Goal: Task Accomplishment & Management: Manage account settings

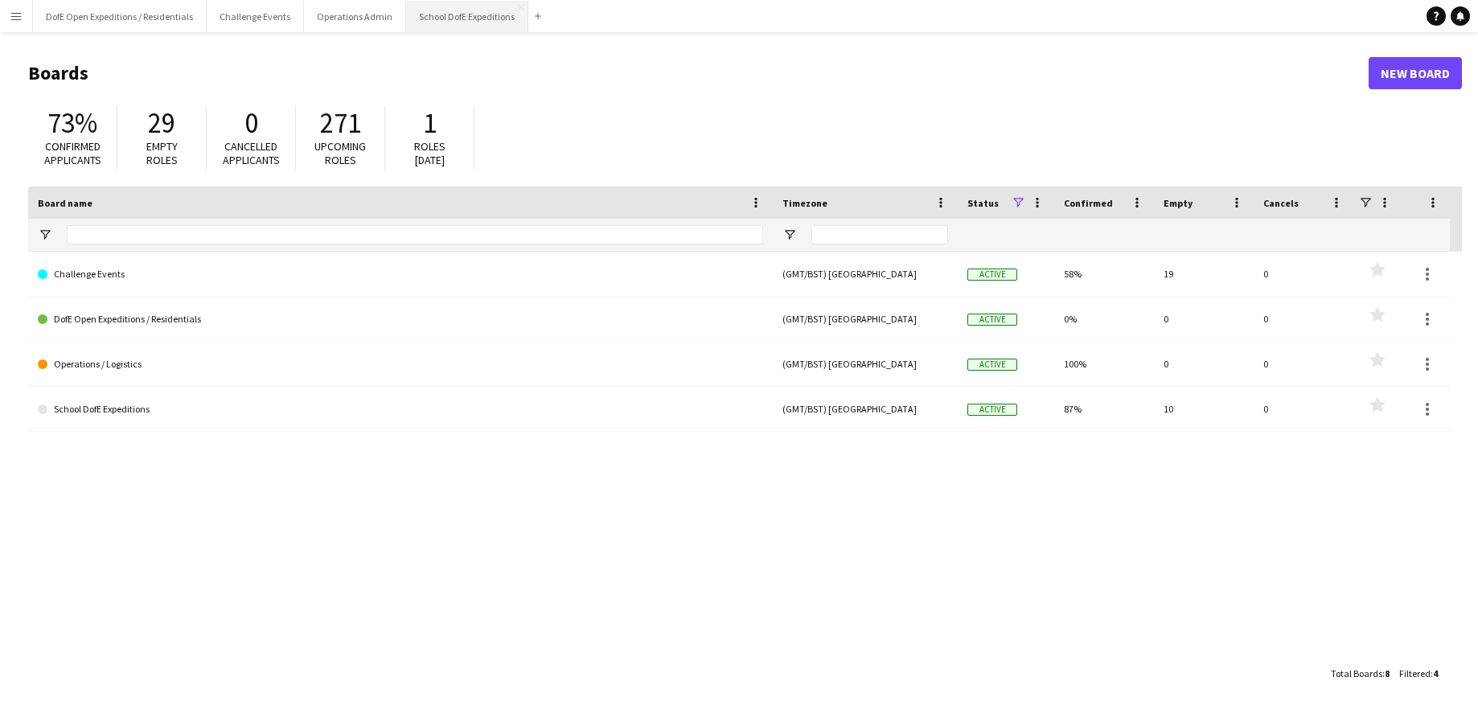
click at [434, 14] on button "School DofE Expeditions Close" at bounding box center [467, 16] width 122 height 31
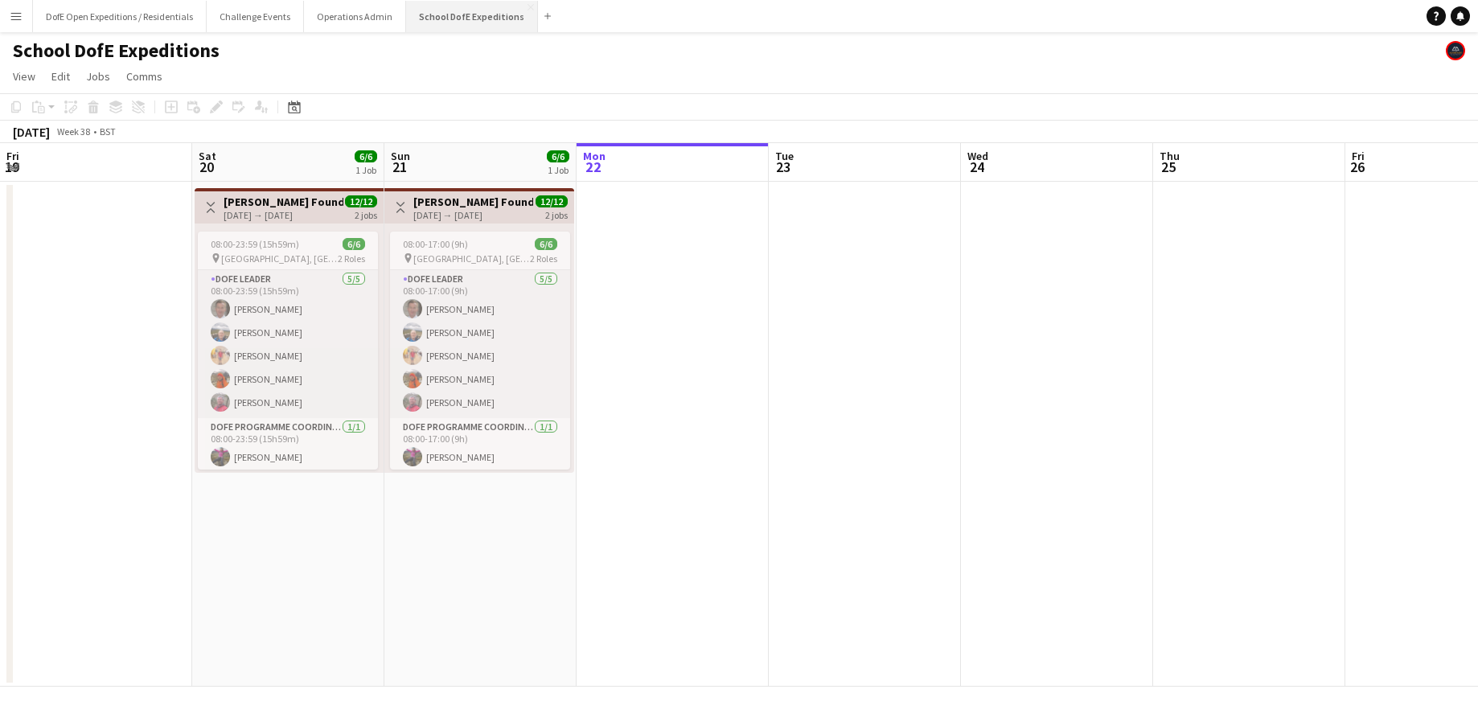
scroll to position [0, 384]
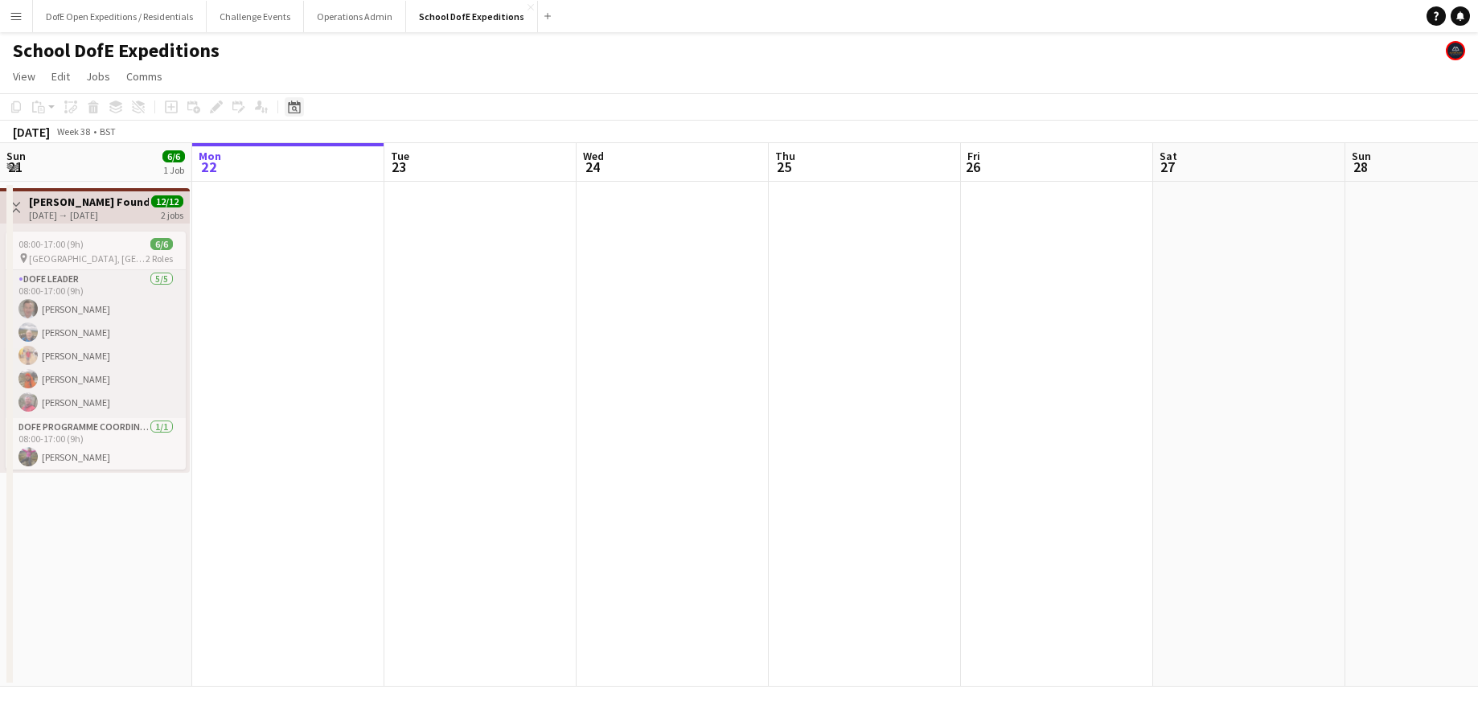
drag, startPoint x: 295, startPoint y: 100, endPoint x: 350, endPoint y: 130, distance: 62.6
click at [296, 101] on icon "Date picker" at bounding box center [294, 107] width 13 height 13
click at [428, 160] on span "Next month" at bounding box center [425, 162] width 32 height 32
click at [427, 159] on span "Next month" at bounding box center [425, 162] width 32 height 32
click at [426, 160] on span "Next month" at bounding box center [425, 162] width 32 height 32
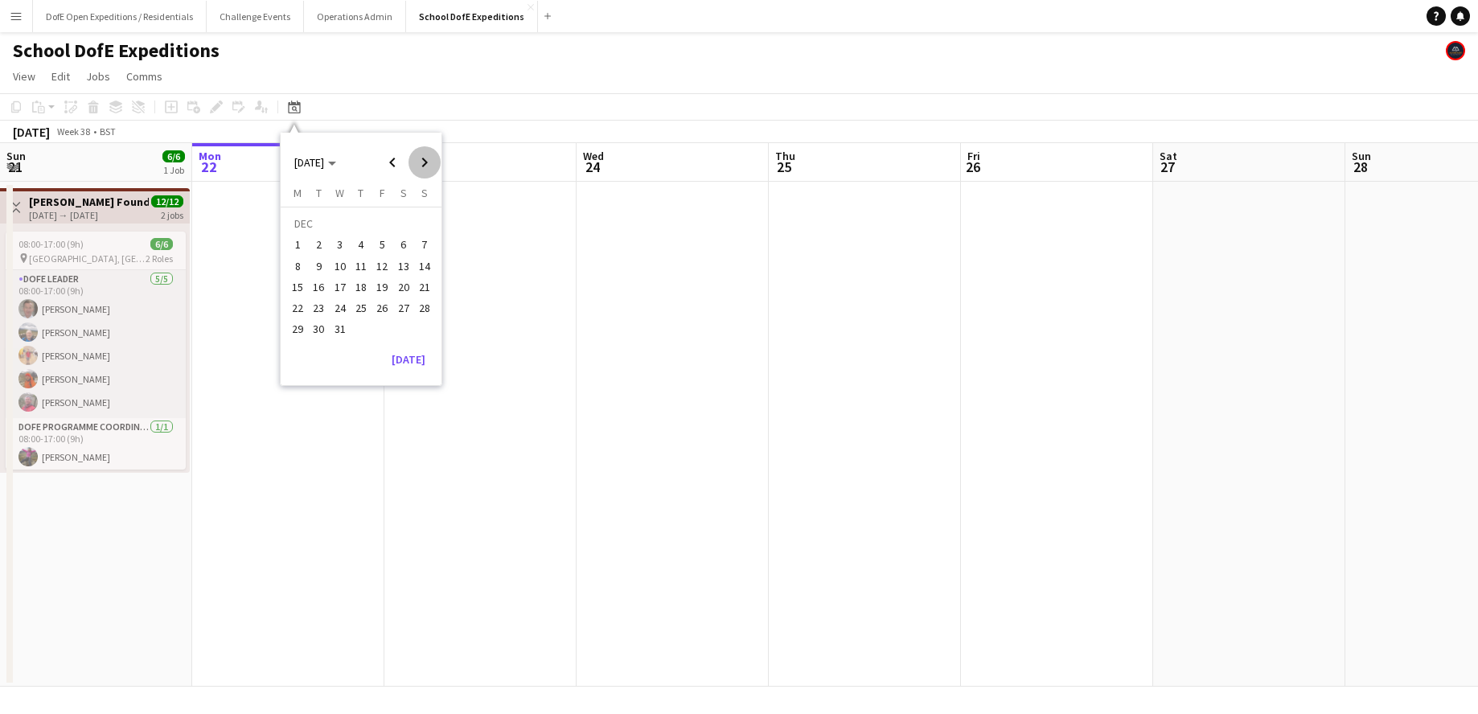
click at [426, 160] on span "Next month" at bounding box center [425, 162] width 32 height 32
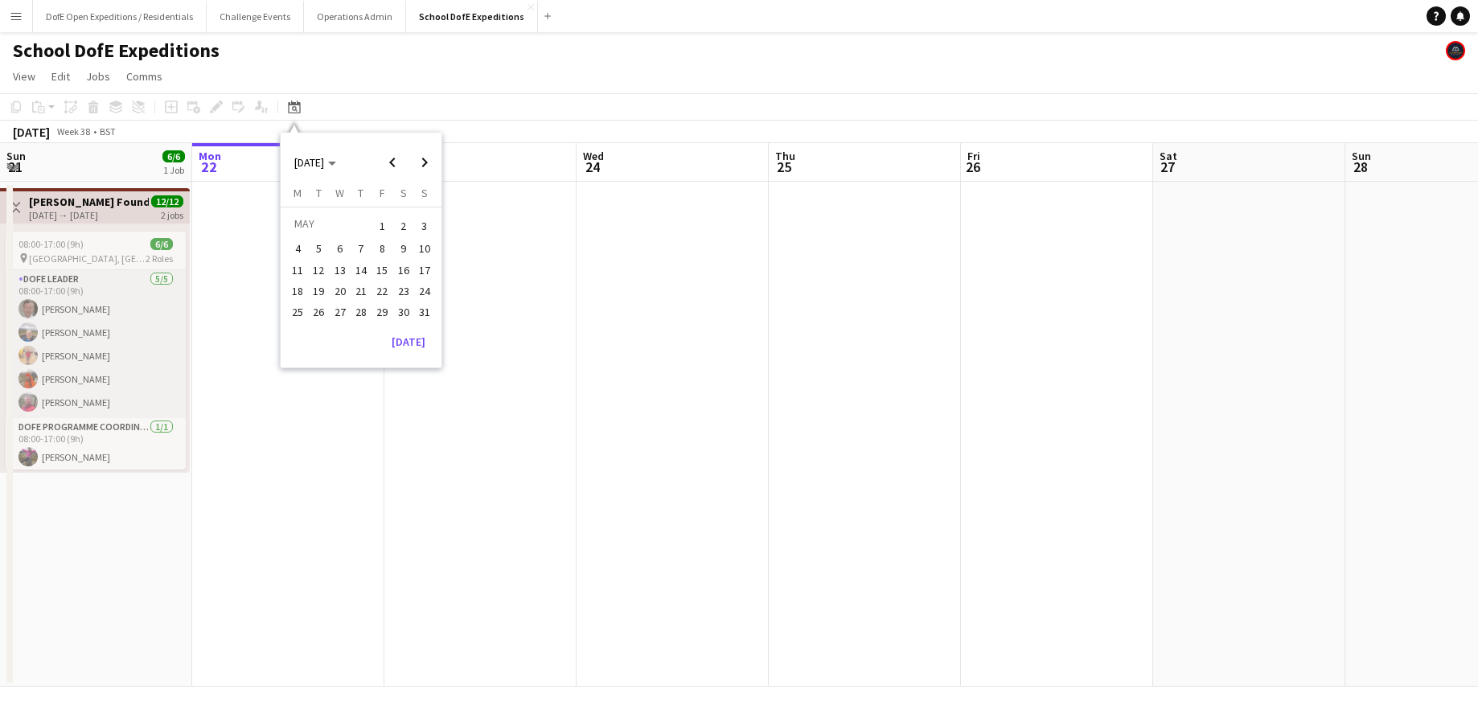
click at [376, 245] on span "8" at bounding box center [381, 249] width 19 height 19
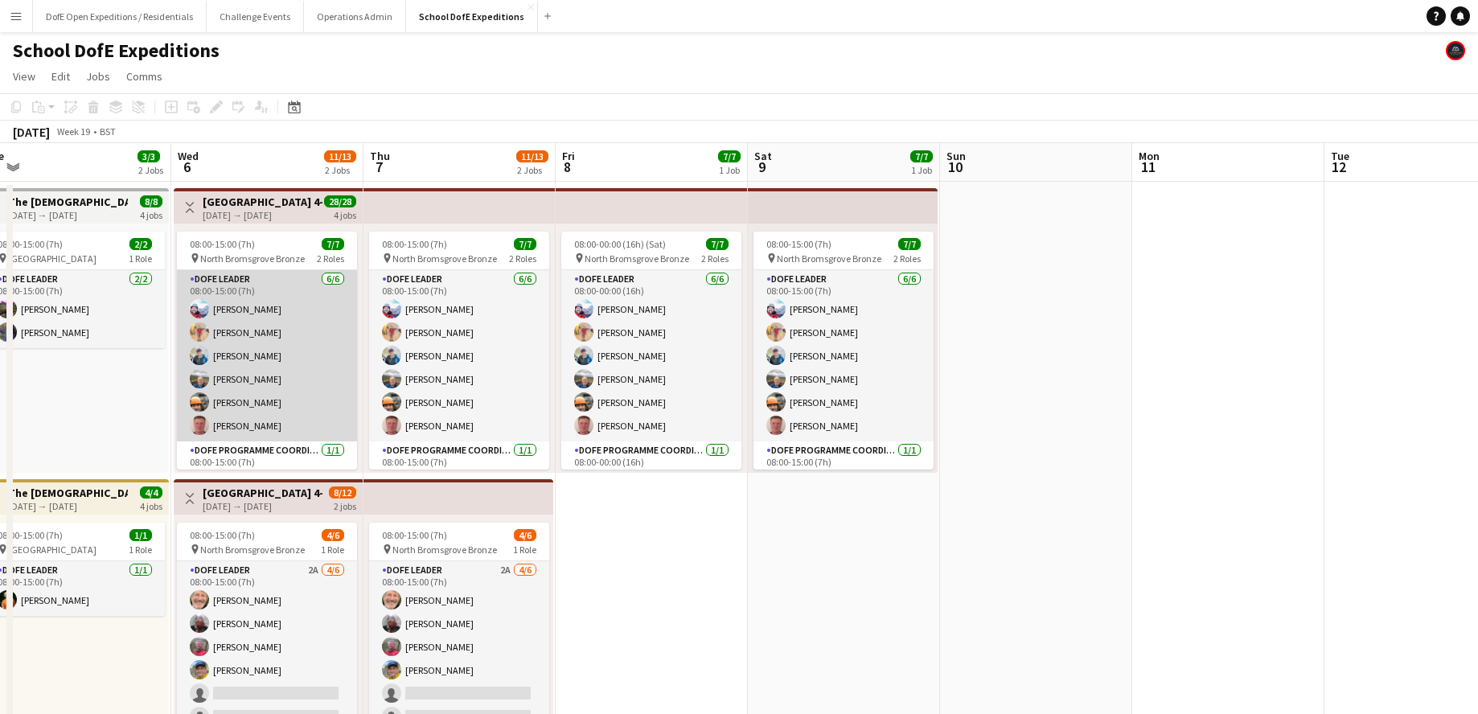
scroll to position [0, 401]
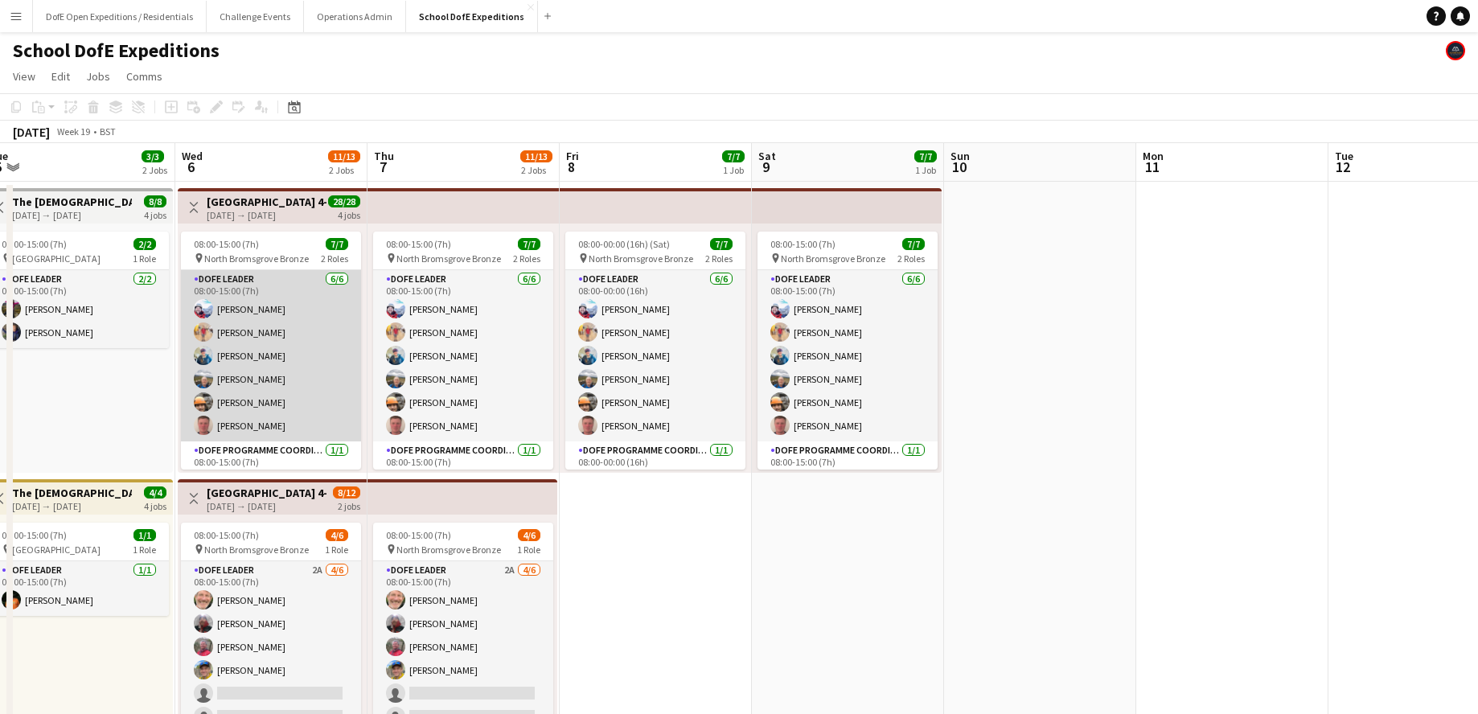
click at [295, 327] on app-card-role "DofE Leader [DATE] 08:00-15:00 (7h) [PERSON_NAME] [PERSON_NAME] [PERSON_NAME] […" at bounding box center [271, 355] width 180 height 171
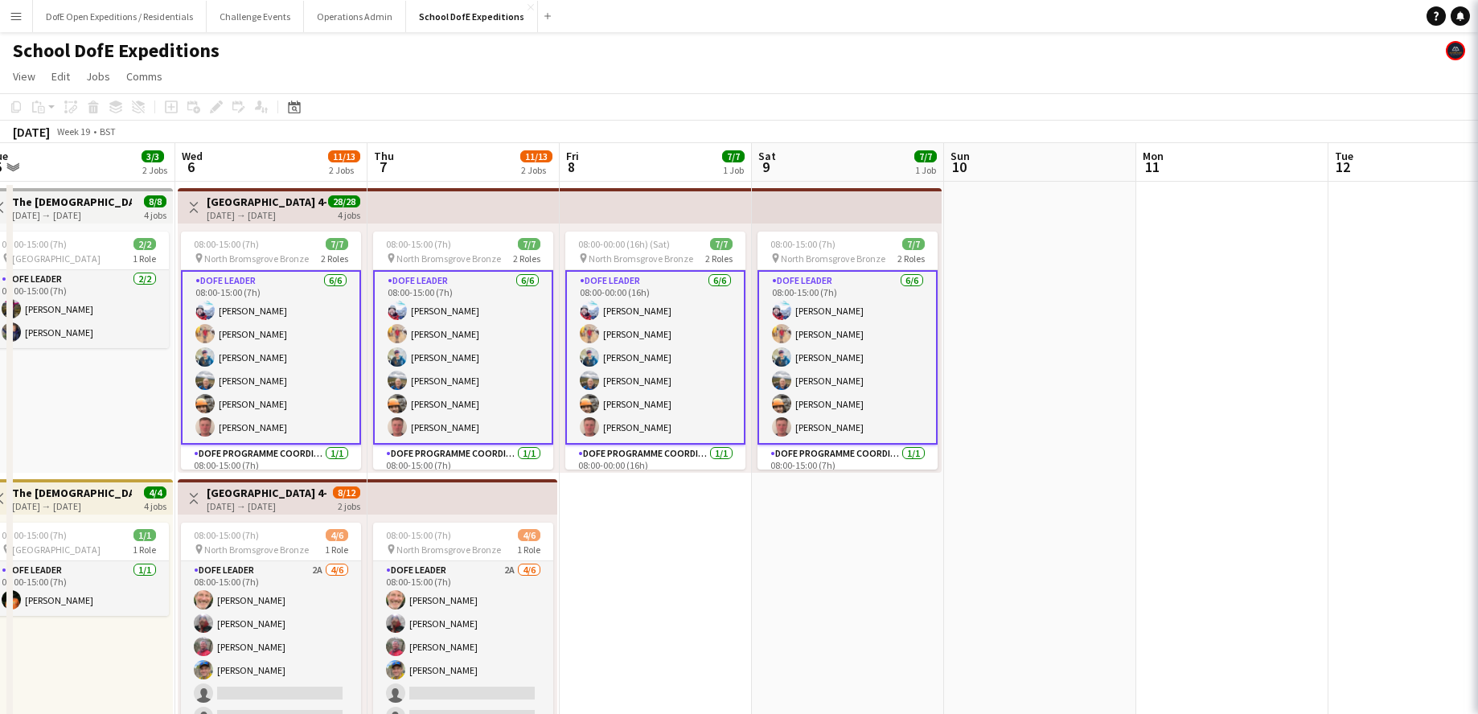
scroll to position [0, 401]
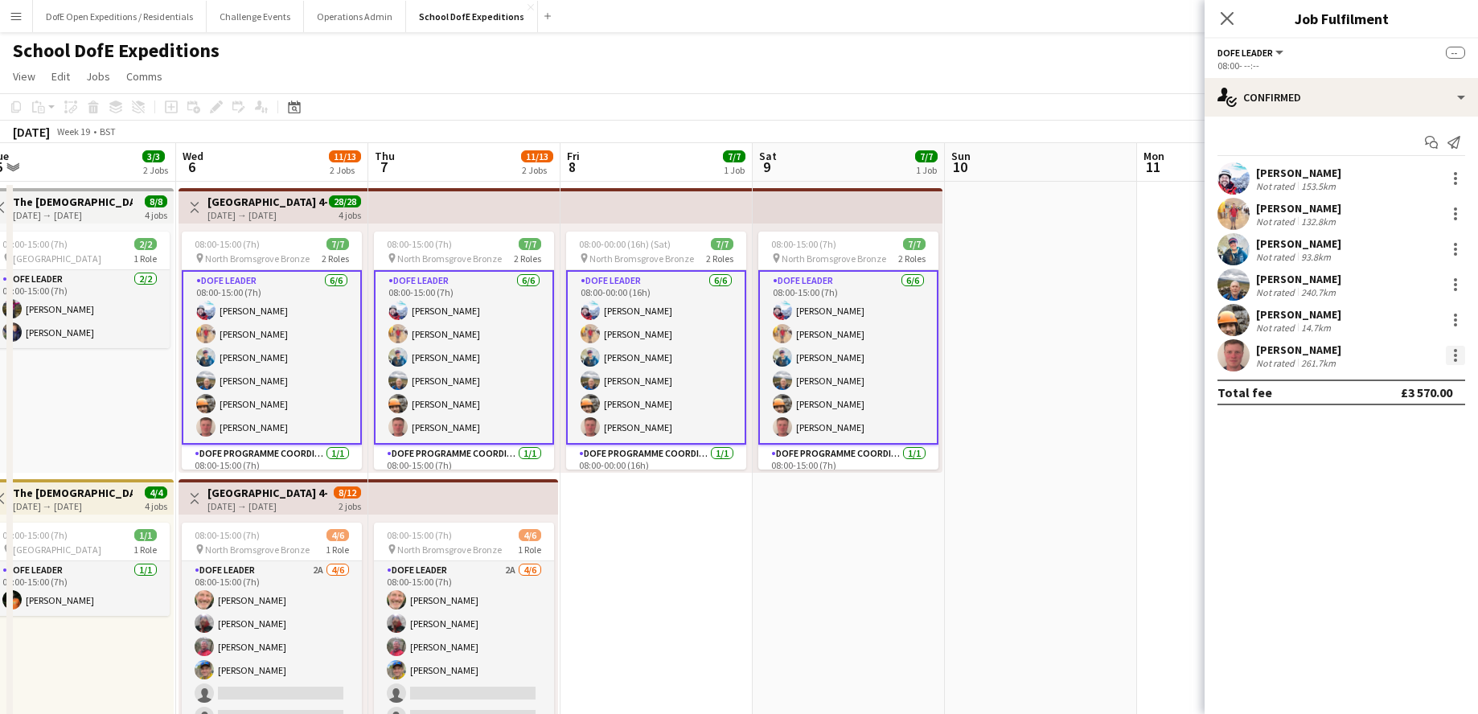
click at [1130, 349] on div at bounding box center [1455, 350] width 3 height 3
click at [1130, 496] on span "Remove" at bounding box center [1377, 501] width 48 height 14
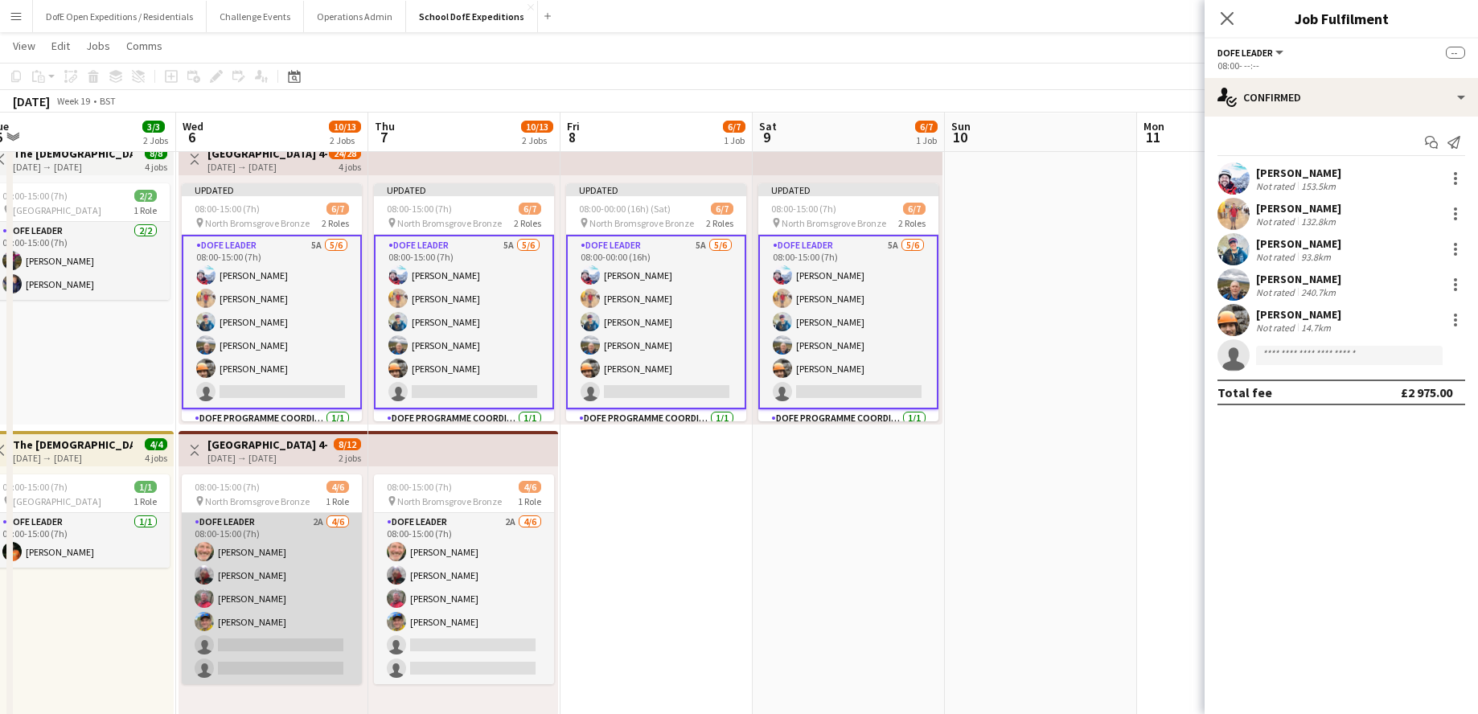
scroll to position [47, 0]
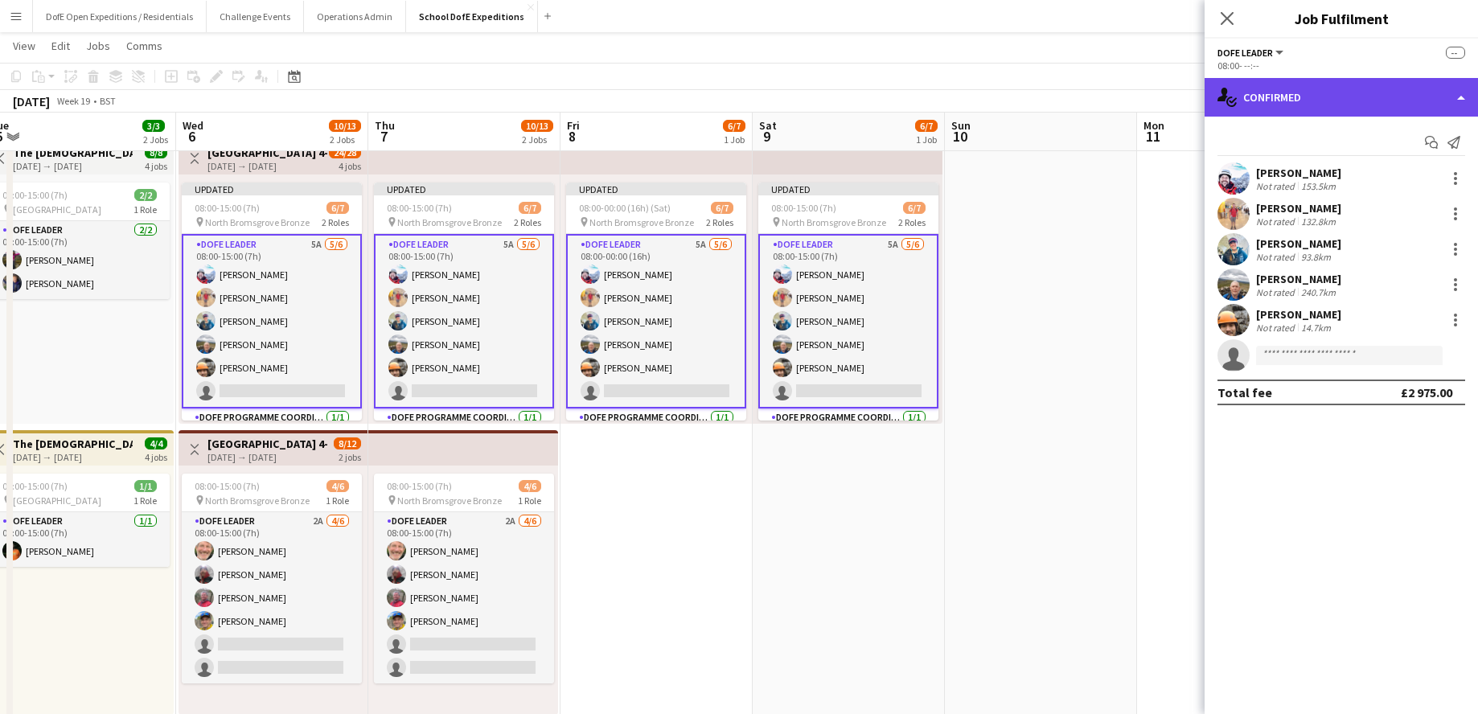
click at [1130, 92] on div "single-neutral-actions-check-2 Confirmed" at bounding box center [1341, 97] width 273 height 39
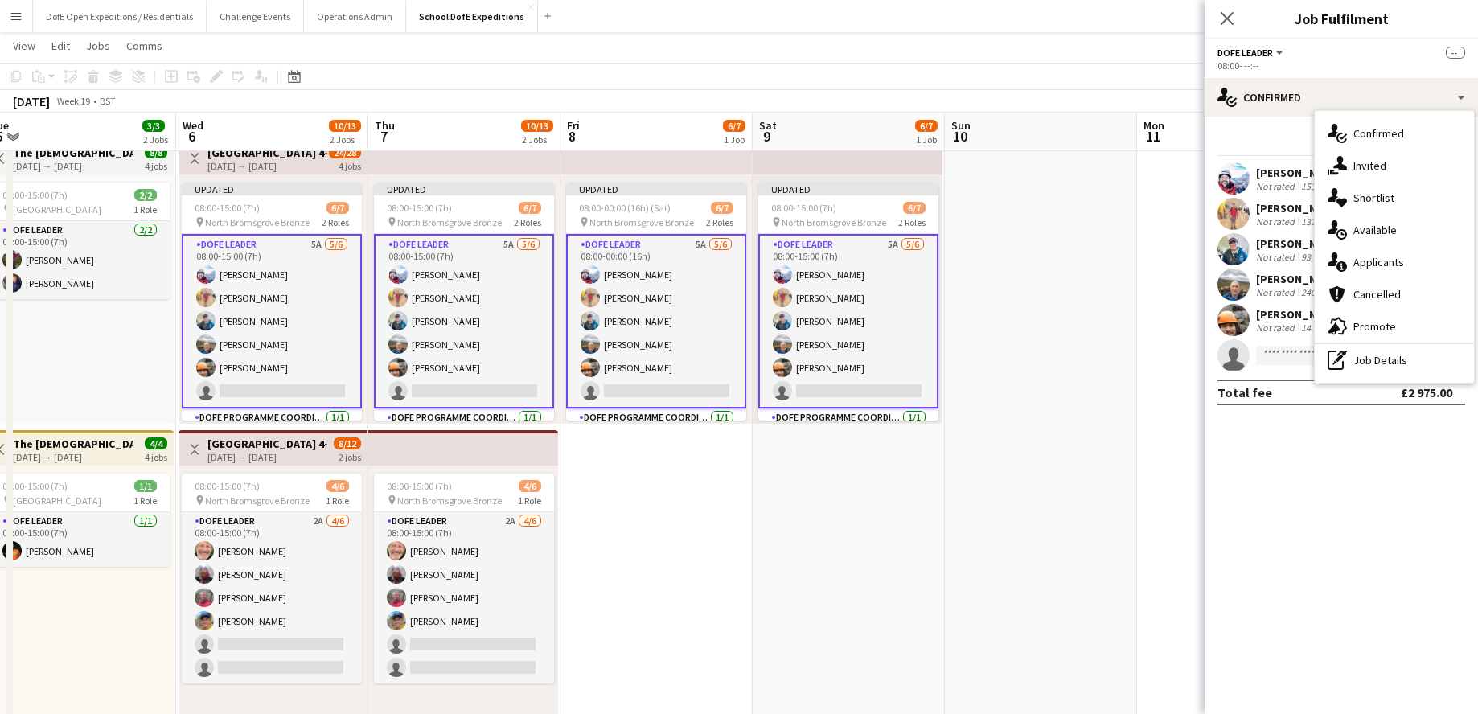
click at [1130, 257] on span "Applicants" at bounding box center [1379, 262] width 51 height 14
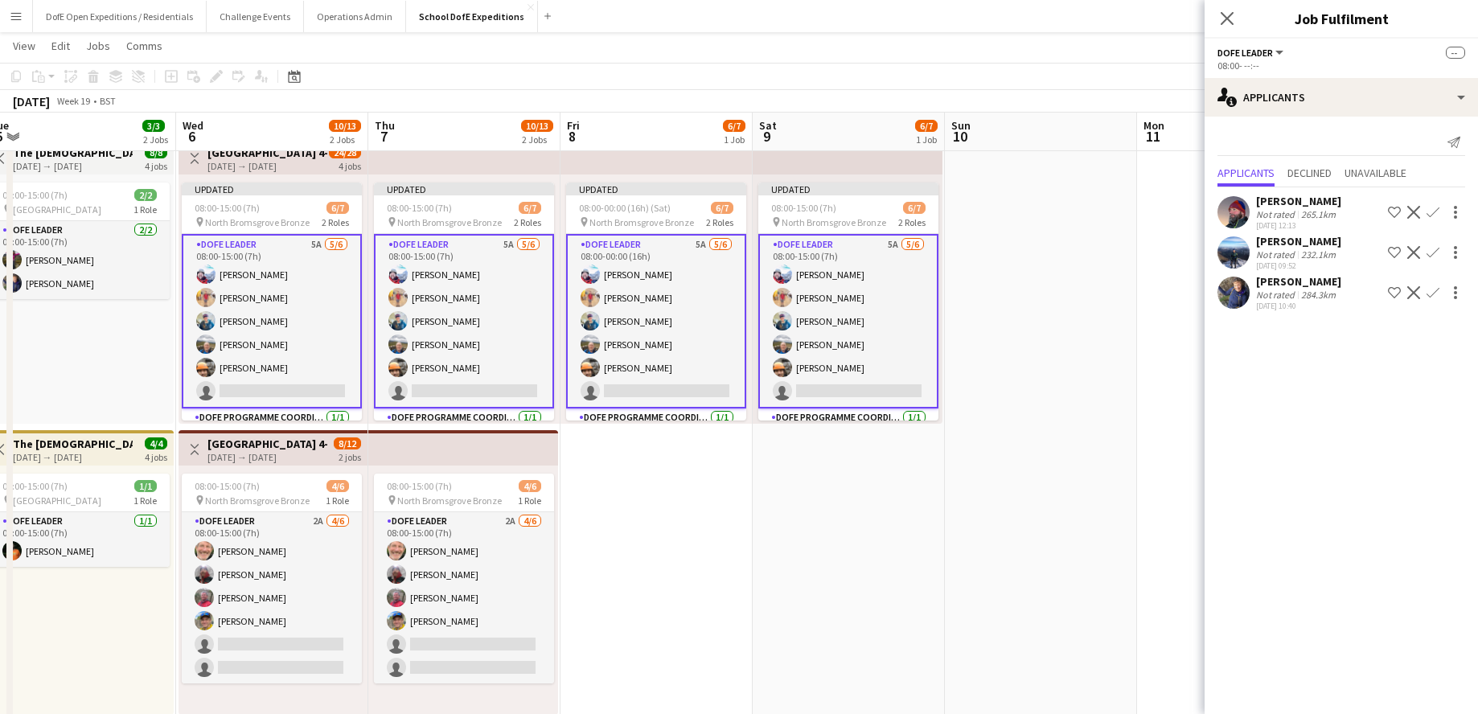
scroll to position [0, 0]
click at [1130, 18] on icon "Close pop-in" at bounding box center [1227, 18] width 13 height 13
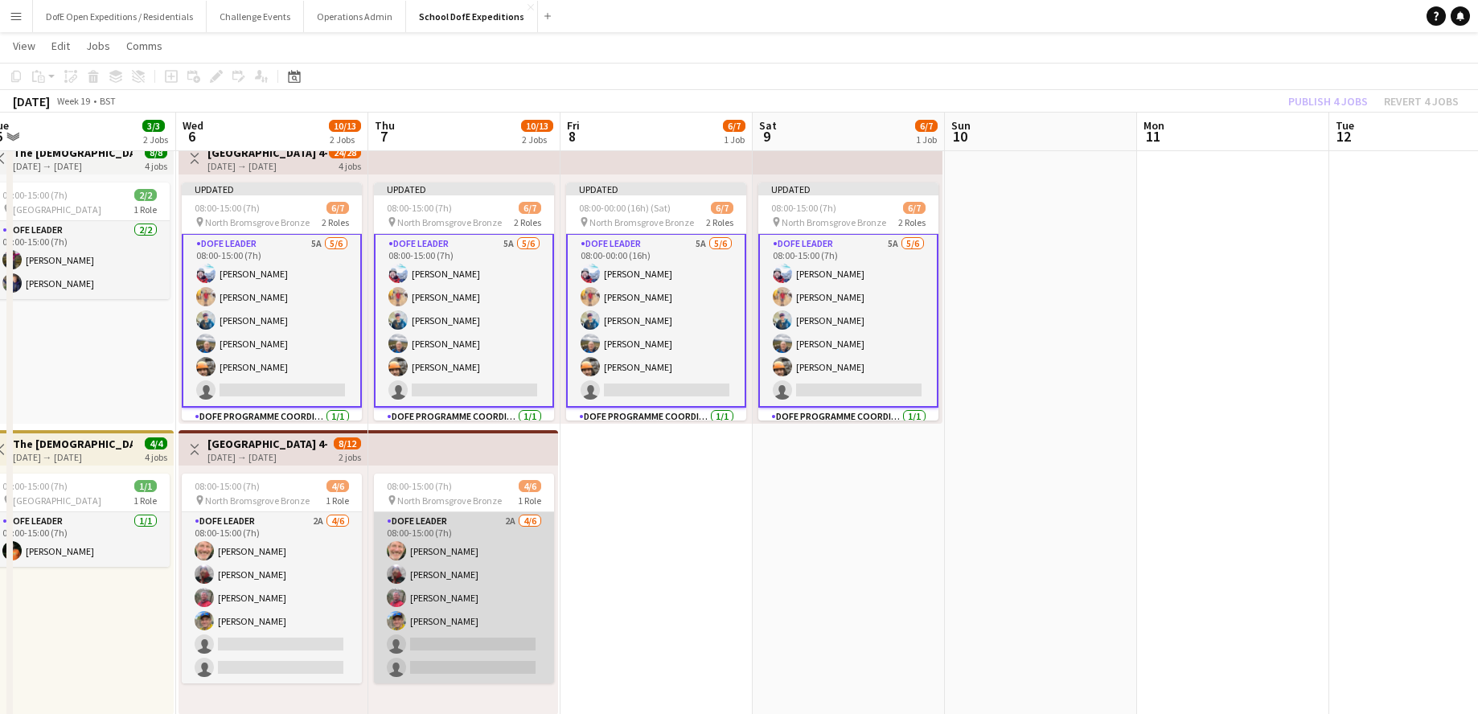
click at [495, 536] on app-card-role "DofE Leader 2A [DATE] 08:00-15:00 (7h) [PERSON_NAME] [PERSON_NAME] [PERSON_NAME…" at bounding box center [464, 597] width 180 height 171
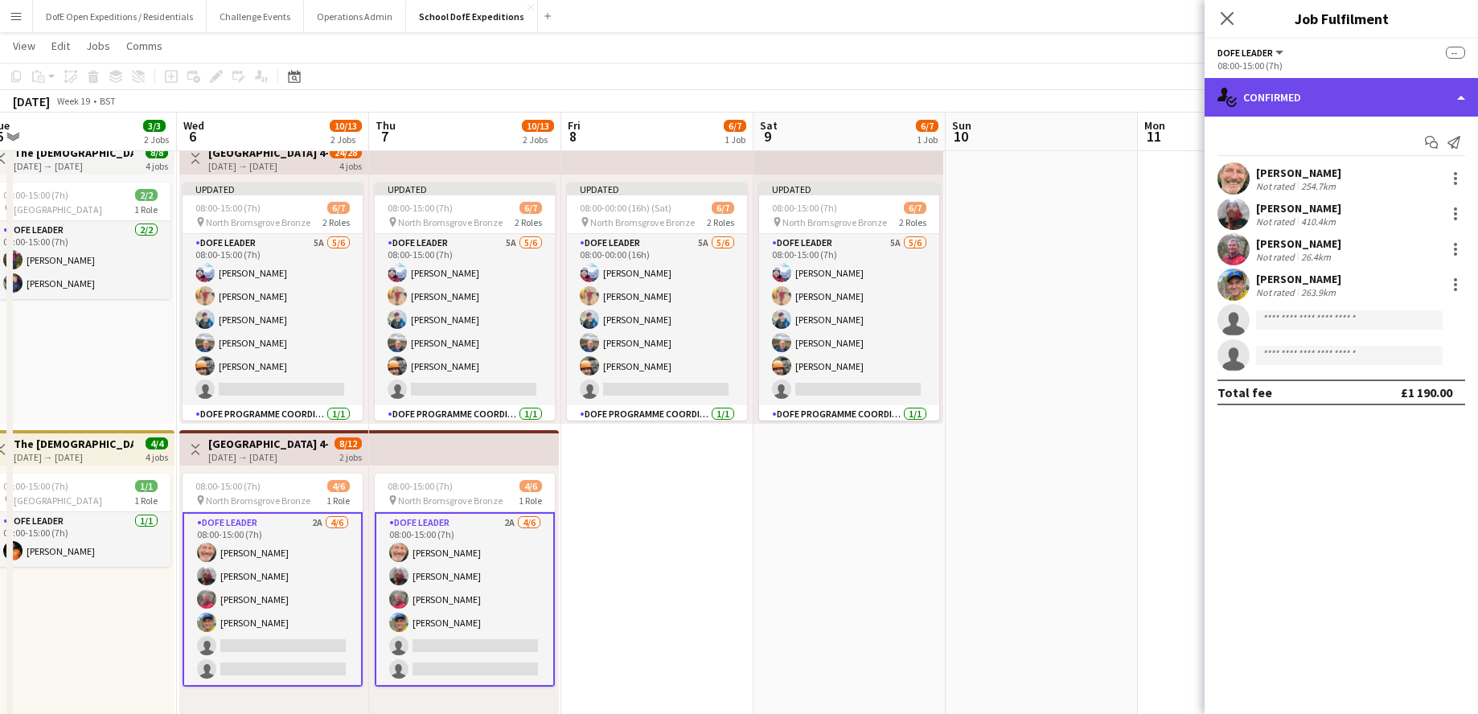
click at [1130, 100] on div "single-neutral-actions-check-2 Confirmed" at bounding box center [1341, 97] width 273 height 39
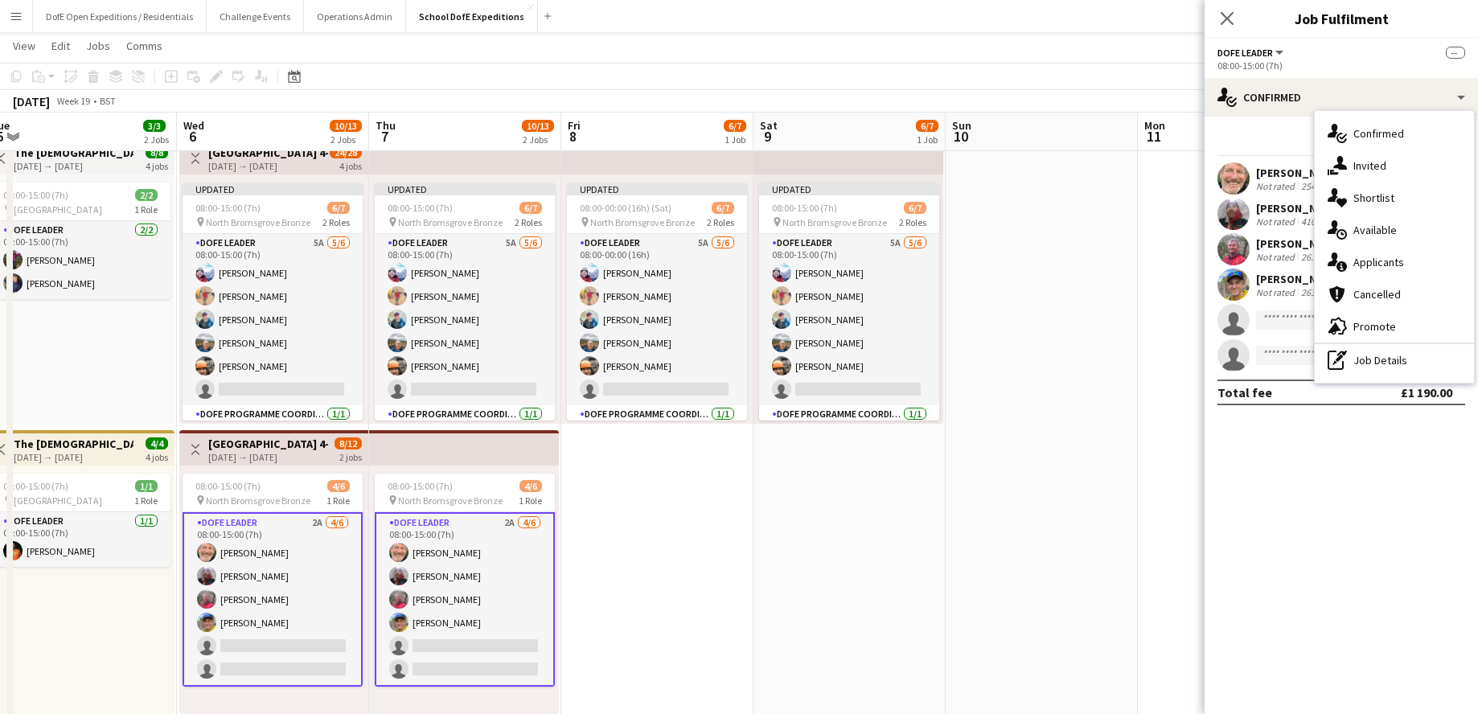
click at [1130, 265] on span "Applicants" at bounding box center [1379, 262] width 51 height 14
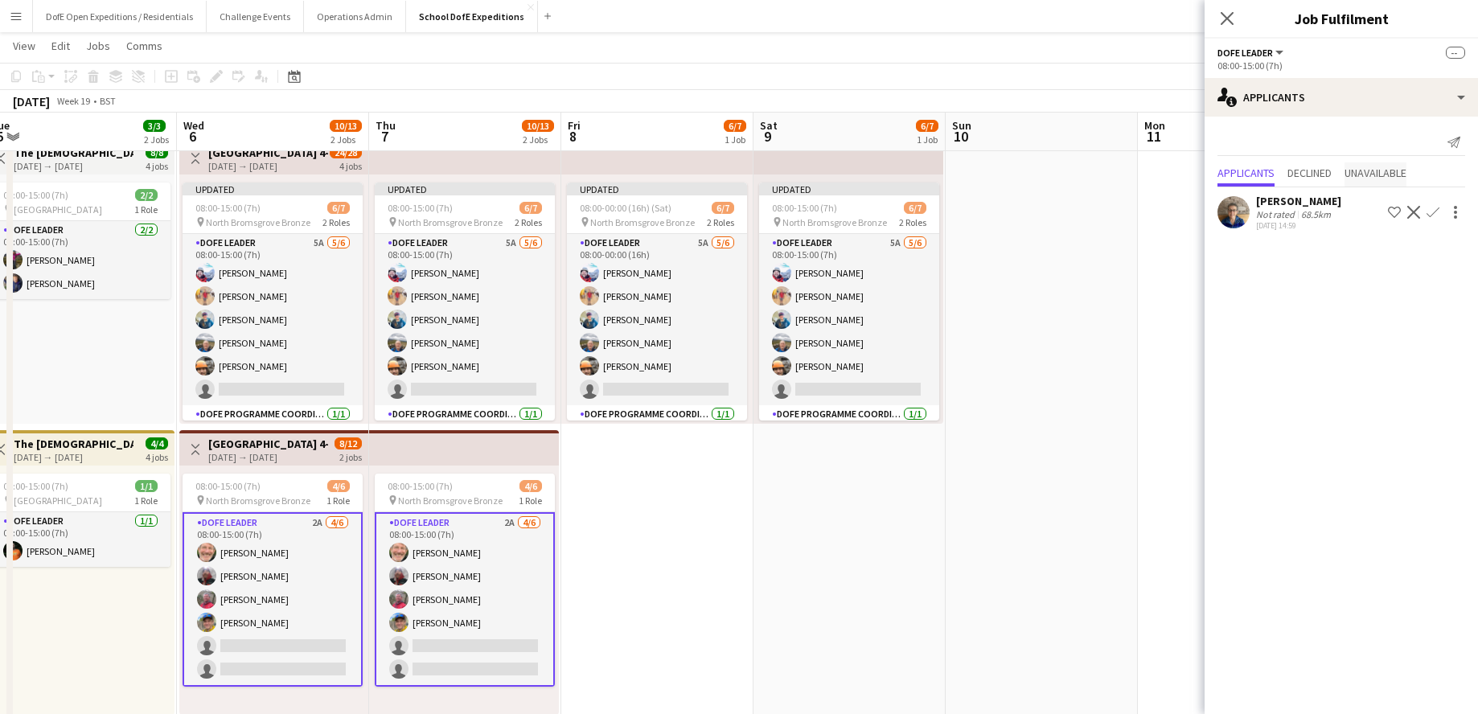
click at [1130, 170] on span "Unavailable" at bounding box center [1376, 172] width 62 height 11
click at [1130, 137] on span "Declined" at bounding box center [1310, 139] width 44 height 11
click at [1130, 135] on span "Applicants" at bounding box center [1246, 139] width 57 height 11
click at [1130, 198] on div "[PERSON_NAME]" at bounding box center [1298, 201] width 85 height 14
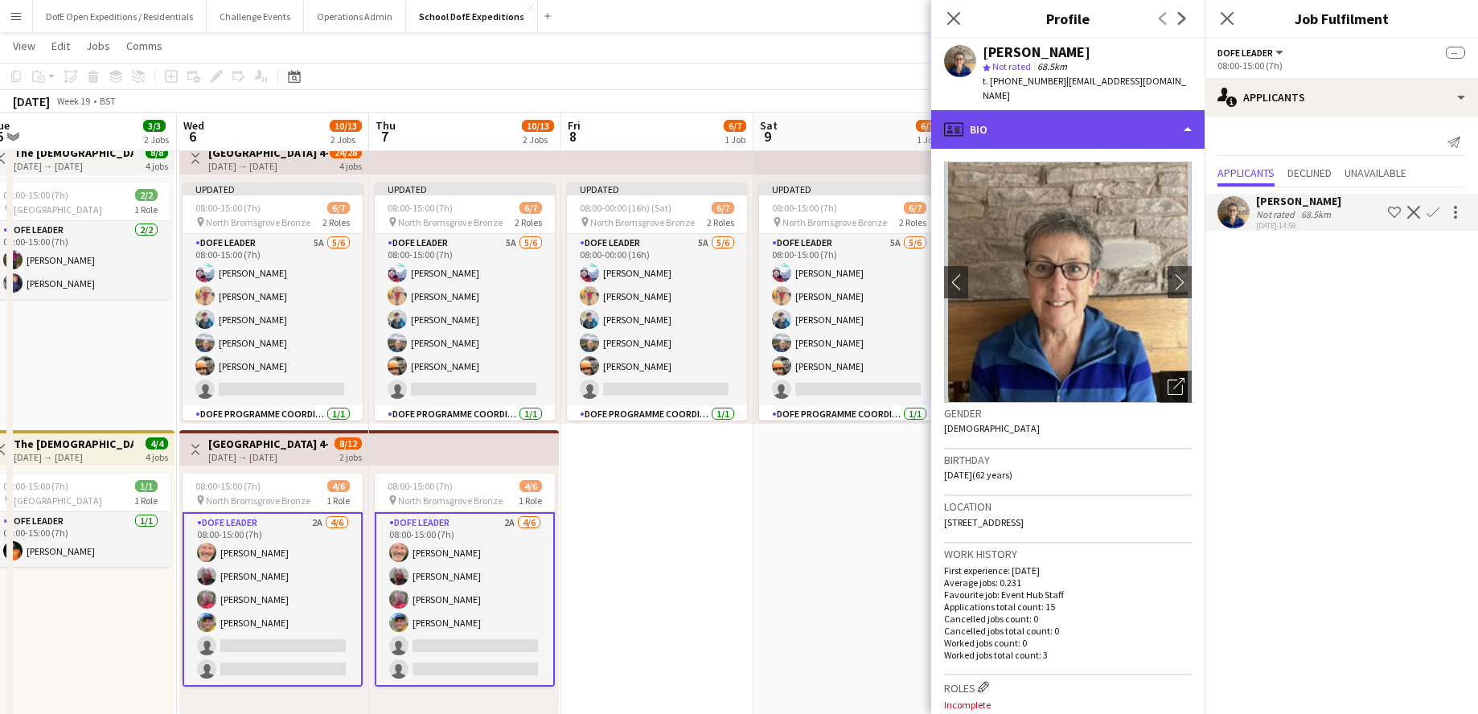
click at [1075, 115] on div "profile Bio" at bounding box center [1067, 129] width 273 height 39
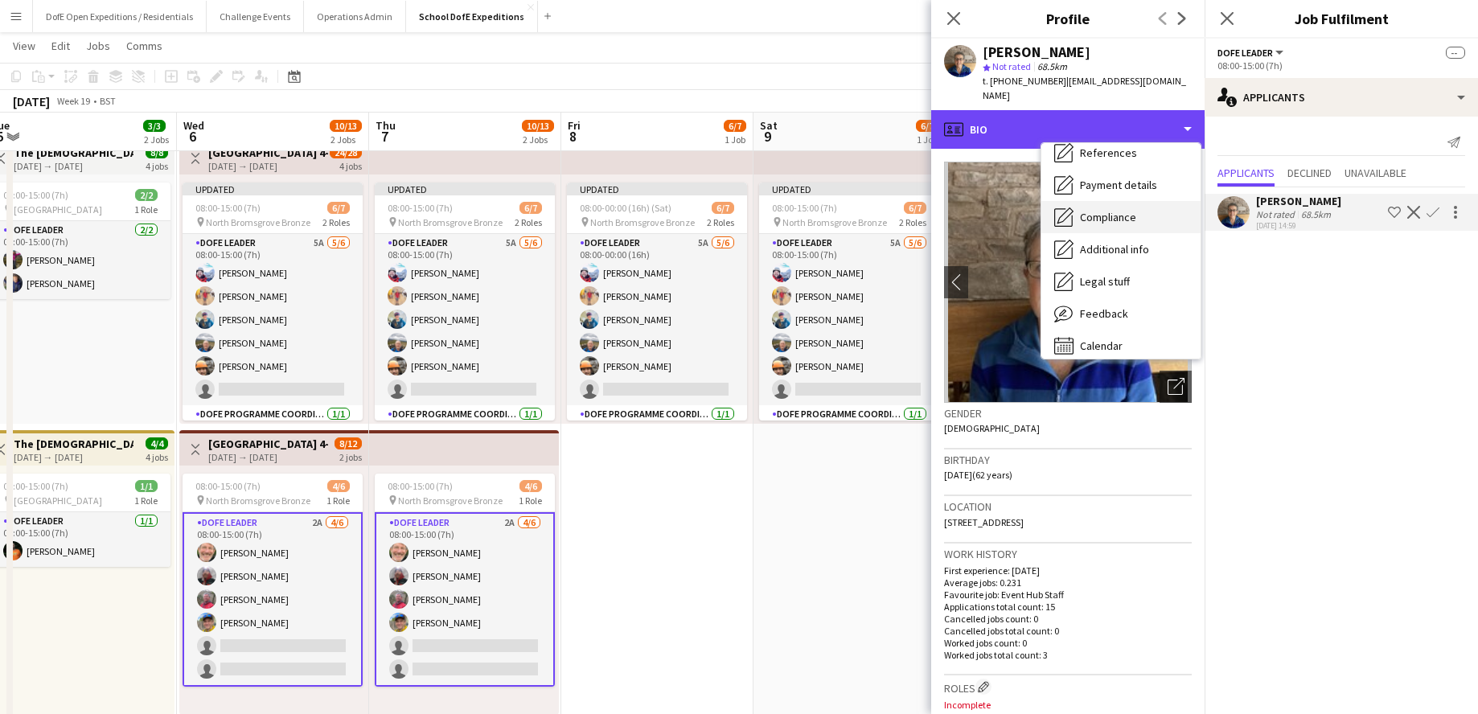
scroll to position [183, 0]
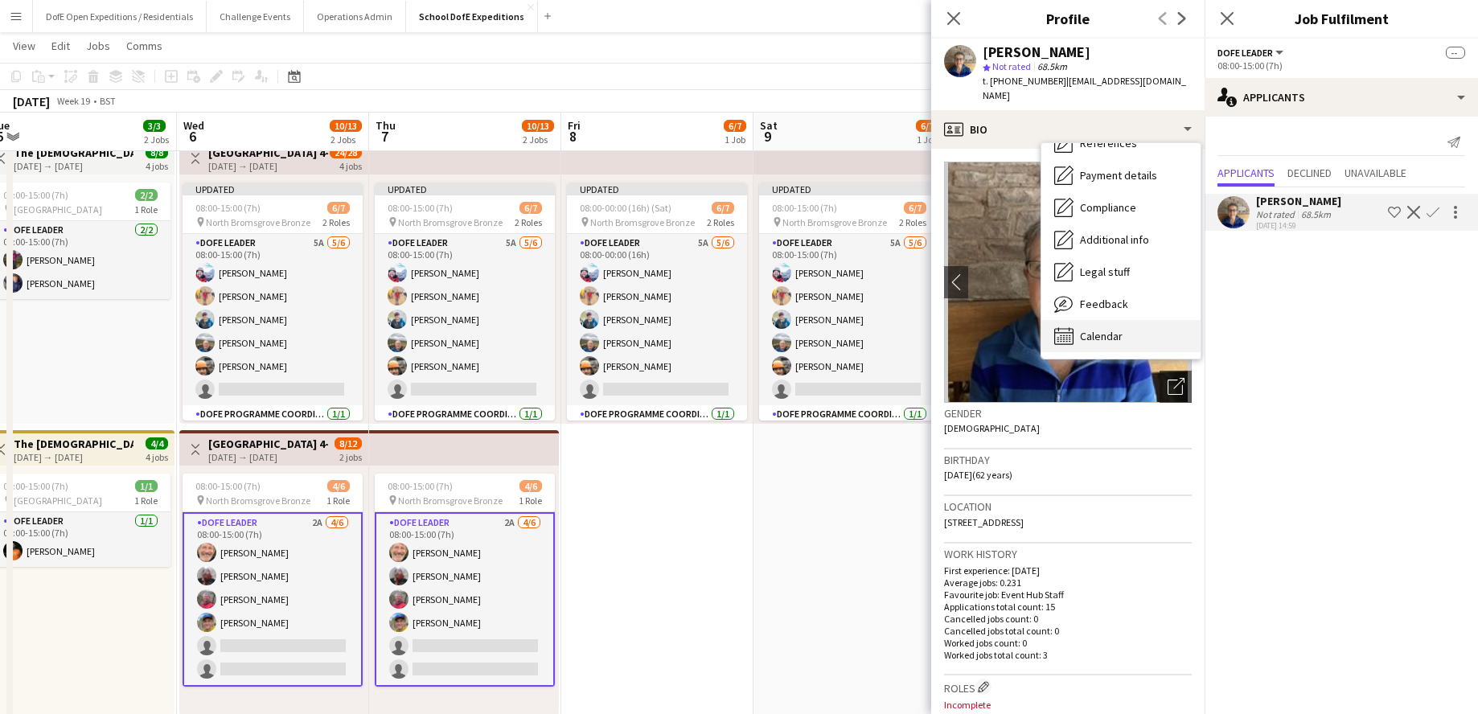
click at [1103, 329] on span "Calendar" at bounding box center [1101, 336] width 43 height 14
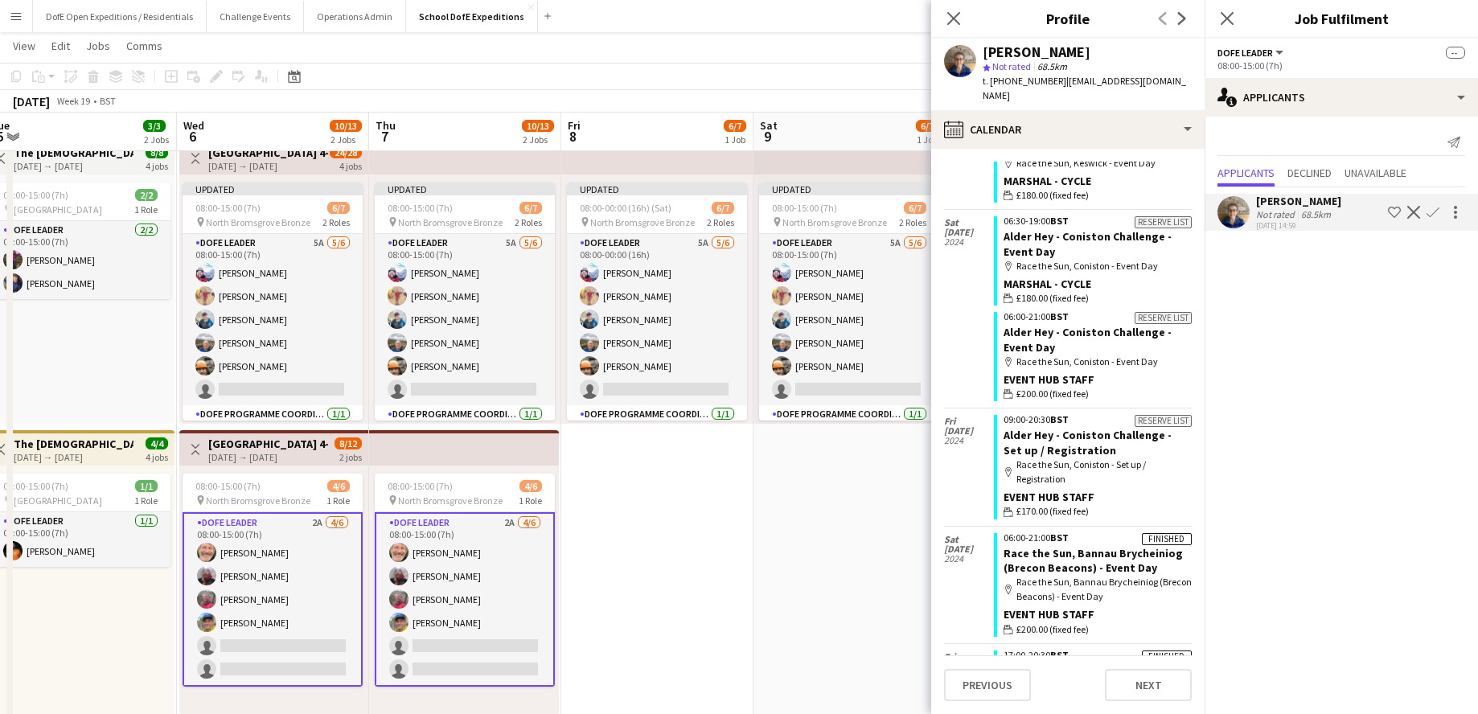
scroll to position [1132, 0]
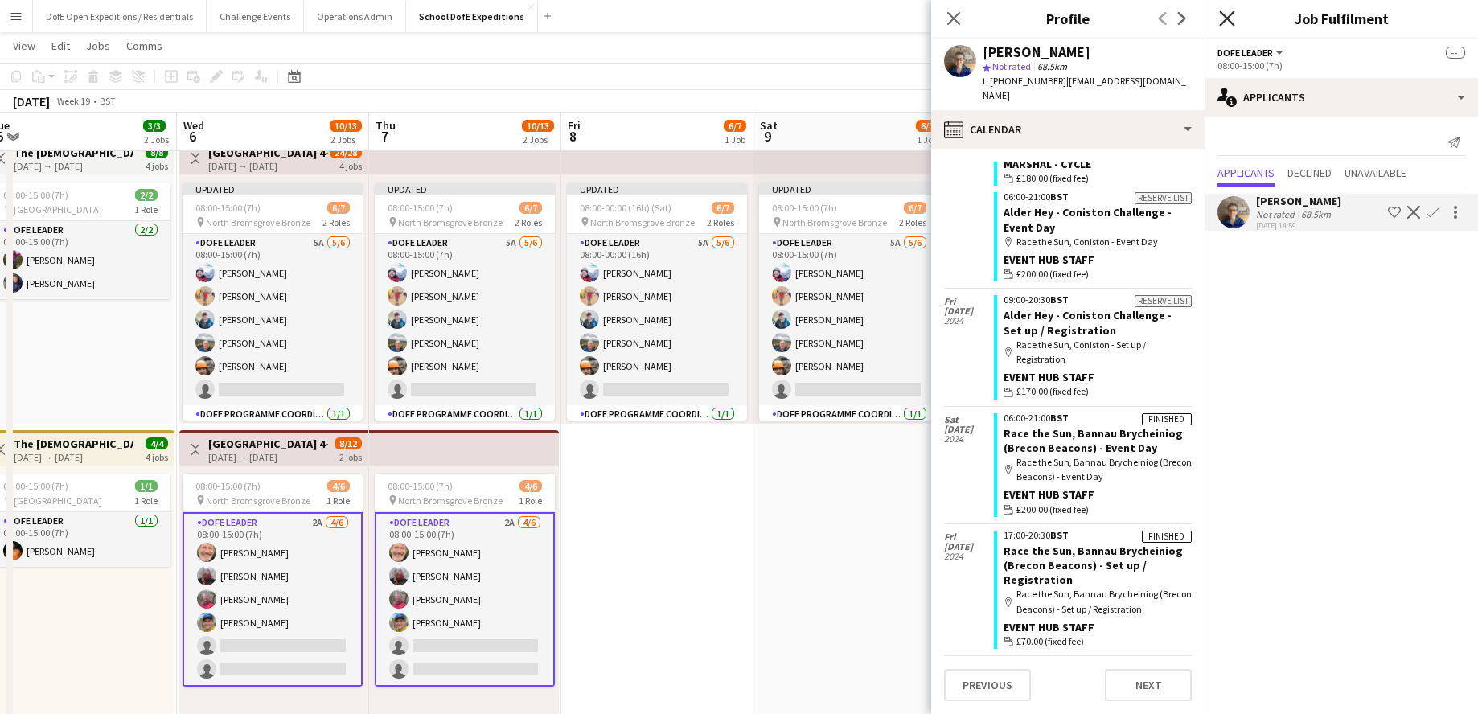
click at [1130, 24] on app-icon "Close pop-in" at bounding box center [1227, 18] width 23 height 23
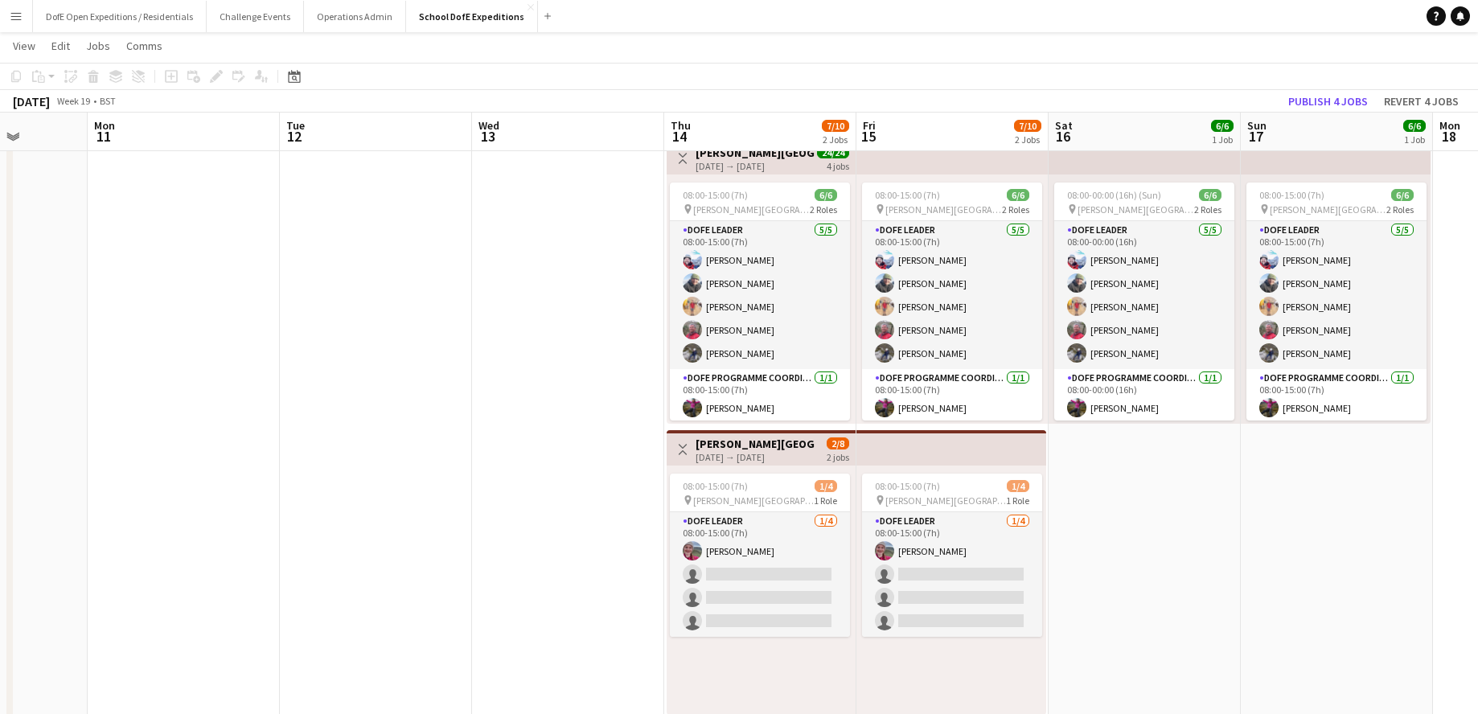
scroll to position [0, 540]
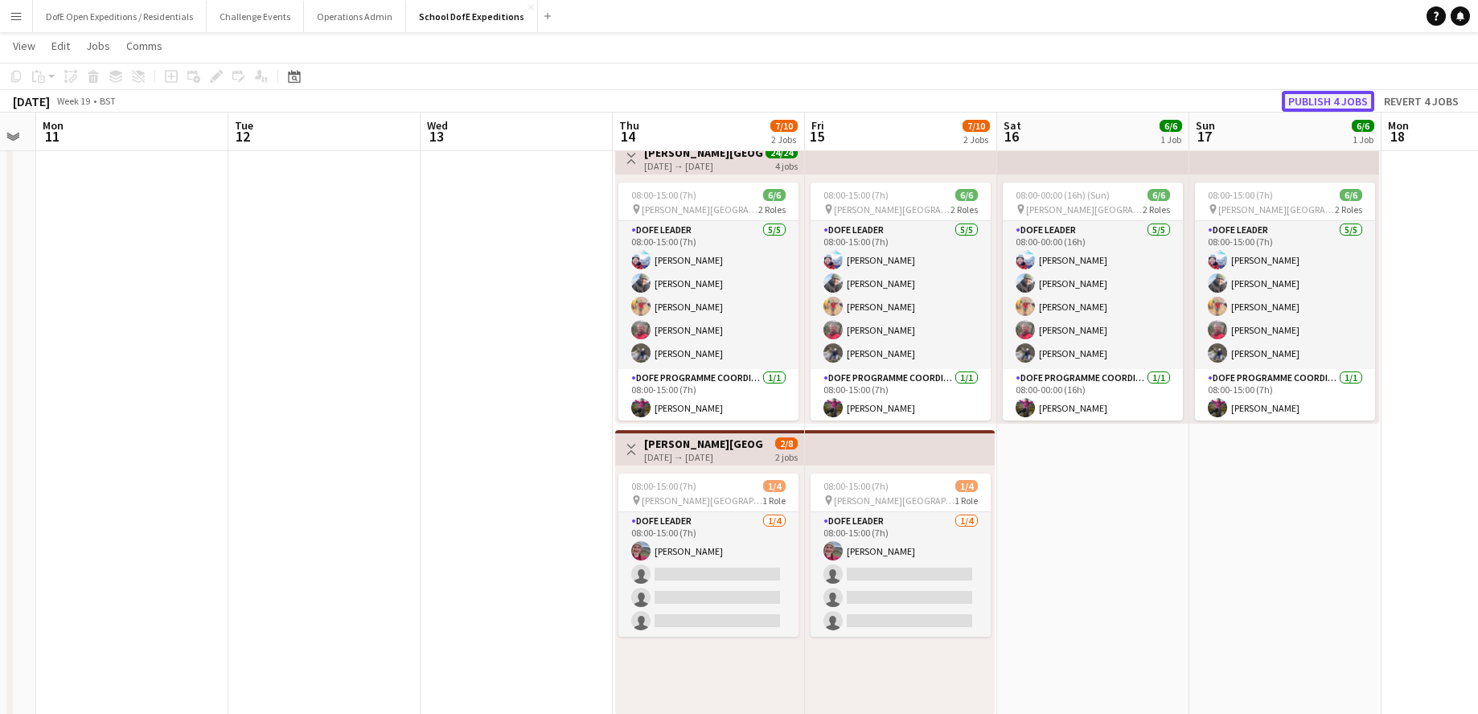
click at [1130, 95] on button "Publish 4 jobs" at bounding box center [1328, 101] width 92 height 21
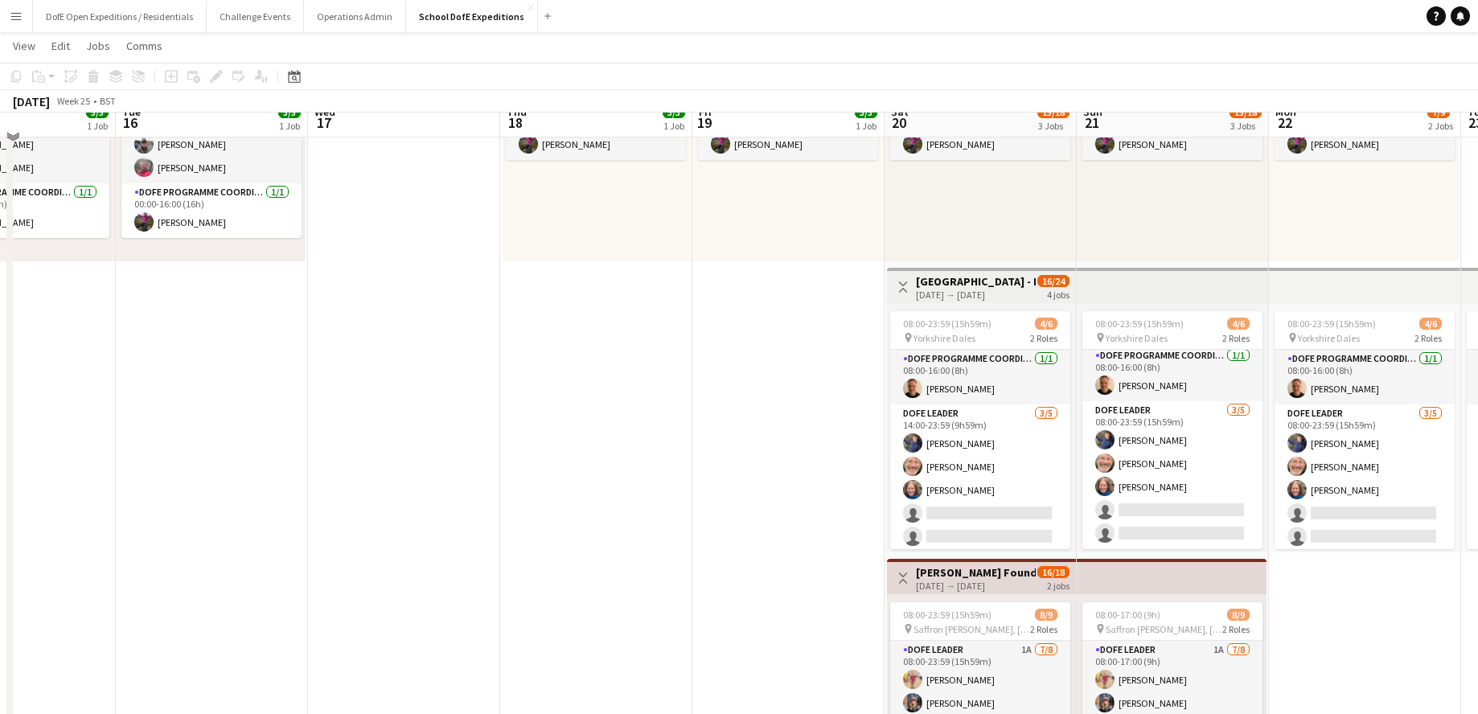
scroll to position [346, 0]
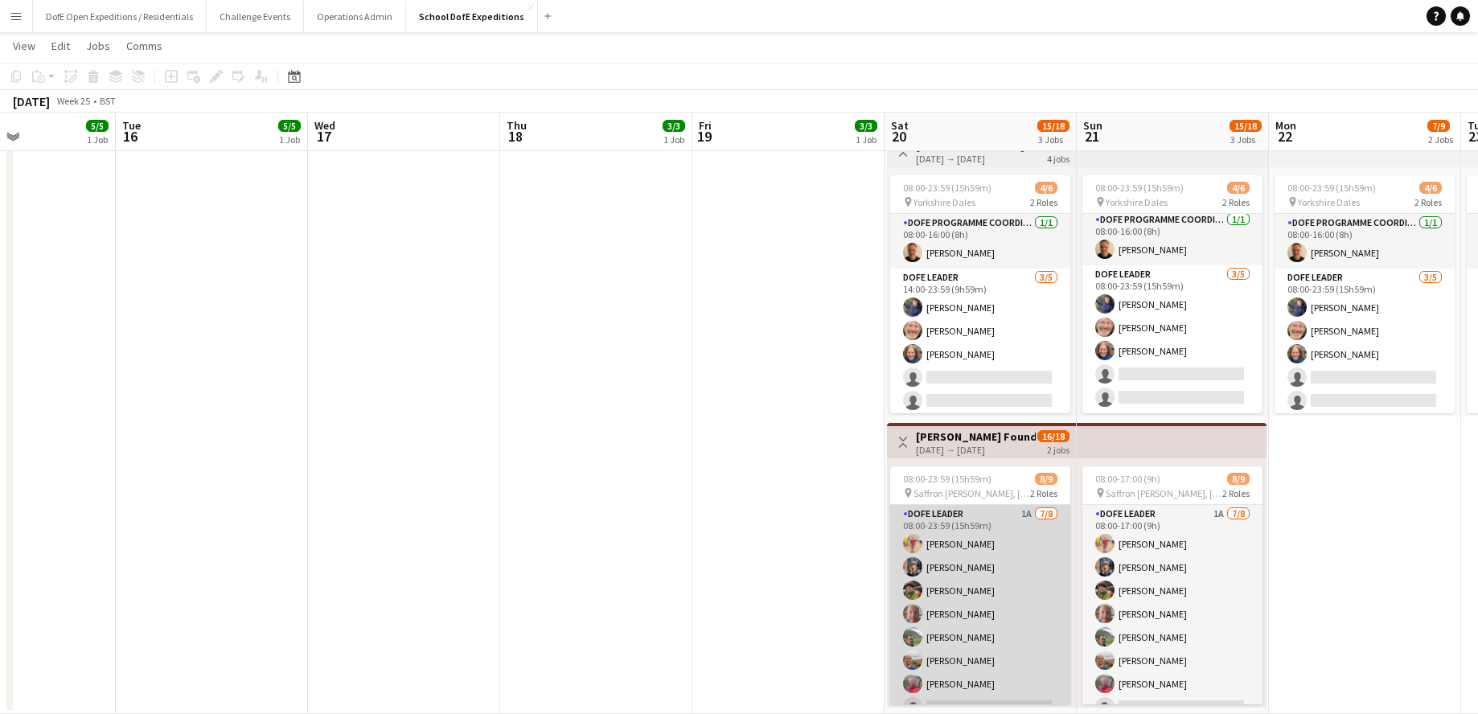
click at [1035, 536] on app-card-role "DofE Leader 1A [DATE] 08:00-23:59 (15h59m) [PERSON_NAME] [PERSON_NAME] [PERSON_…" at bounding box center [980, 614] width 180 height 218
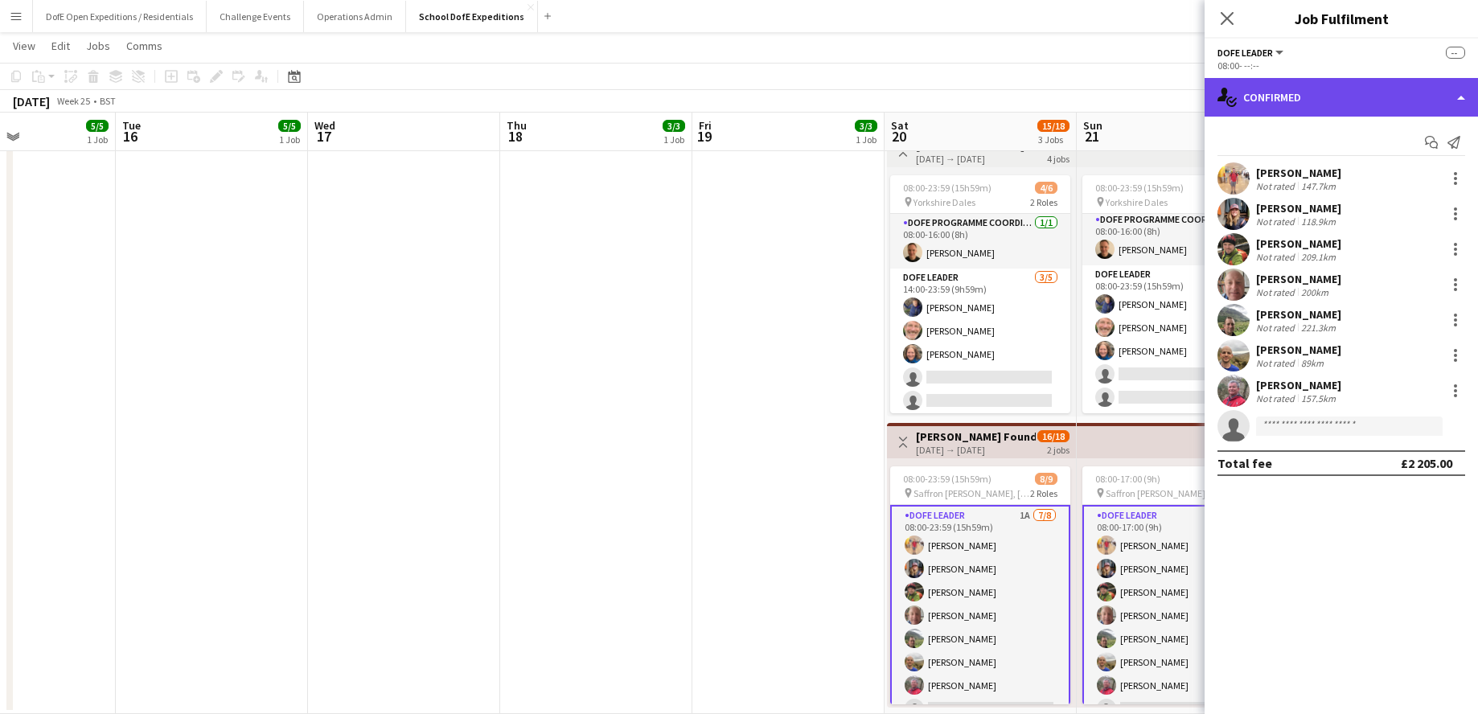
click at [1130, 104] on div "single-neutral-actions-check-2 Confirmed" at bounding box center [1341, 97] width 273 height 39
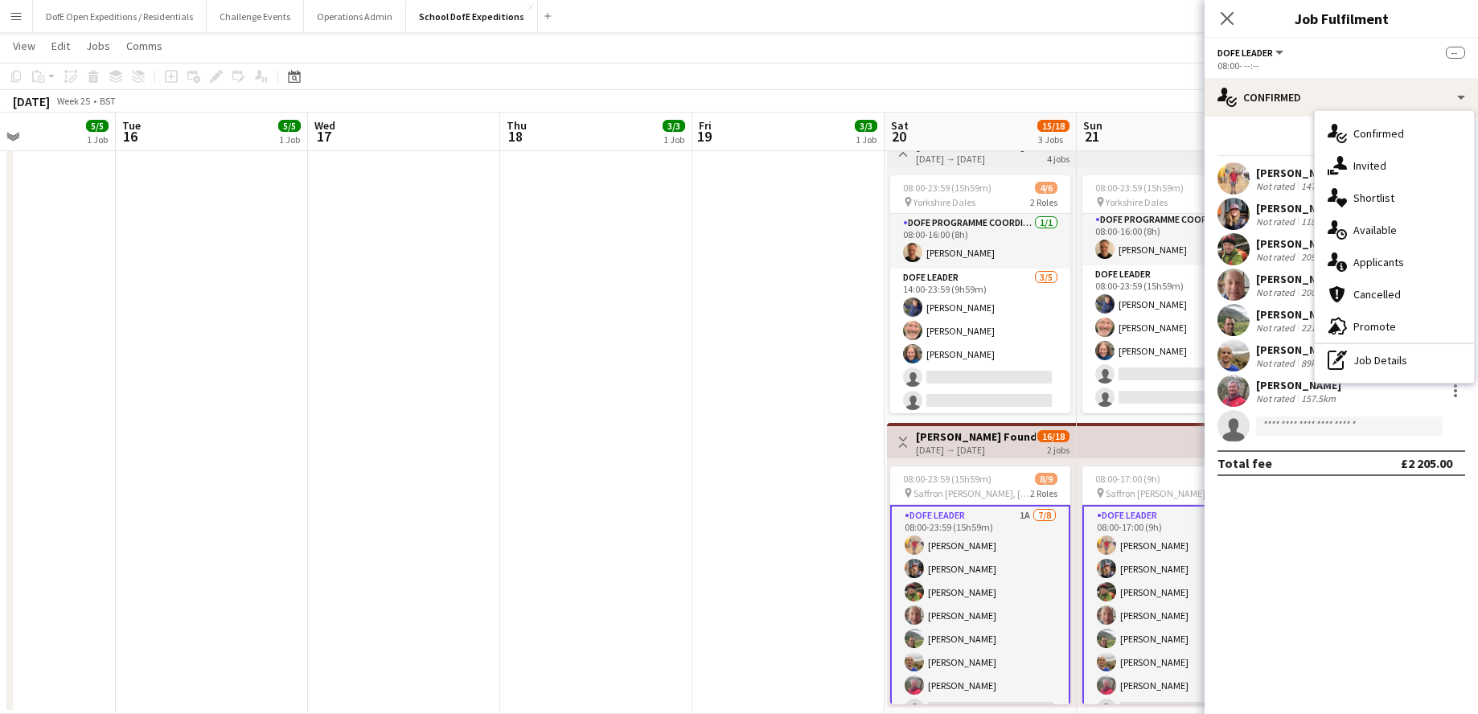
click at [1130, 258] on span "Applicants" at bounding box center [1379, 262] width 51 height 14
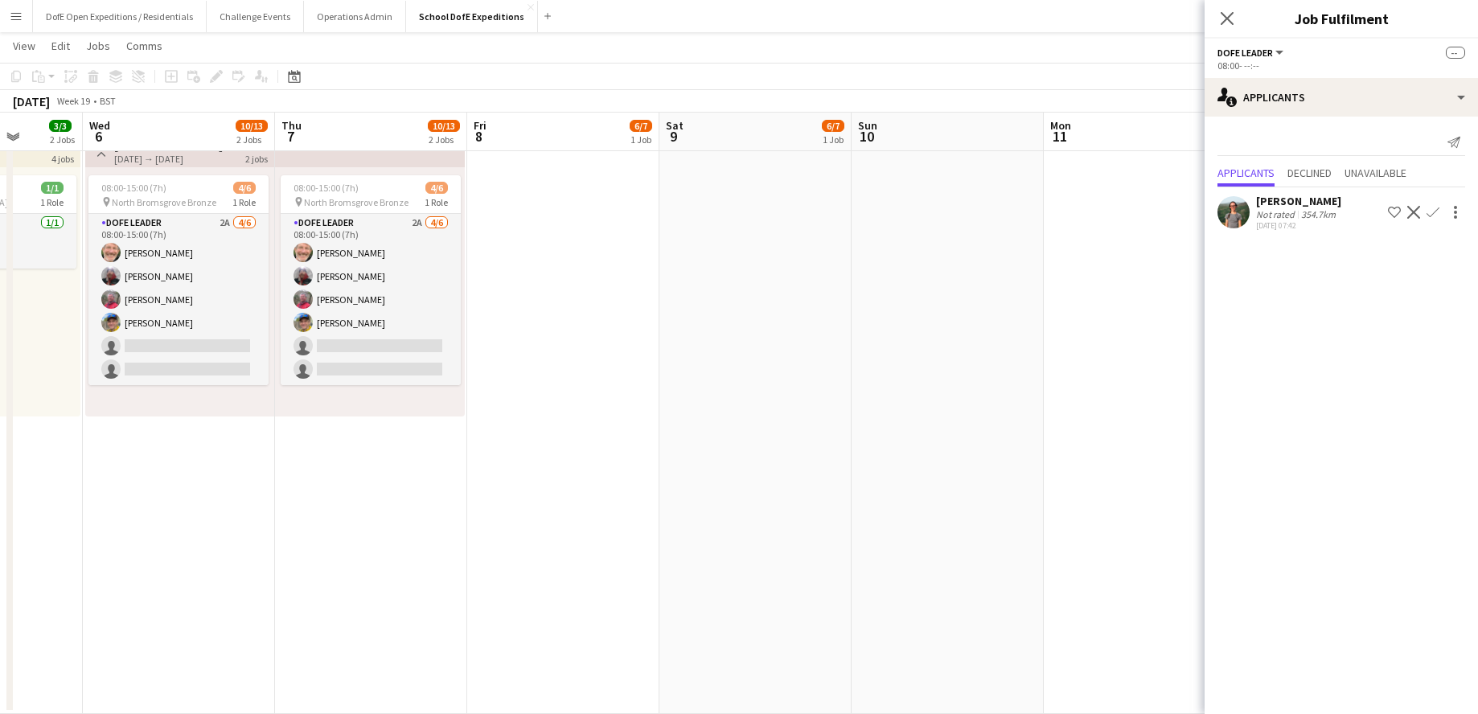
scroll to position [0, 401]
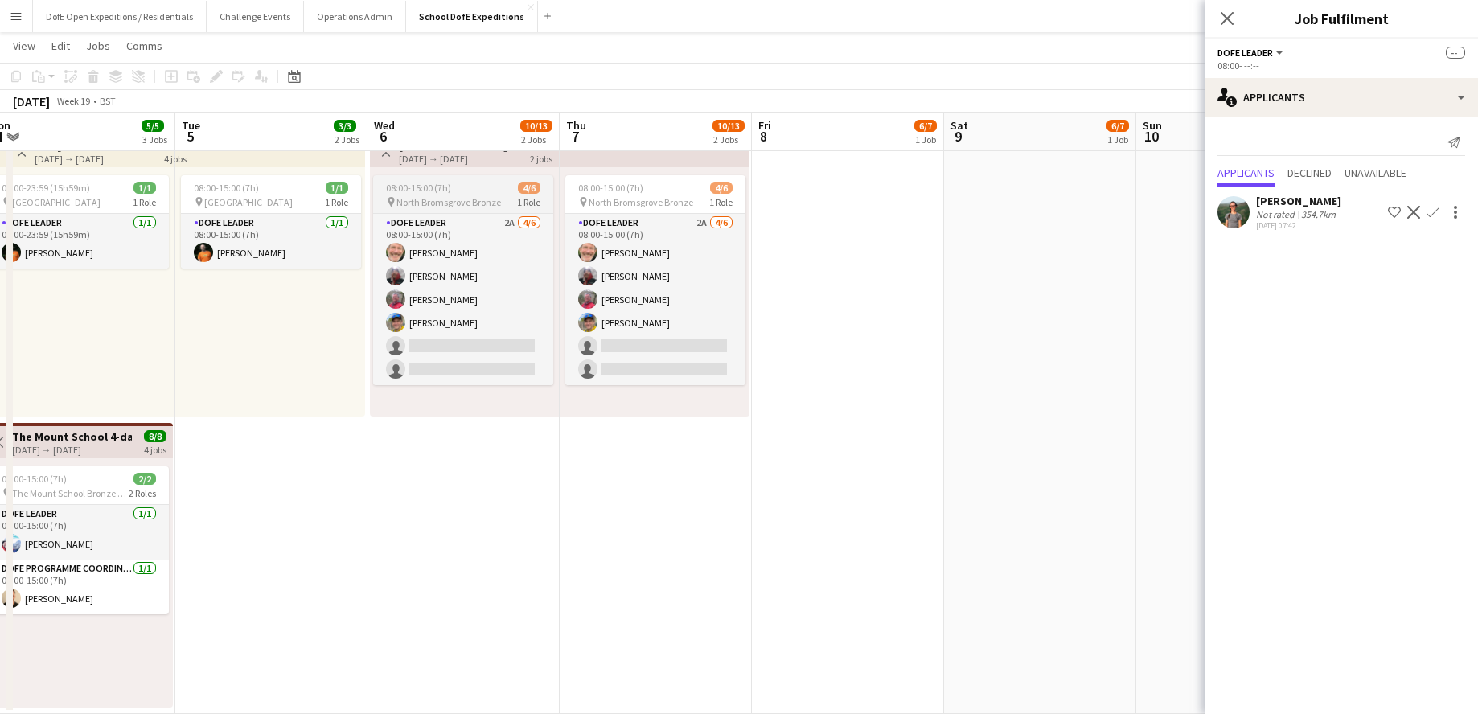
click at [458, 198] on span "North Bromsgrove Bronze" at bounding box center [448, 202] width 105 height 12
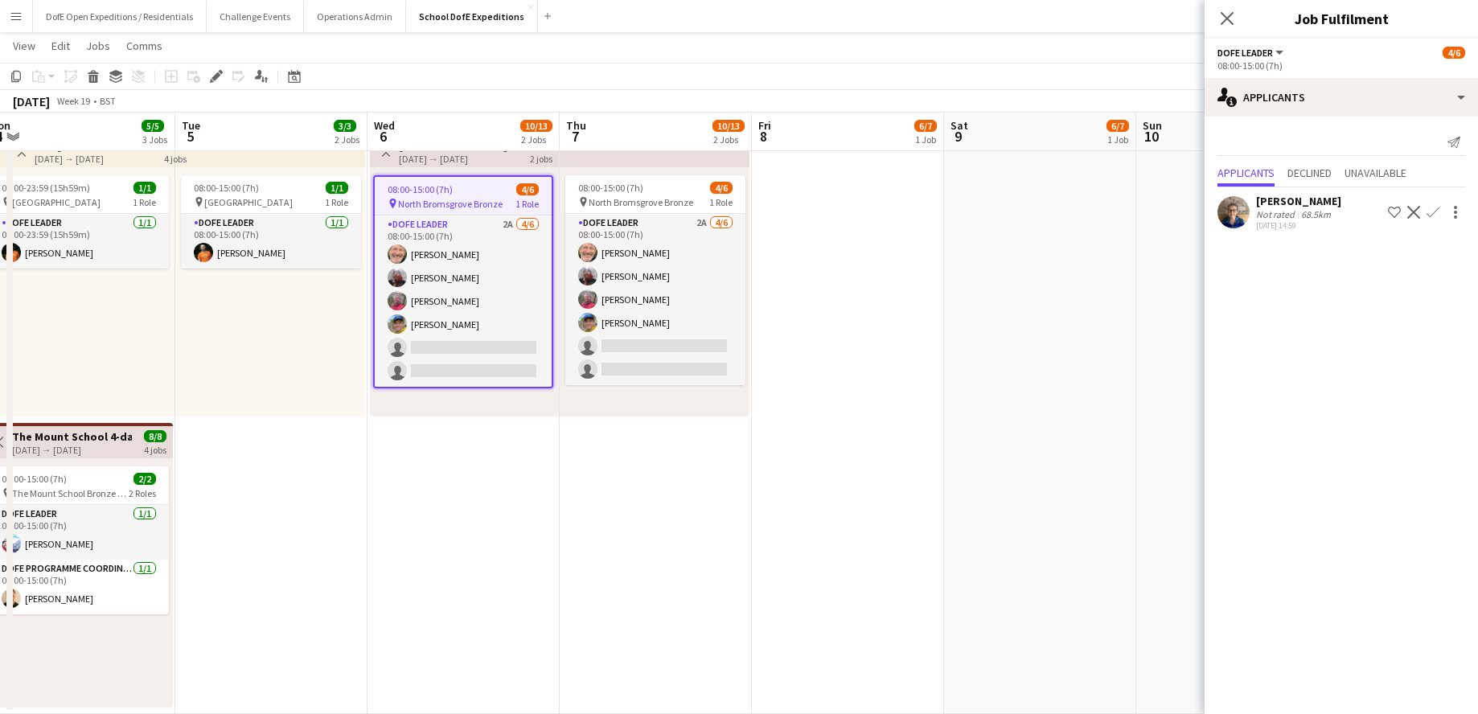
click at [1130, 215] on app-icon "Confirm" at bounding box center [1433, 212] width 13 height 13
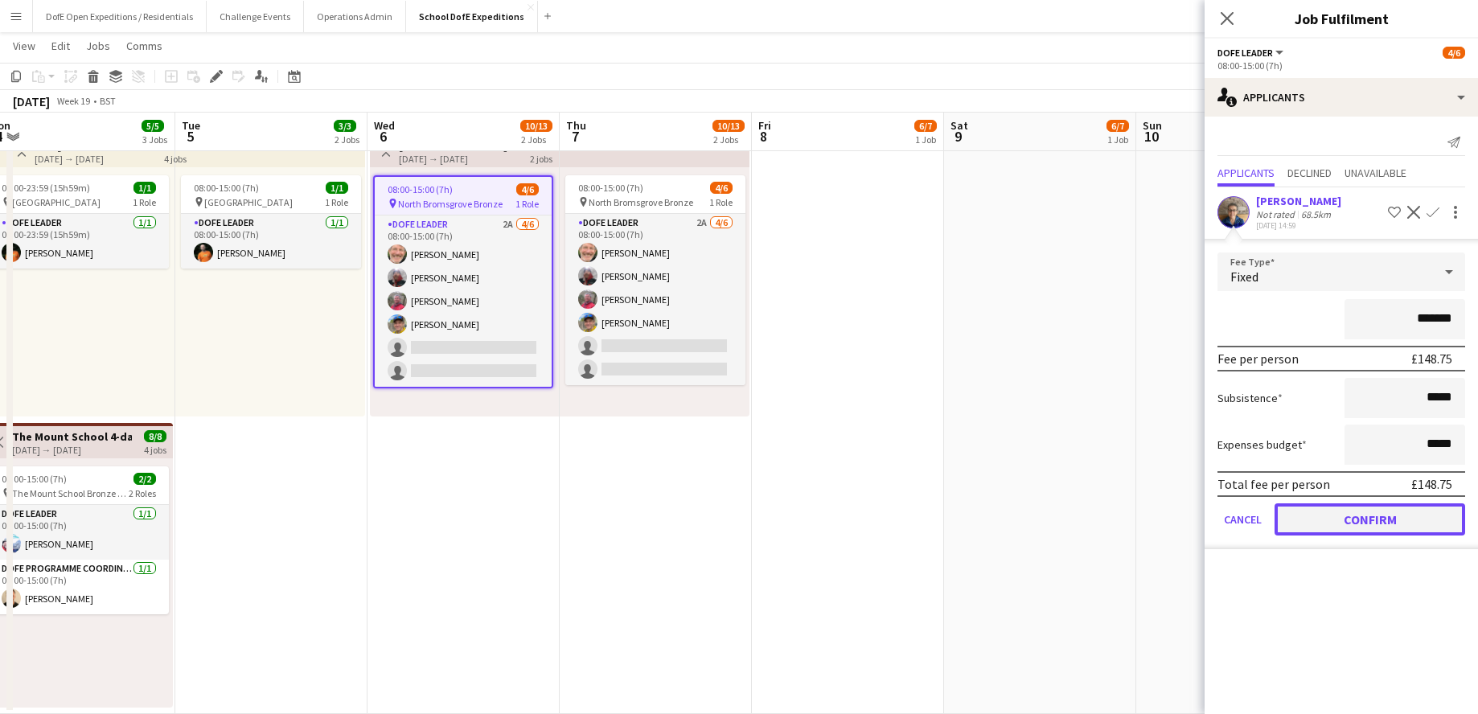
click at [1130, 516] on button "Confirm" at bounding box center [1370, 519] width 191 height 32
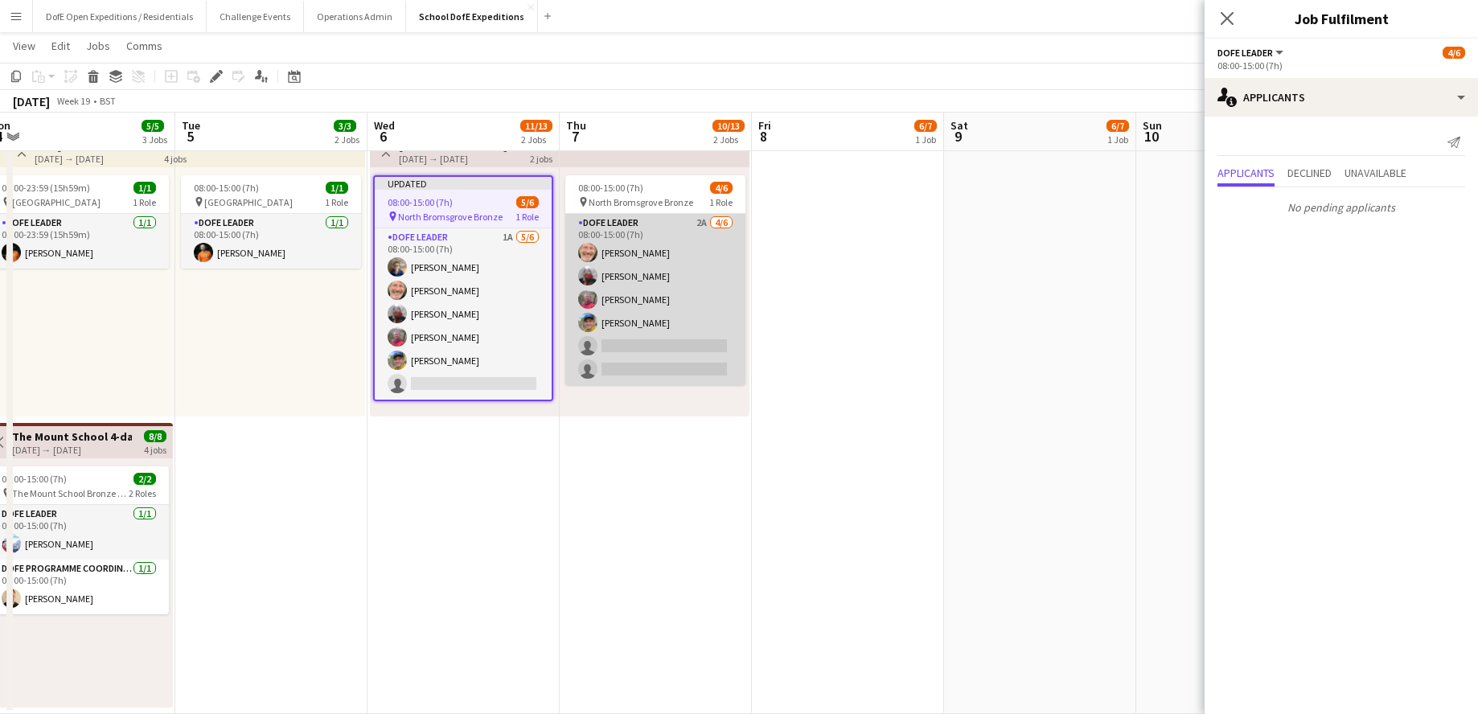
click at [708, 307] on app-card-role "DofE Leader 2A [DATE] 08:00-15:00 (7h) [PERSON_NAME] [PERSON_NAME] [PERSON_NAME…" at bounding box center [655, 299] width 180 height 171
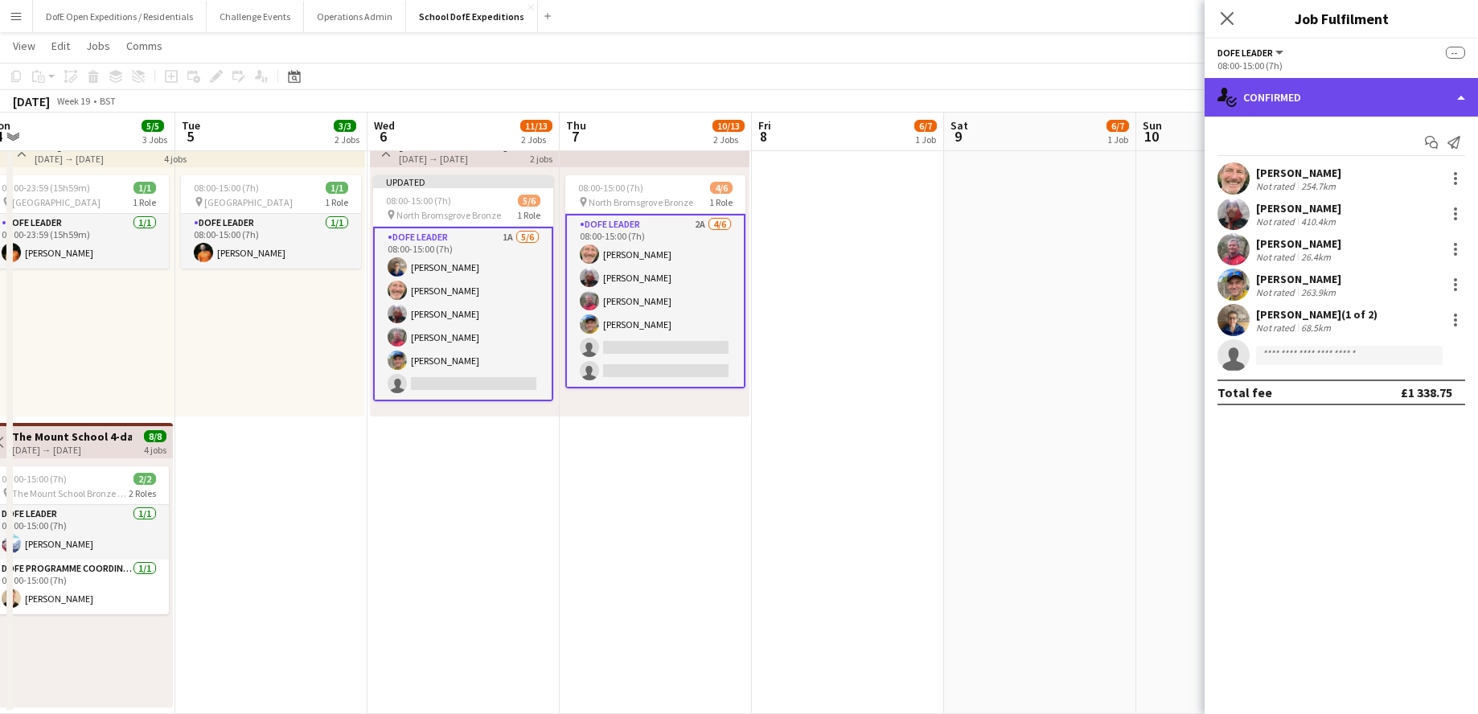
click at [1130, 87] on div "single-neutral-actions-check-2 Confirmed" at bounding box center [1341, 97] width 273 height 39
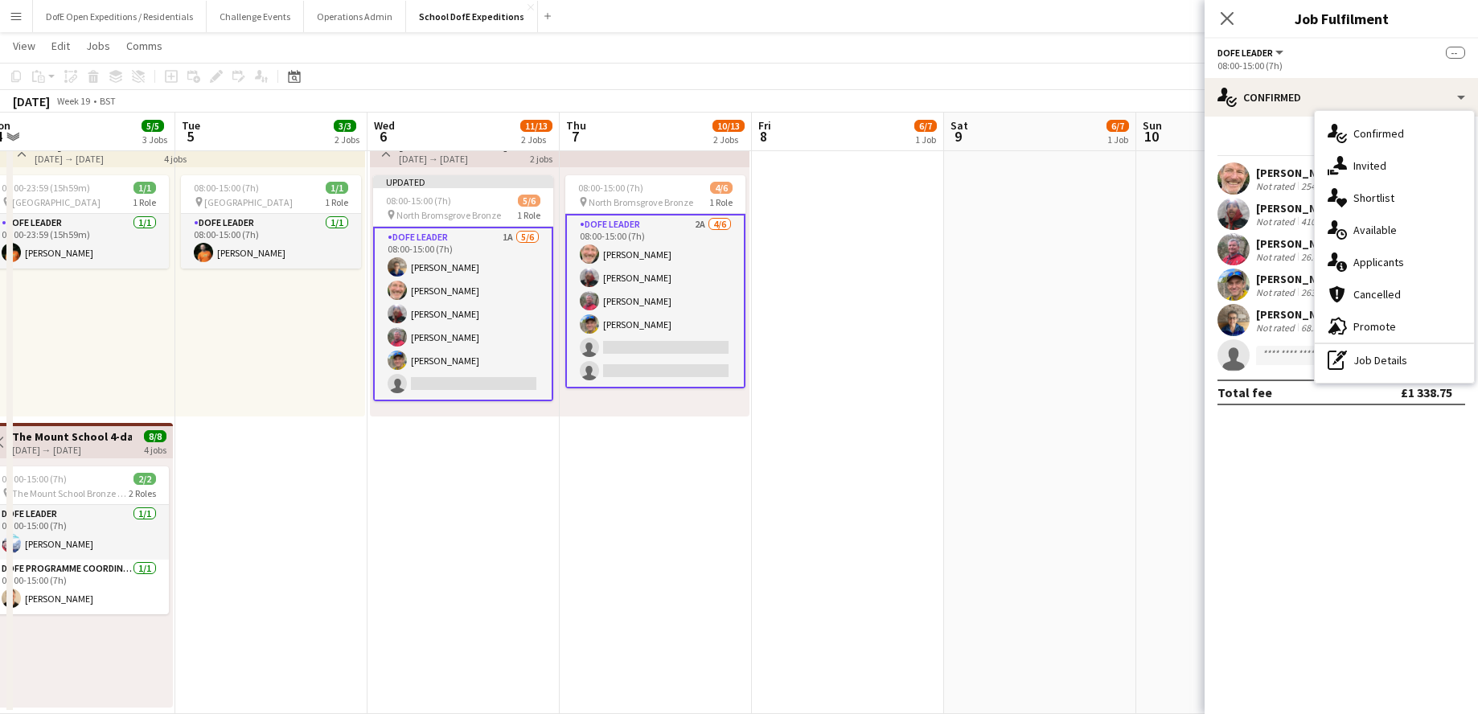
drag, startPoint x: 1370, startPoint y: 260, endPoint x: 1358, endPoint y: 256, distance: 12.0
click at [1130, 259] on span "Applicants" at bounding box center [1379, 262] width 51 height 14
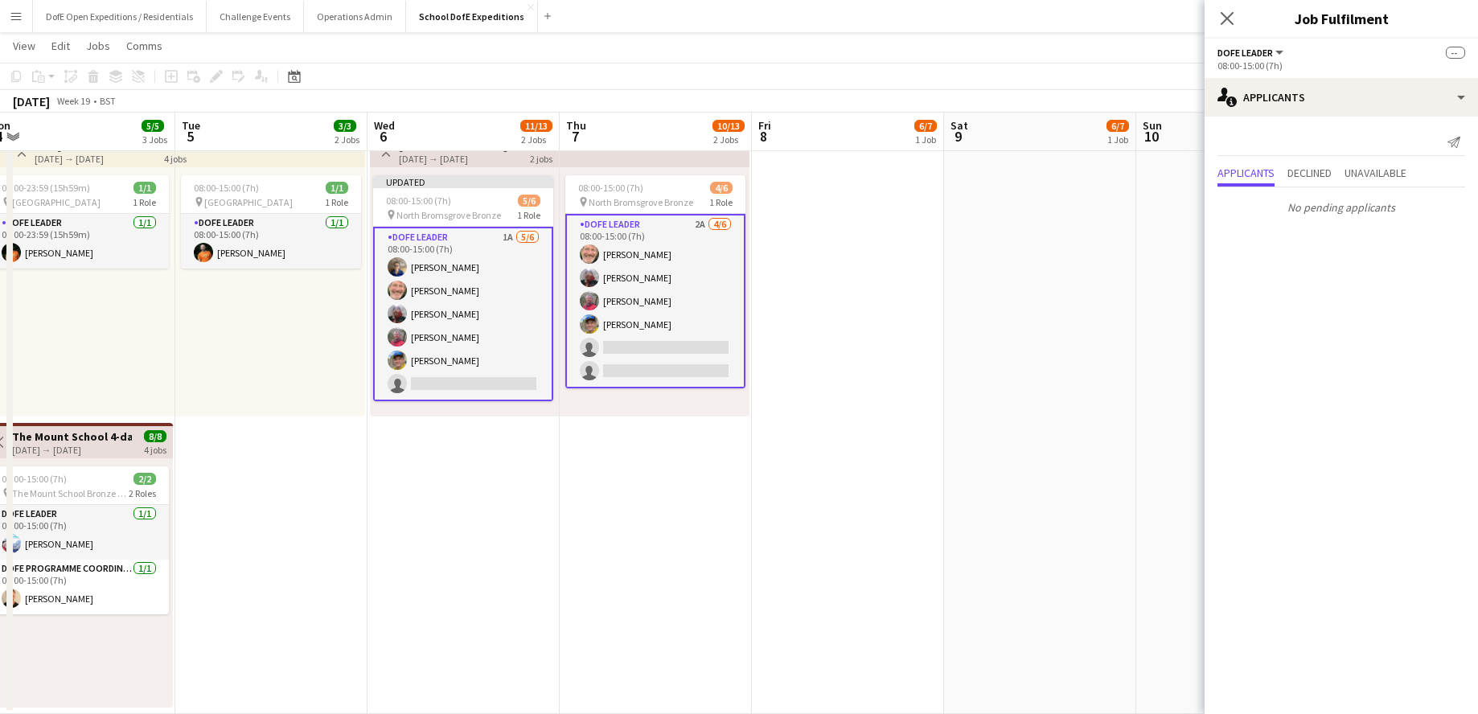
click at [491, 258] on app-card-role "DofE Leader 1A [DATE] 08:00-15:00 (7h) [PERSON_NAME] [PERSON_NAME] [PERSON_NAME…" at bounding box center [463, 314] width 180 height 175
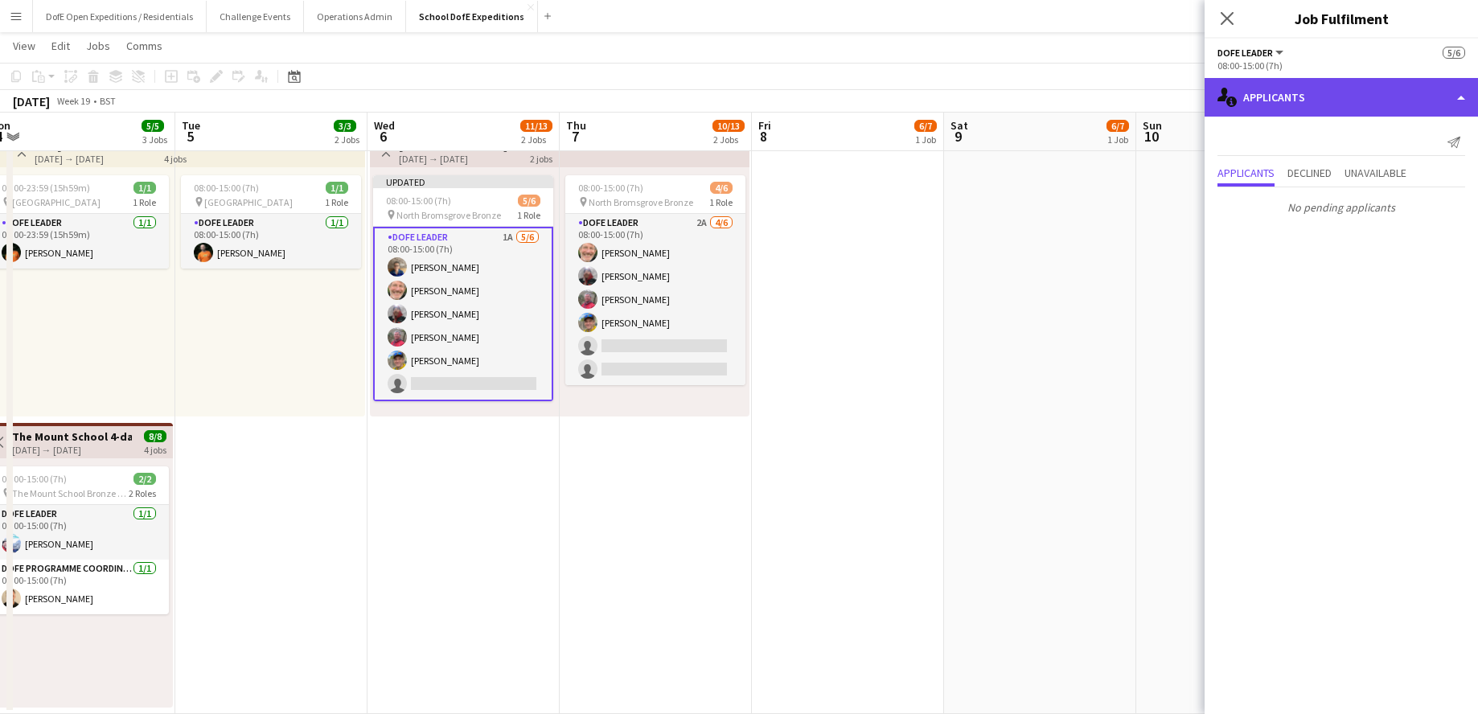
click at [1130, 103] on div "single-neutral-actions-information Applicants" at bounding box center [1341, 97] width 273 height 39
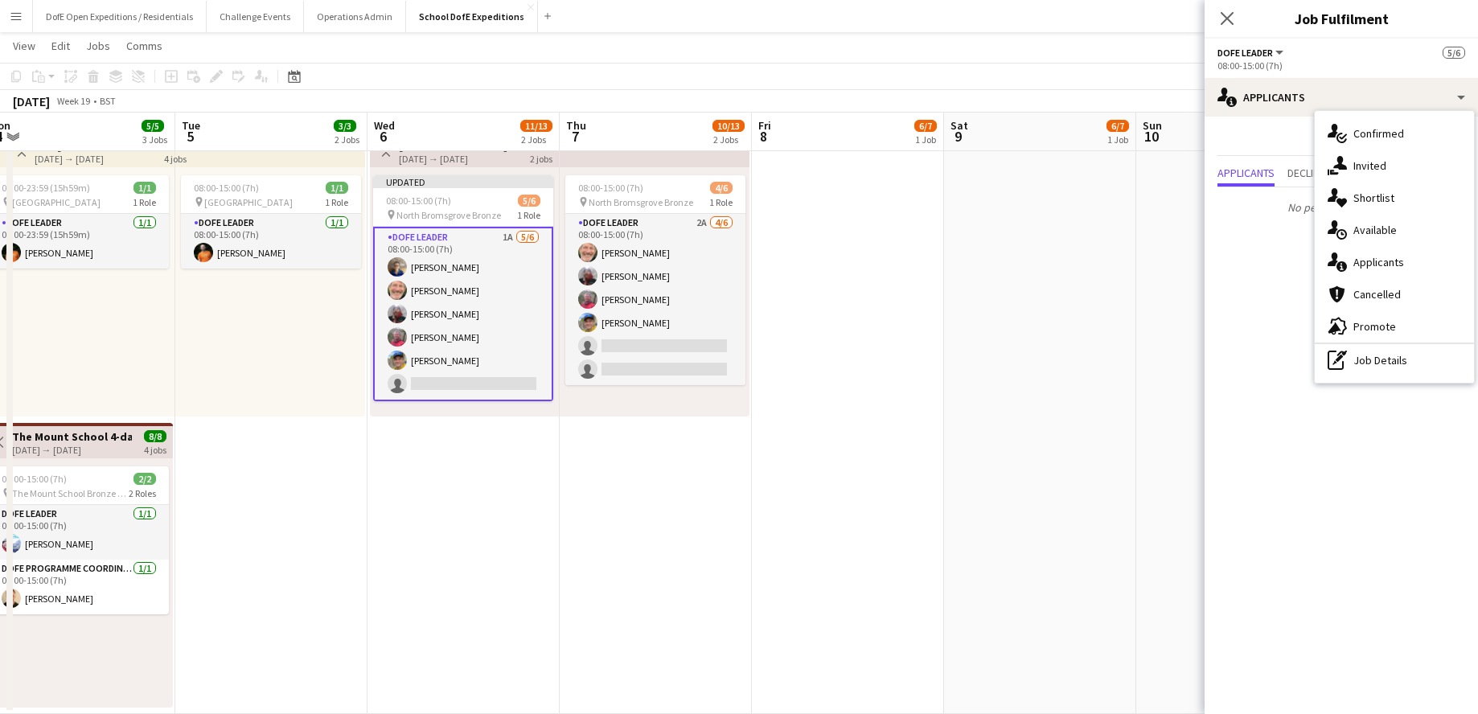
click at [1130, 128] on span "Confirmed" at bounding box center [1379, 133] width 51 height 14
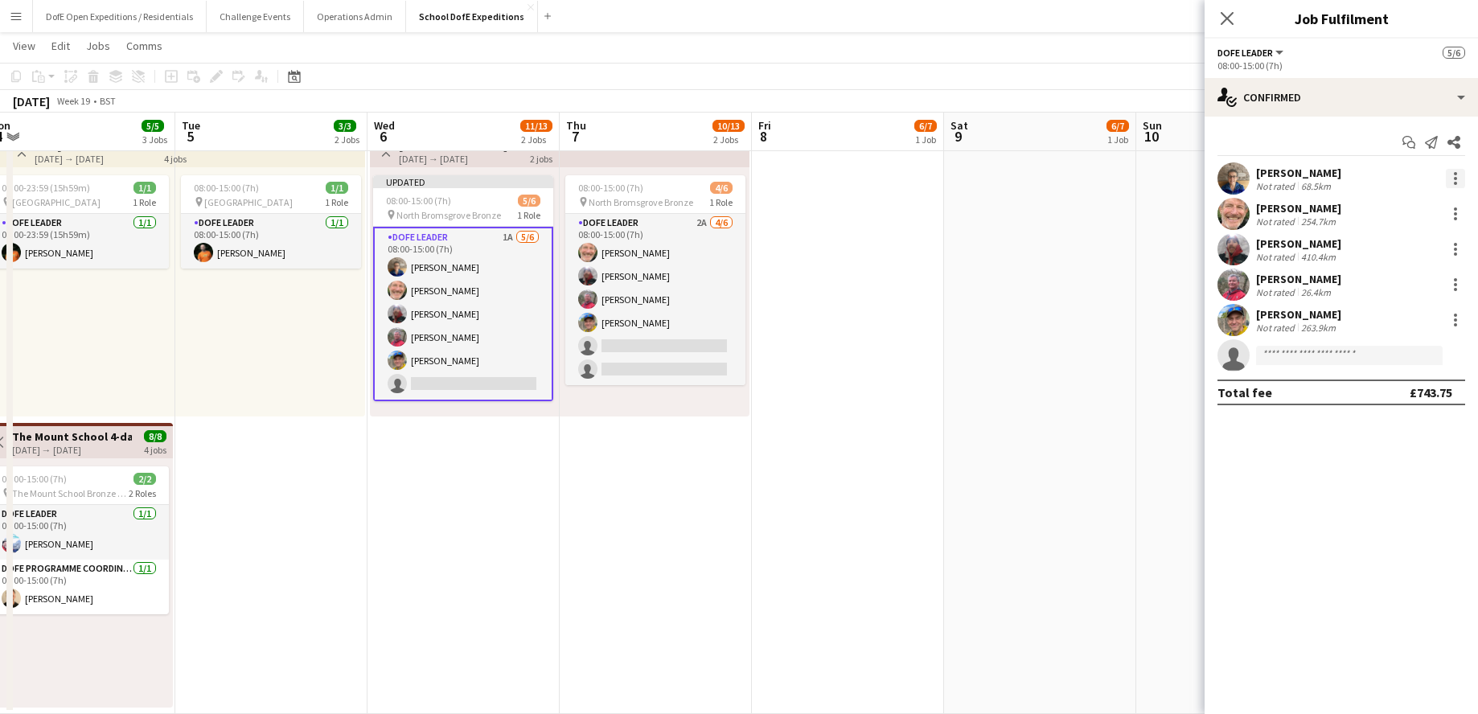
click at [1130, 175] on div at bounding box center [1455, 178] width 19 height 19
click at [1130, 326] on span "Remove" at bounding box center [1377, 324] width 48 height 14
drag, startPoint x: 458, startPoint y: 161, endPoint x: 446, endPoint y: 164, distance: 11.7
click at [458, 161] on div "[DATE] → [DATE]" at bounding box center [459, 159] width 120 height 12
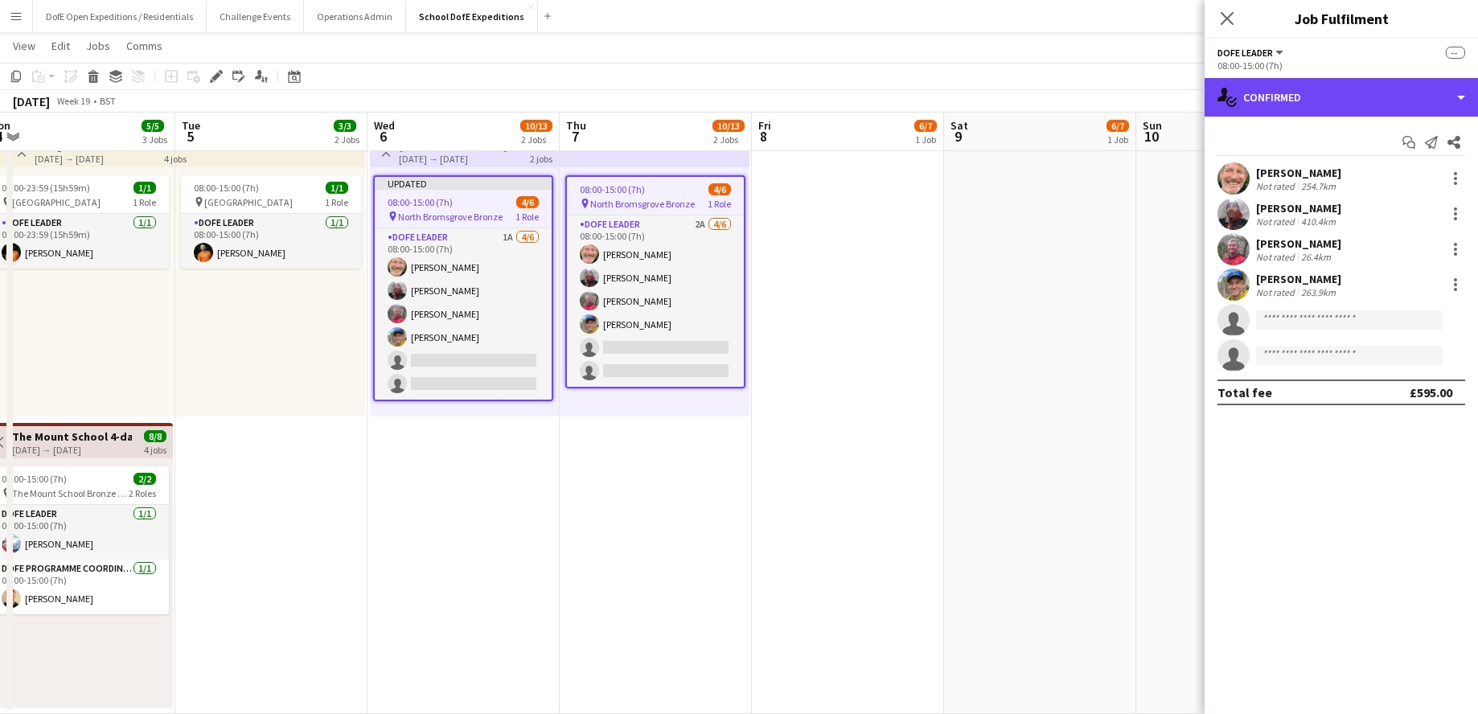
drag, startPoint x: 1330, startPoint y: 107, endPoint x: 1329, endPoint y: 141, distance: 33.8
click at [1130, 107] on div "single-neutral-actions-check-2 Confirmed" at bounding box center [1341, 97] width 273 height 39
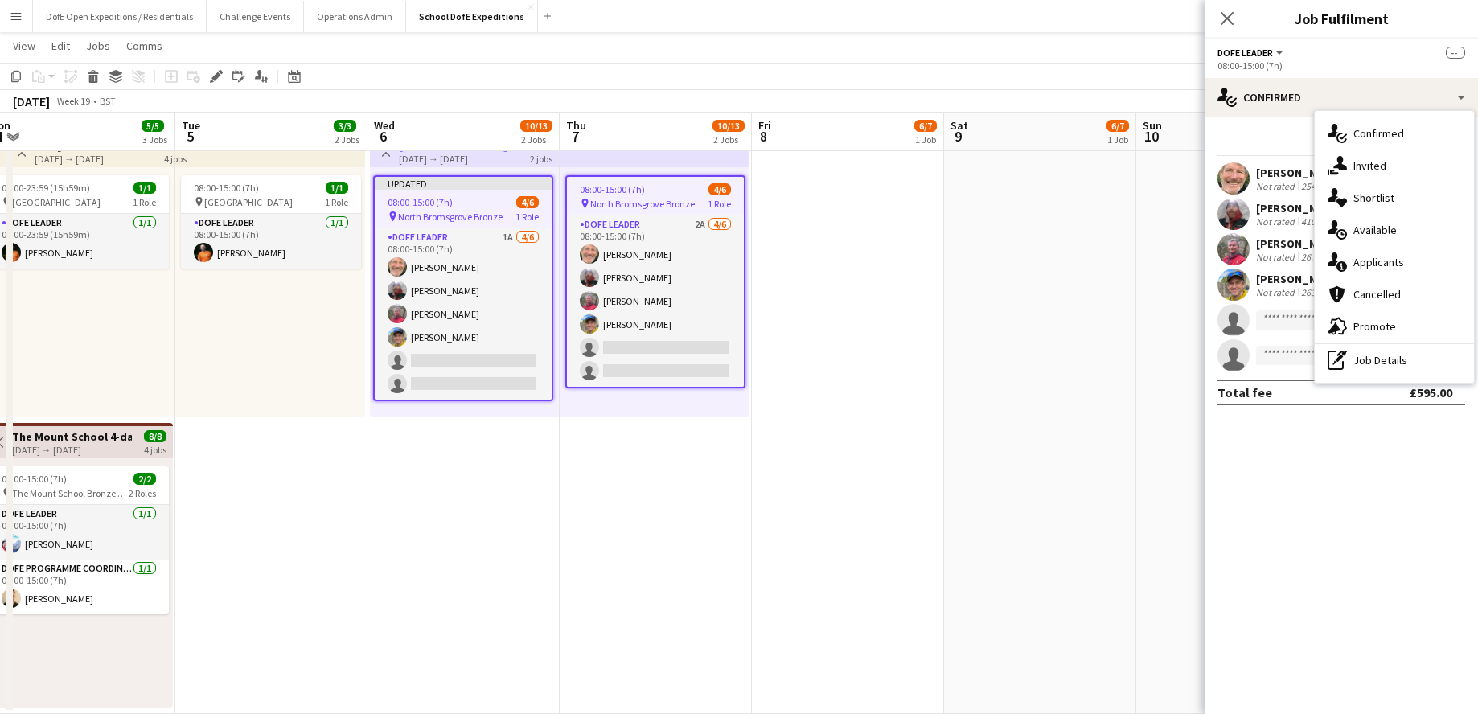
click at [1130, 260] on span "Applicants" at bounding box center [1379, 262] width 51 height 14
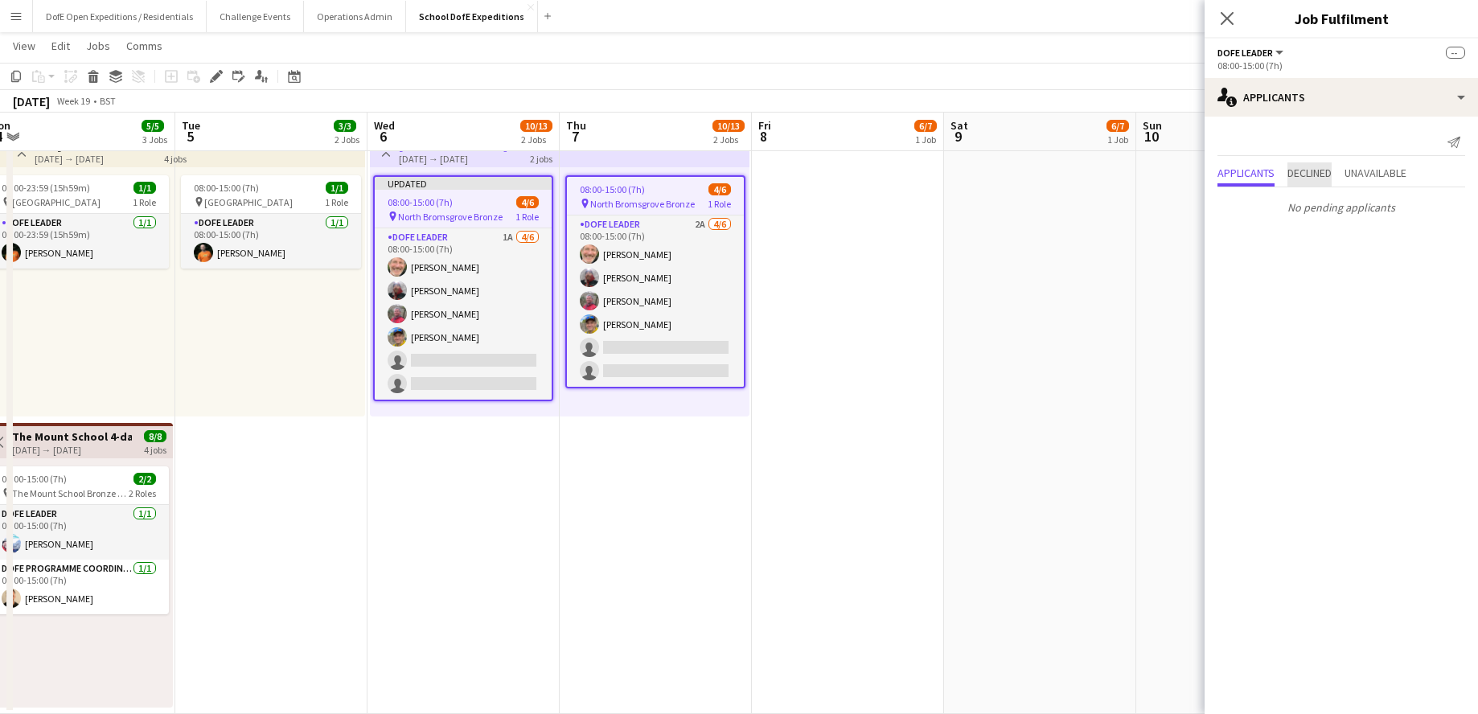
drag, startPoint x: 1321, startPoint y: 164, endPoint x: 1357, endPoint y: 176, distance: 37.4
click at [1130, 164] on span "Declined" at bounding box center [1310, 174] width 44 height 24
click at [1130, 179] on app-icon "Confirm" at bounding box center [1436, 179] width 13 height 13
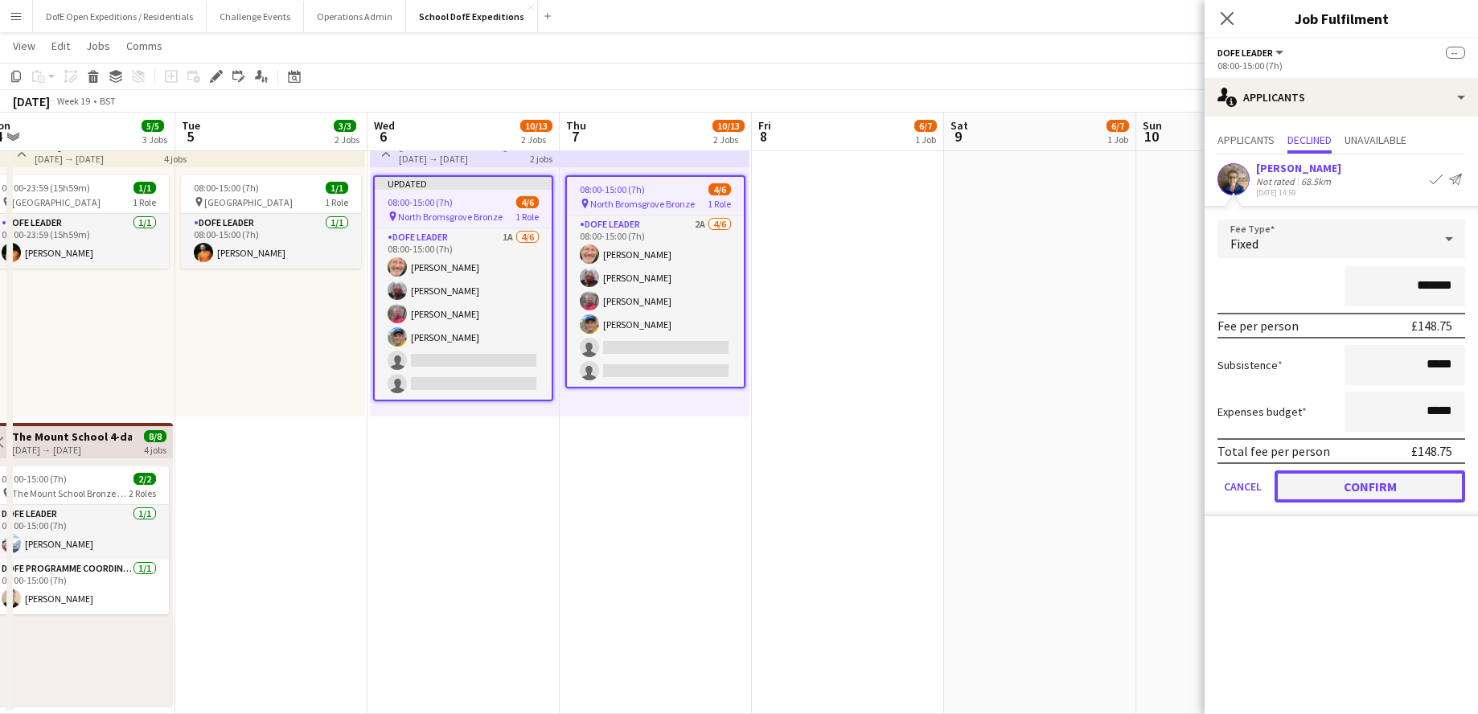
click at [1130, 479] on button "Confirm" at bounding box center [1370, 486] width 191 height 32
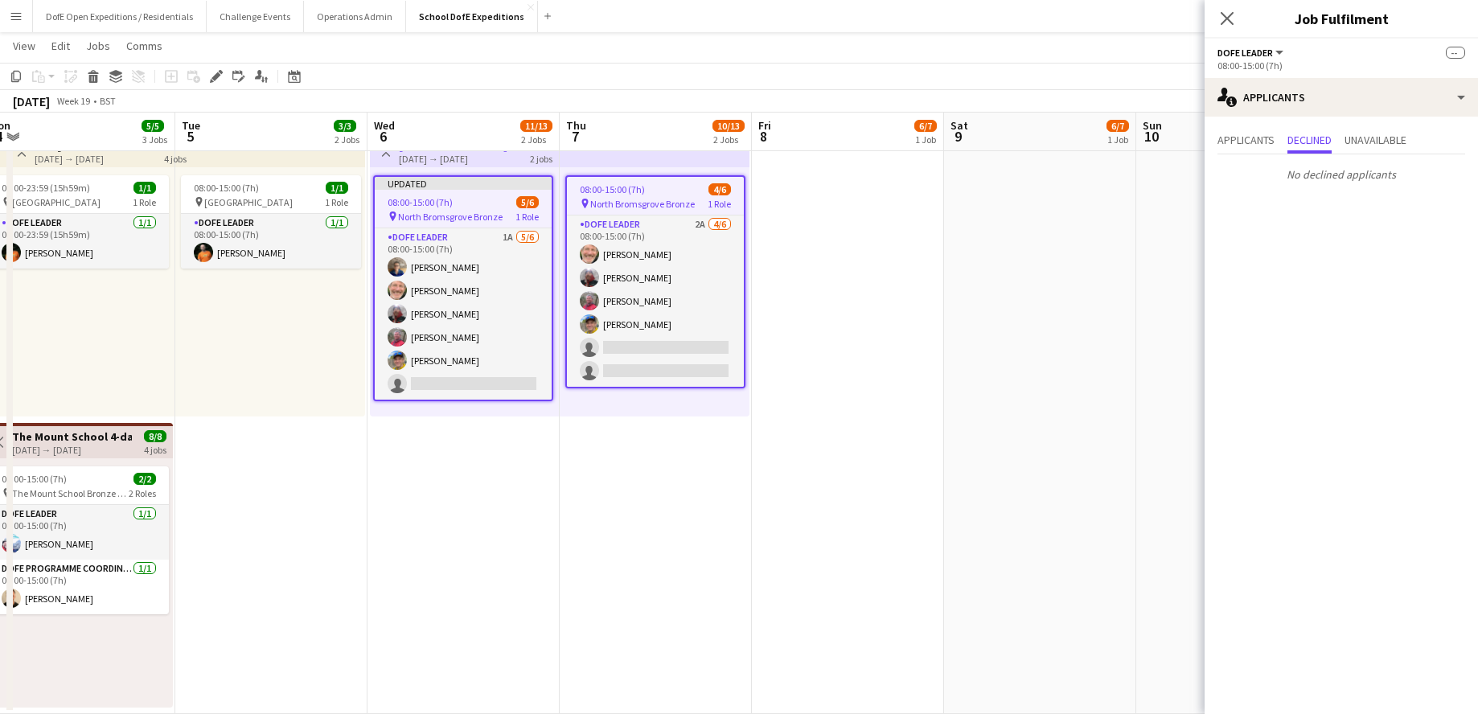
scroll to position [345, 0]
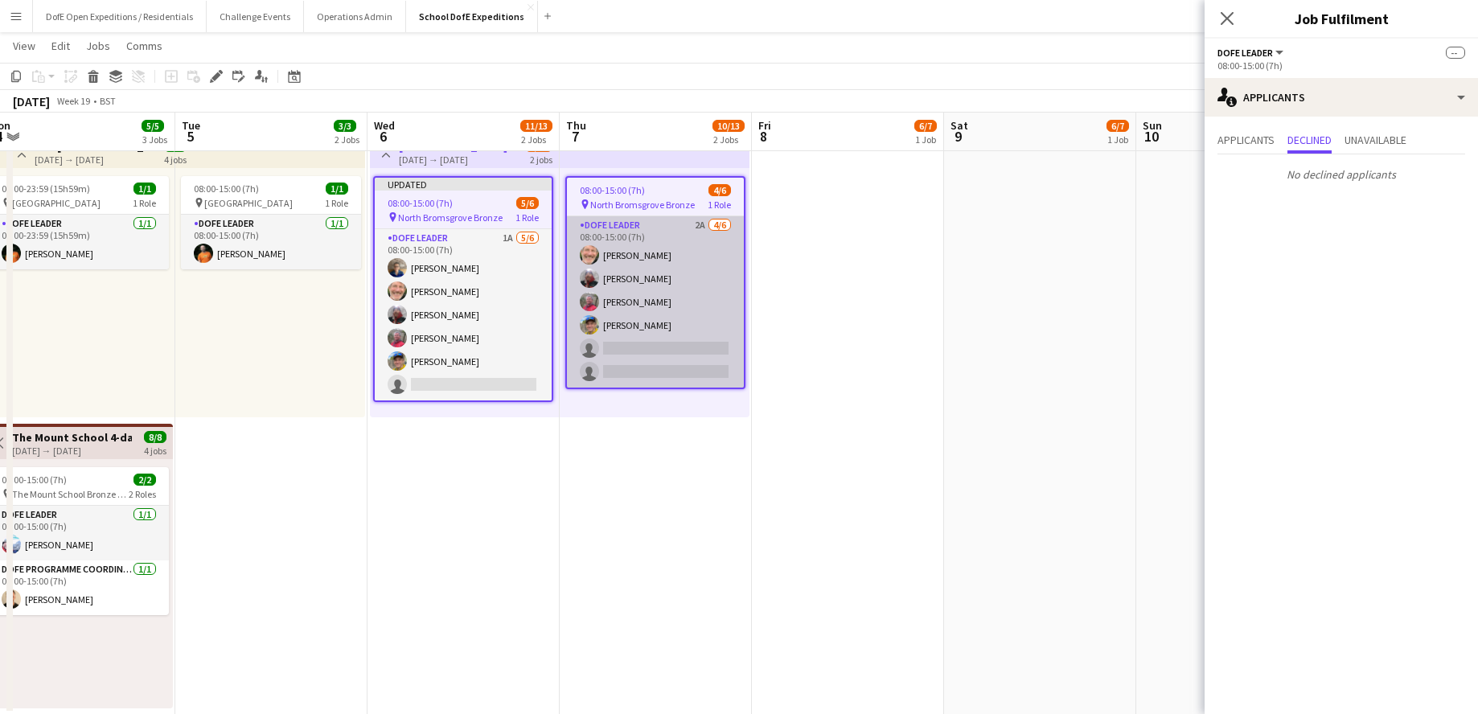
click at [680, 357] on app-card-role "DofE Leader 2A [DATE] 08:00-15:00 (7h) [PERSON_NAME] [PERSON_NAME] [PERSON_NAME…" at bounding box center [655, 301] width 177 height 171
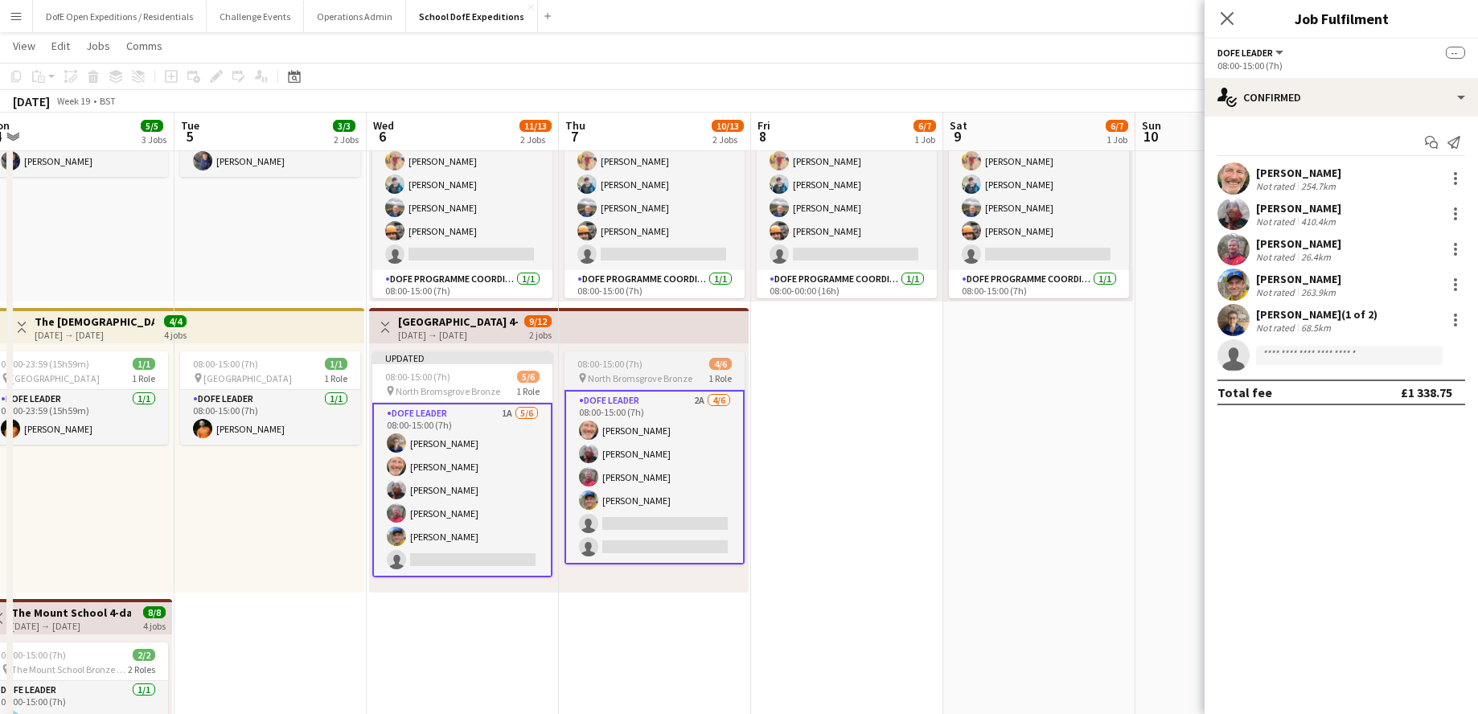
scroll to position [0, 401]
click at [1130, 319] on div at bounding box center [1455, 319] width 3 height 3
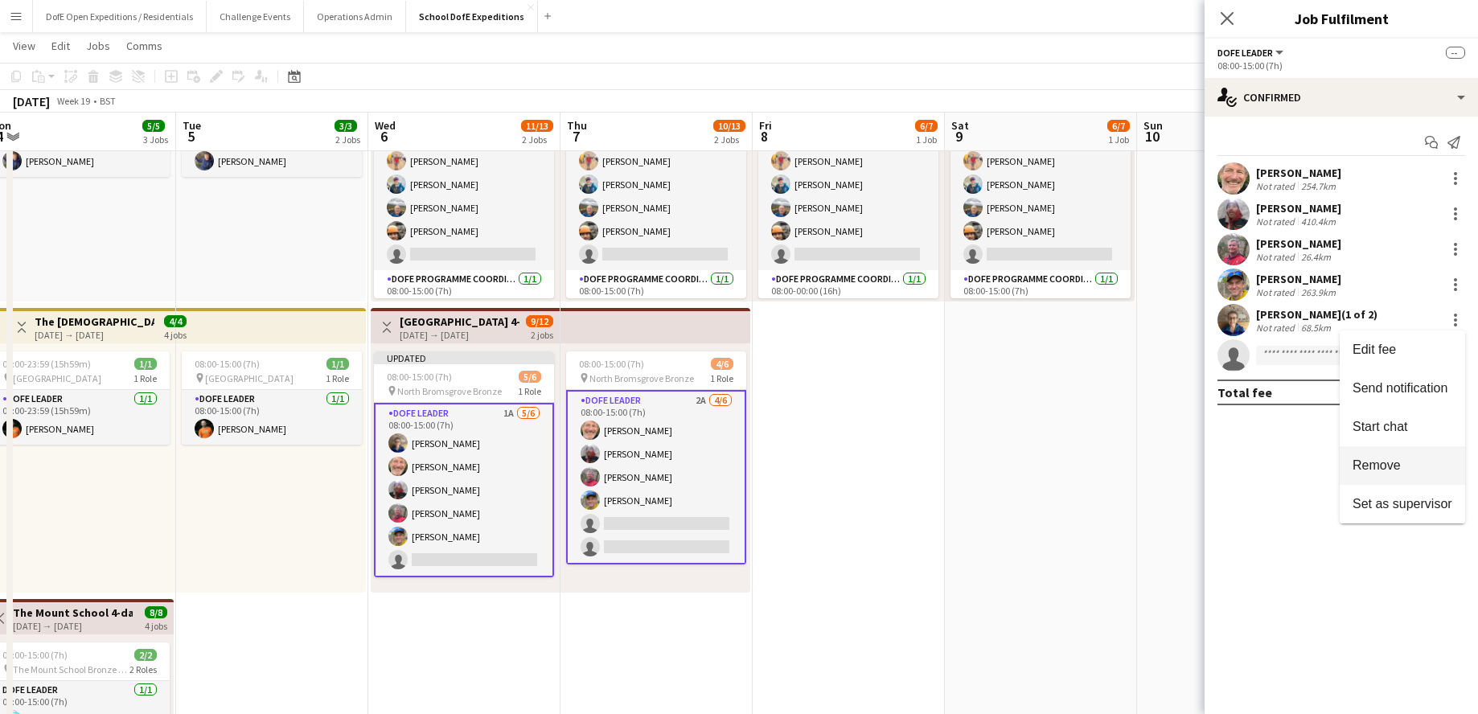
click at [1130, 457] on button "Remove" at bounding box center [1402, 465] width 125 height 39
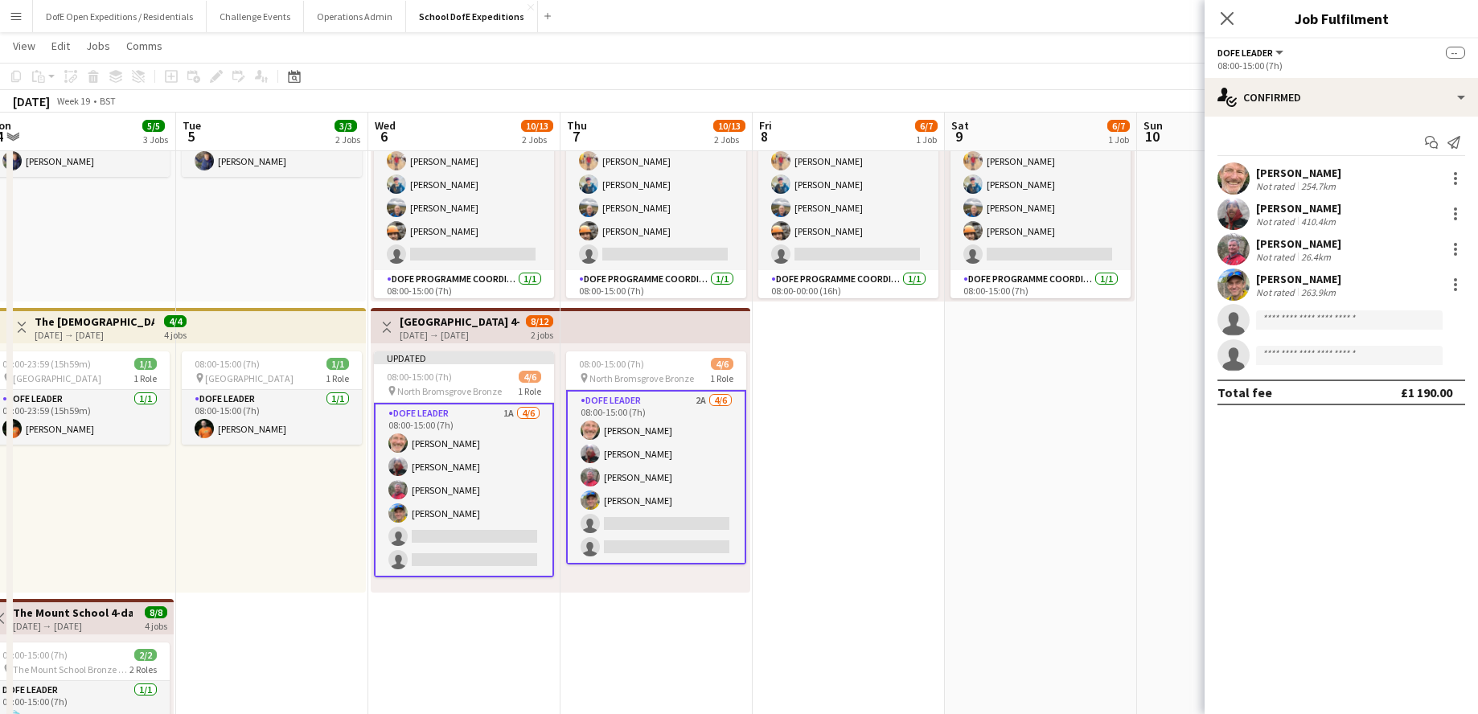
click at [458, 327] on div "[GEOGRAPHIC_DATA] 4-day Bronze [DATE] → [DATE]" at bounding box center [460, 327] width 120 height 27
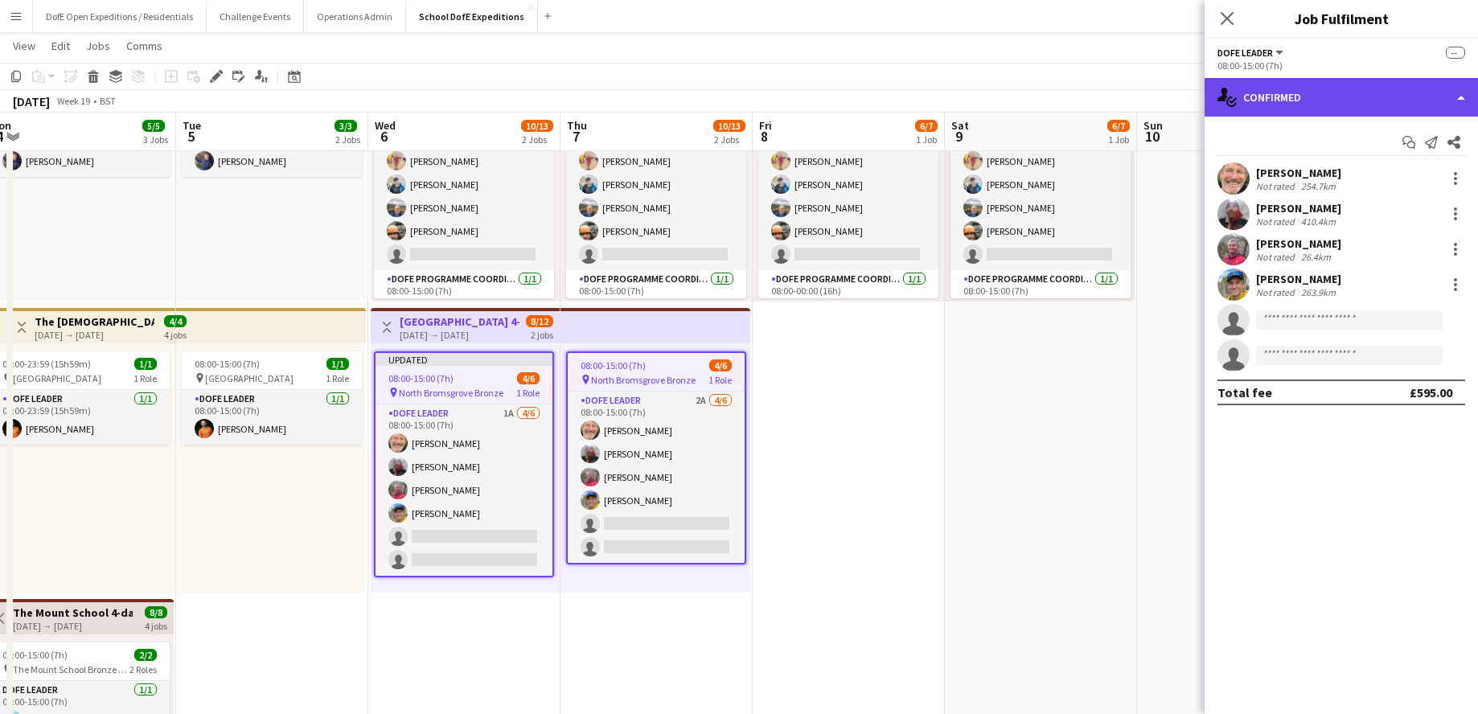
click at [1130, 88] on div "single-neutral-actions-check-2 Confirmed" at bounding box center [1341, 97] width 273 height 39
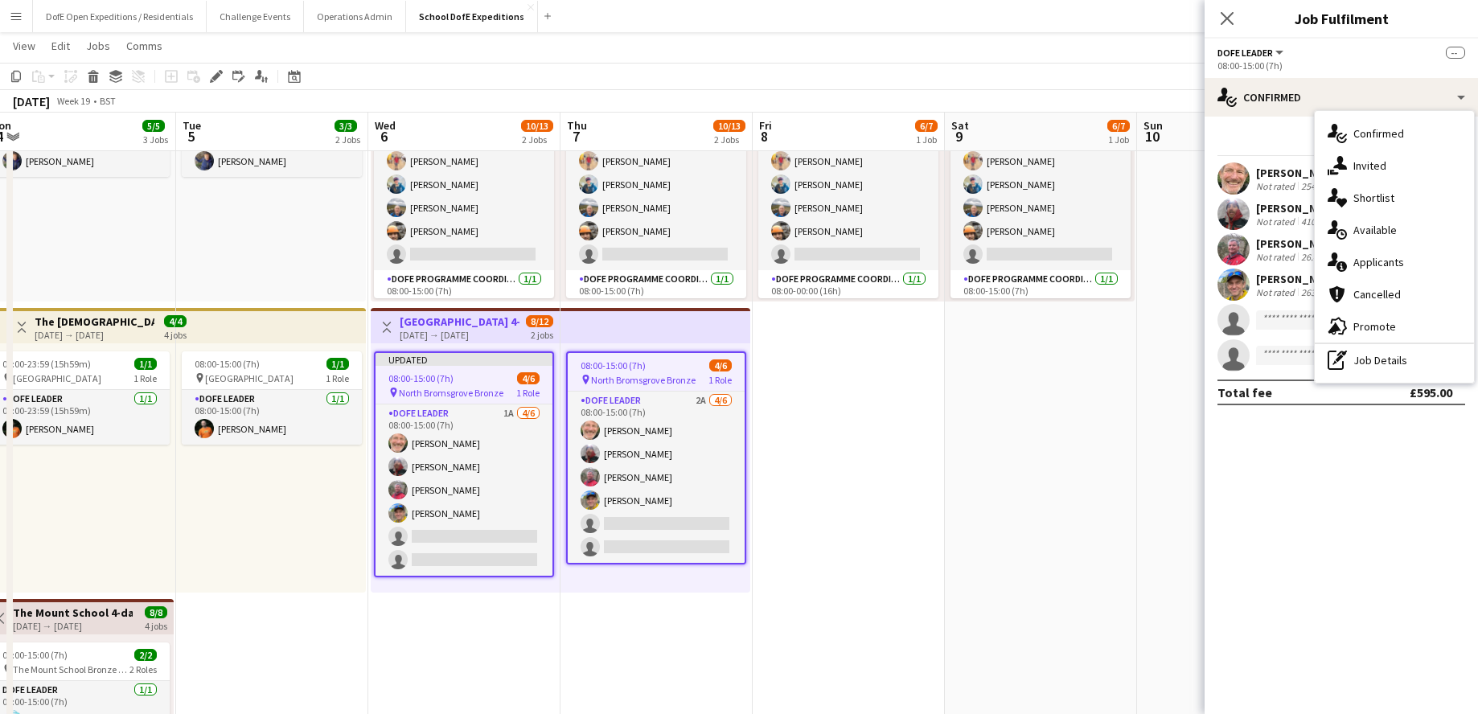
click at [1130, 256] on span "Applicants" at bounding box center [1379, 262] width 51 height 14
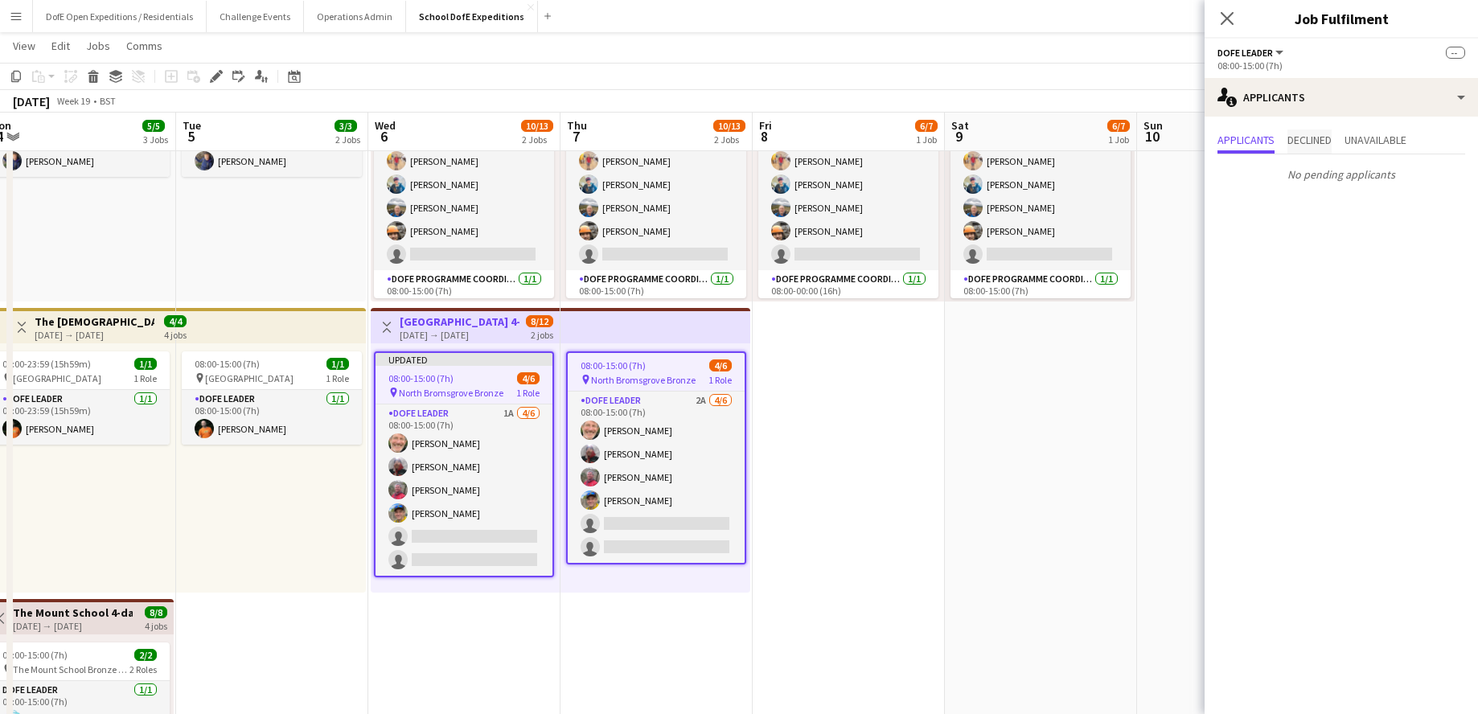
click at [1130, 139] on span "Declined" at bounding box center [1310, 139] width 44 height 11
click at [1130, 178] on app-icon "Confirm" at bounding box center [1436, 179] width 13 height 13
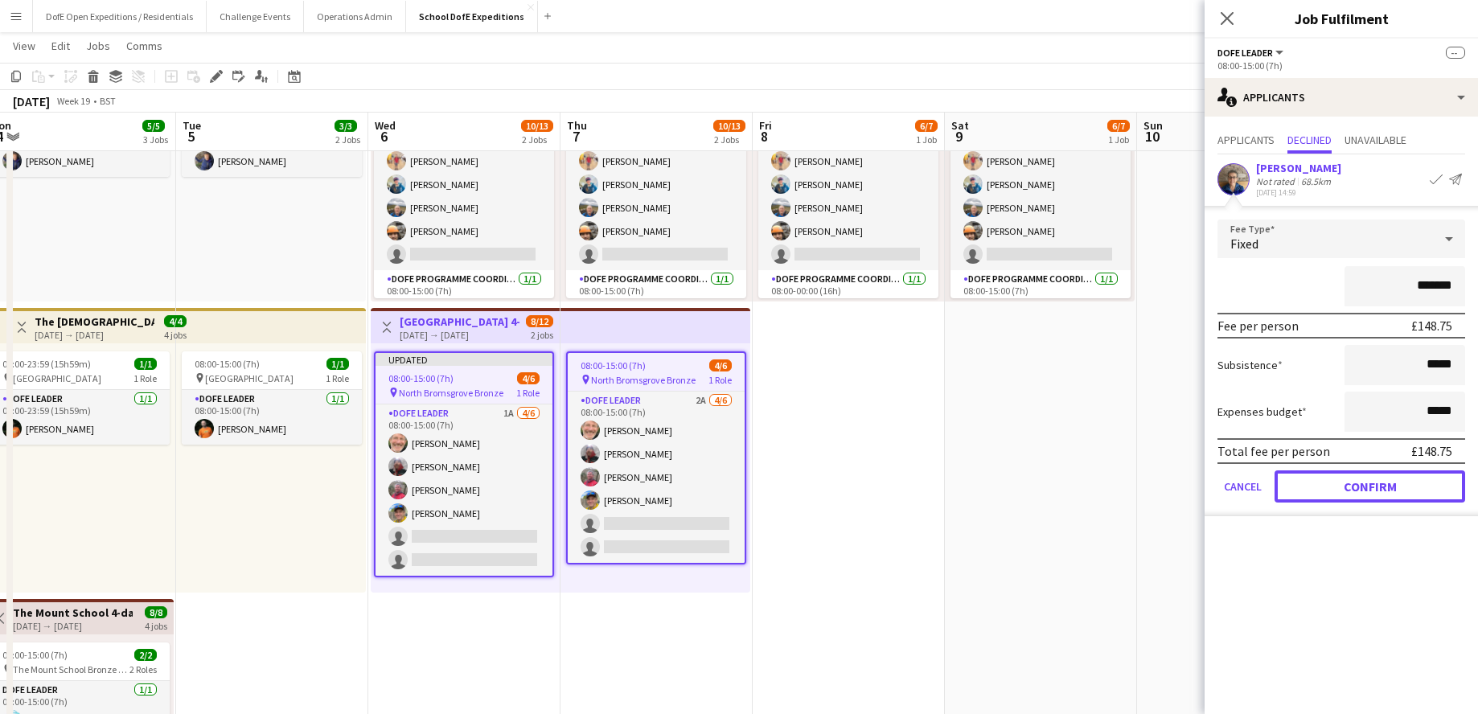
click at [1130, 484] on button "Confirm" at bounding box center [1370, 486] width 191 height 32
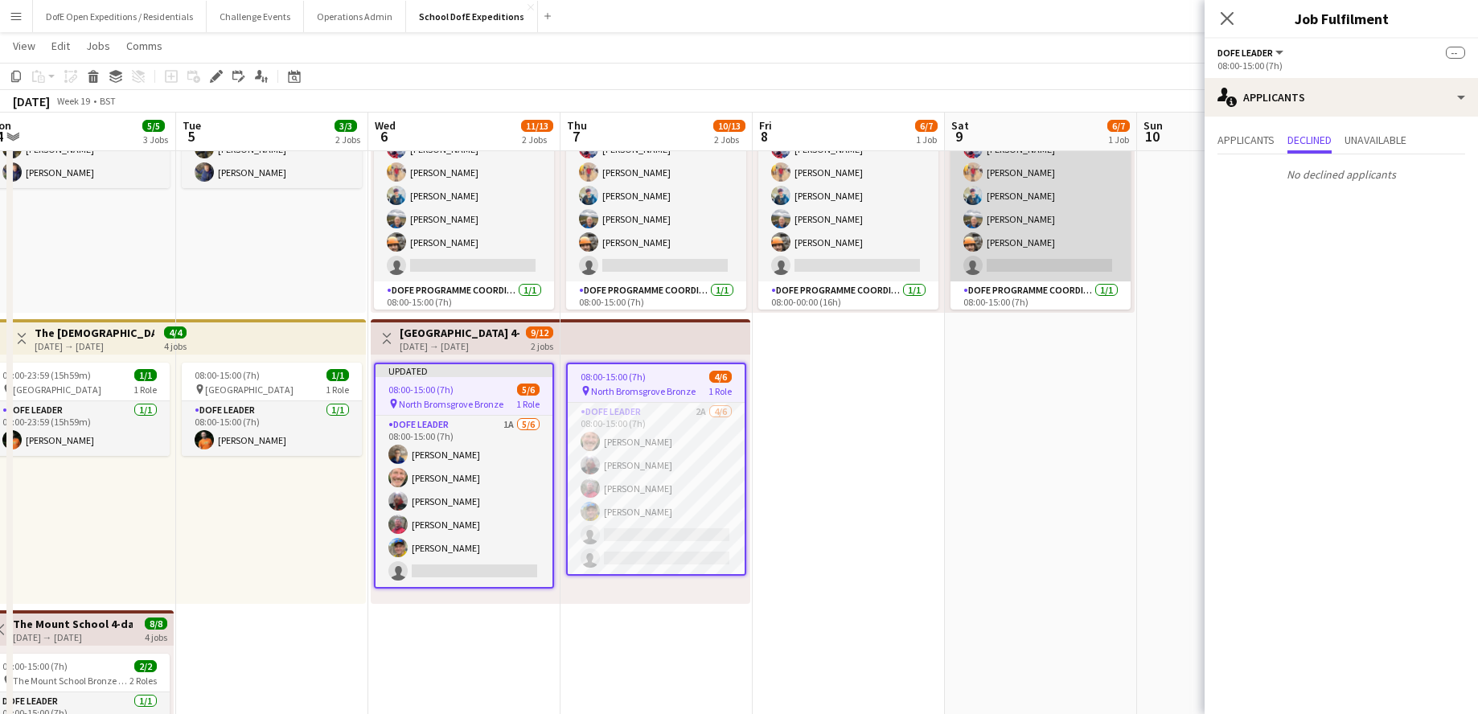
scroll to position [2, 0]
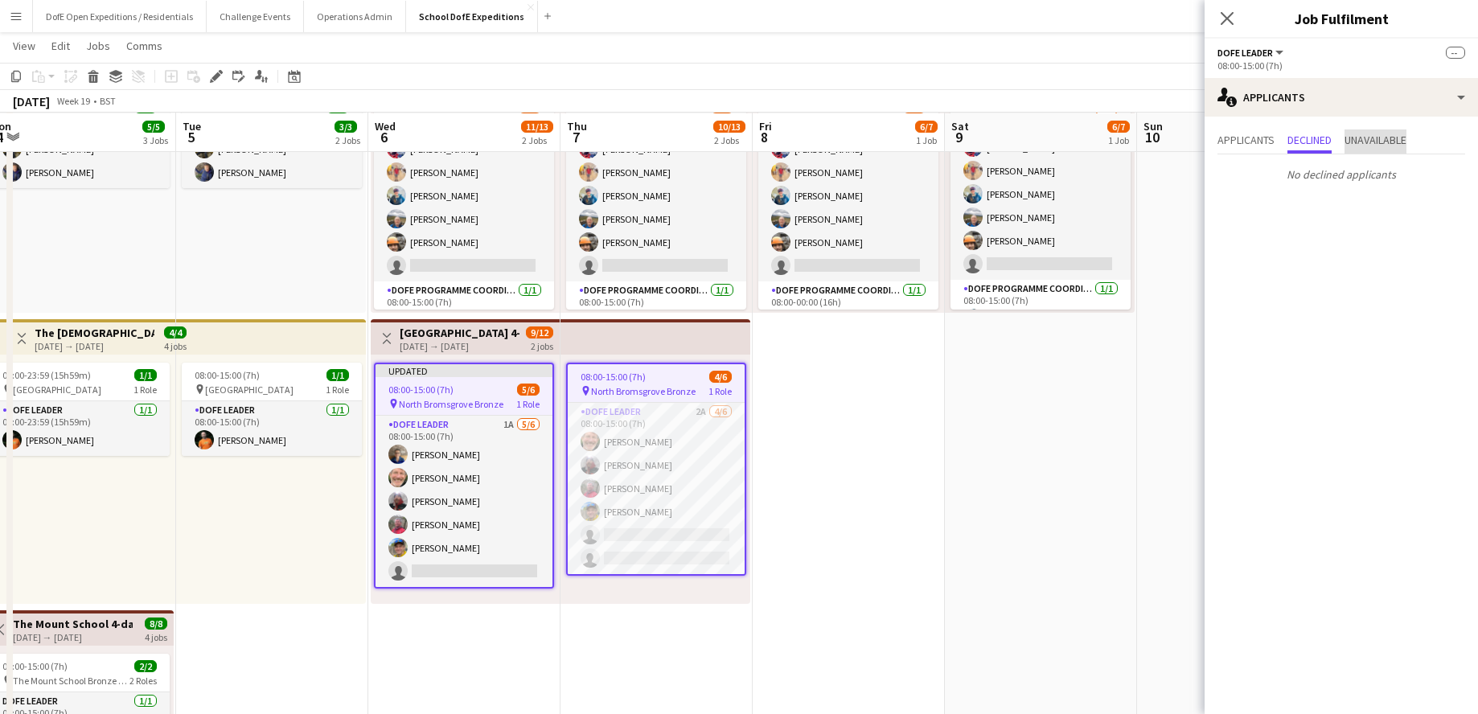
click at [1130, 139] on span "Unavailable" at bounding box center [1376, 139] width 62 height 11
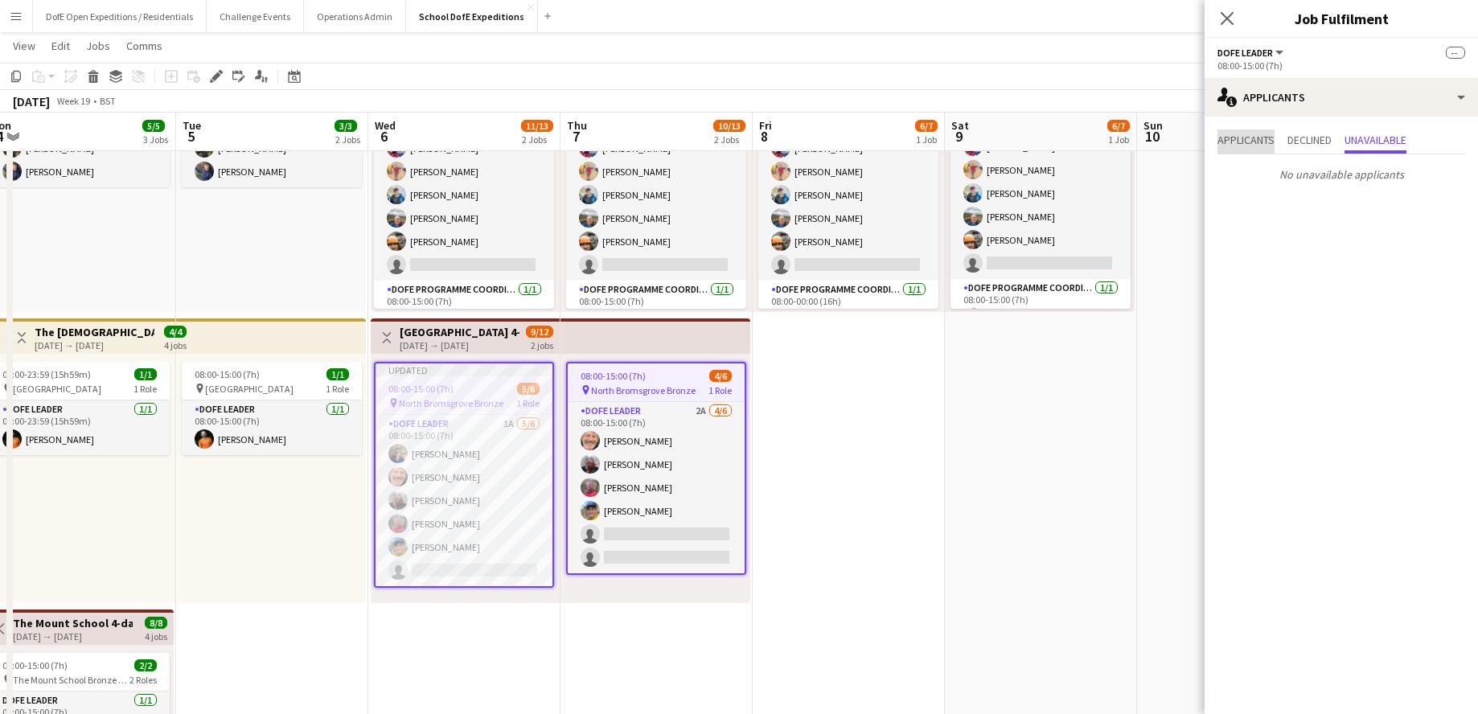
click at [1130, 138] on span "Applicants" at bounding box center [1246, 139] width 57 height 11
click at [1130, 134] on span "Declined" at bounding box center [1310, 139] width 44 height 11
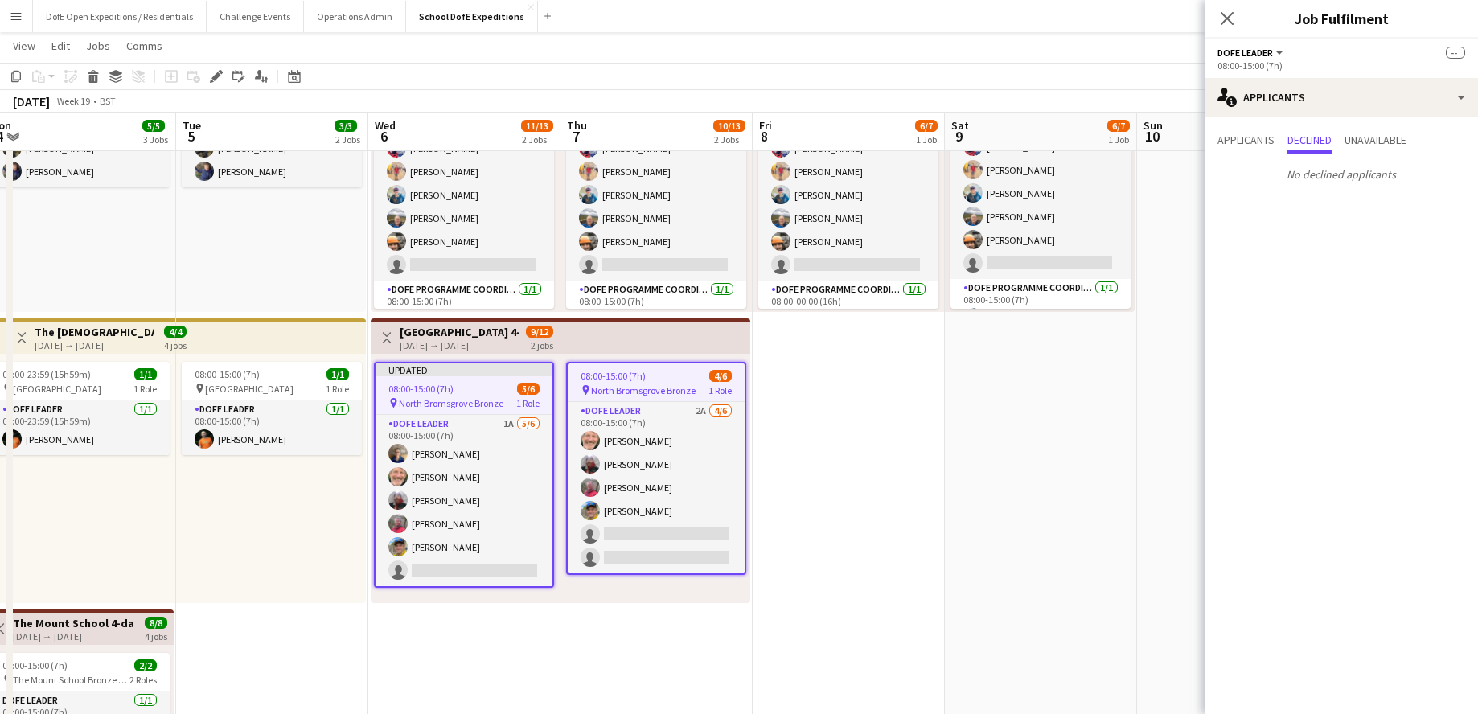
click at [906, 513] on app-date-cell "08:00-00:00 (16h) (Sat) 6/7 pin North Bromsgrove Bronze 2 Roles DofE Leader 5A …" at bounding box center [849, 461] width 192 height 880
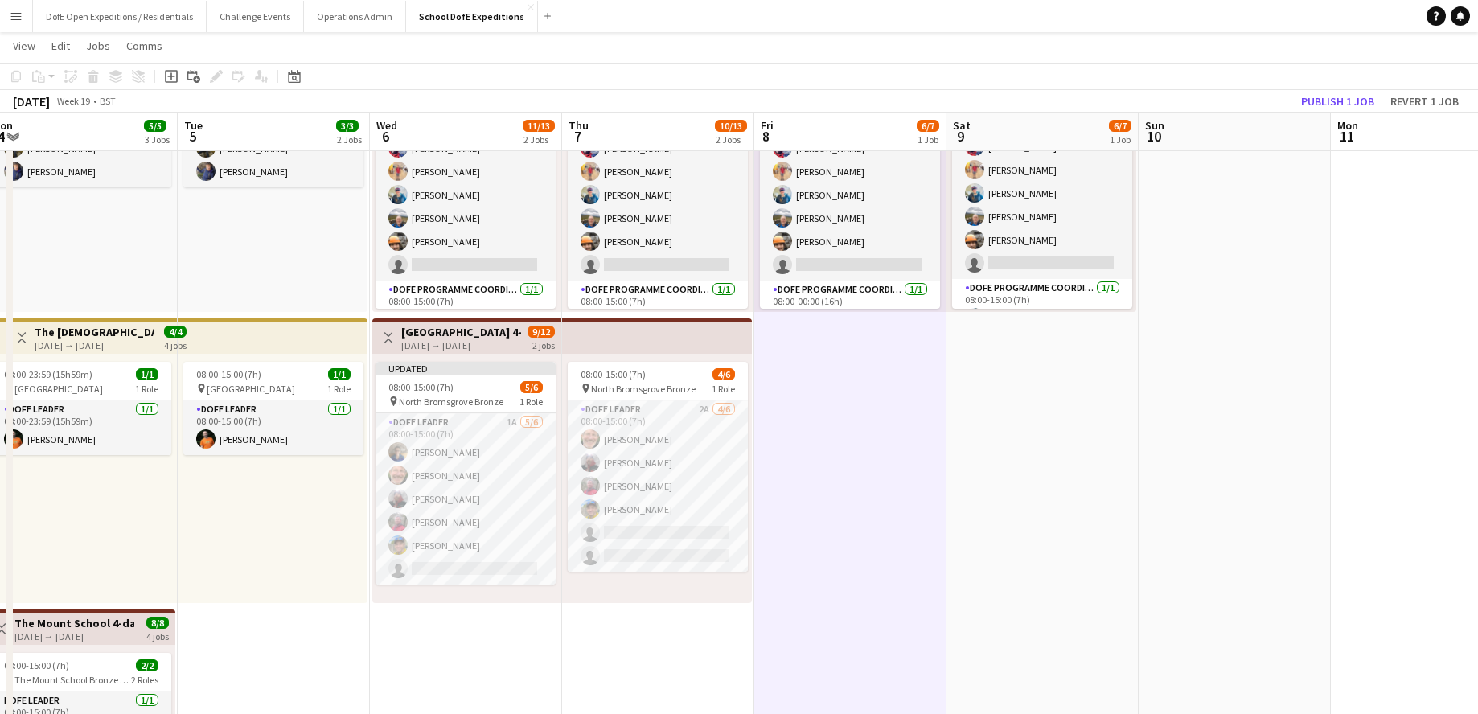
click at [565, 516] on div "08:00-15:00 (7h) 4/6 pin North Bromsgrove Bronze 1 Role DofE Leader 2A [DATE] 0…" at bounding box center [657, 478] width 190 height 249
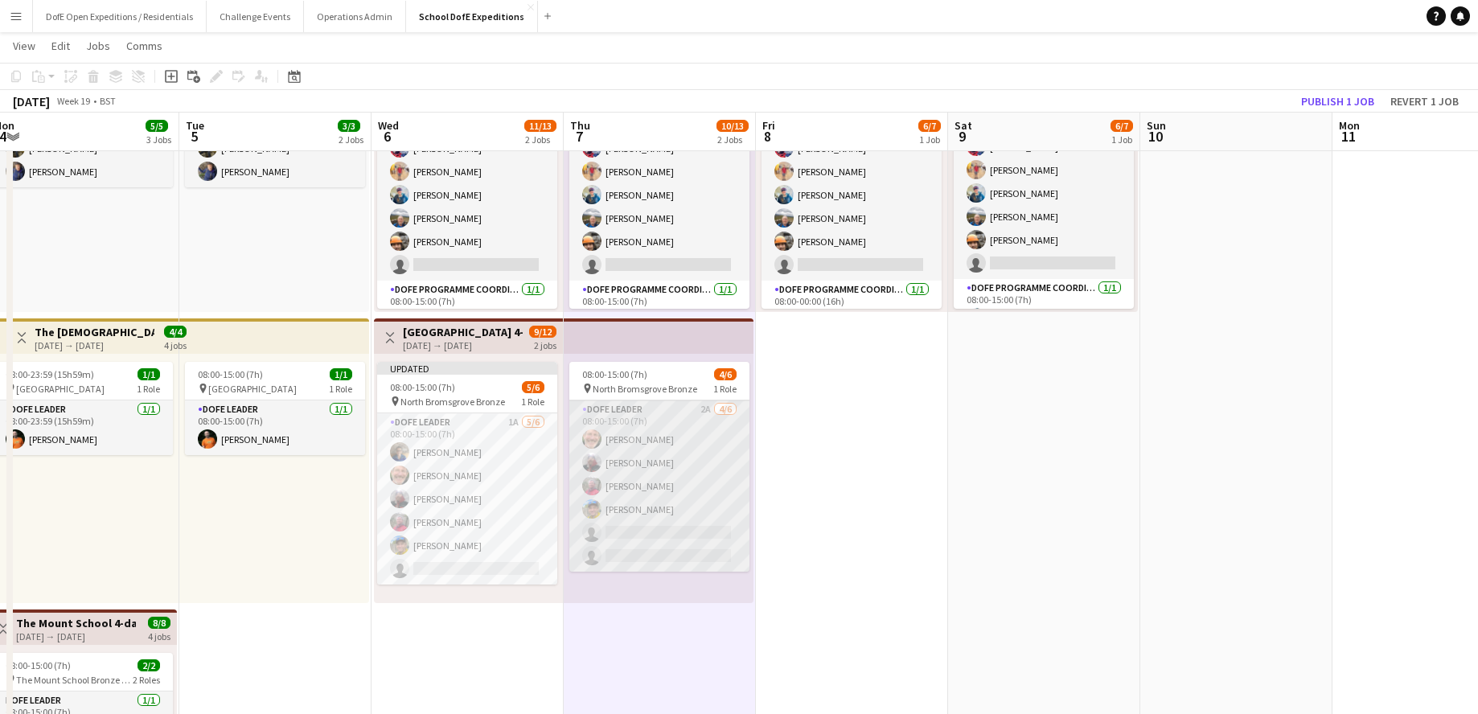
click at [678, 500] on app-card-role "DofE Leader 2A [DATE] 08:00-15:00 (7h) [PERSON_NAME] [PERSON_NAME] [PERSON_NAME…" at bounding box center [659, 486] width 180 height 171
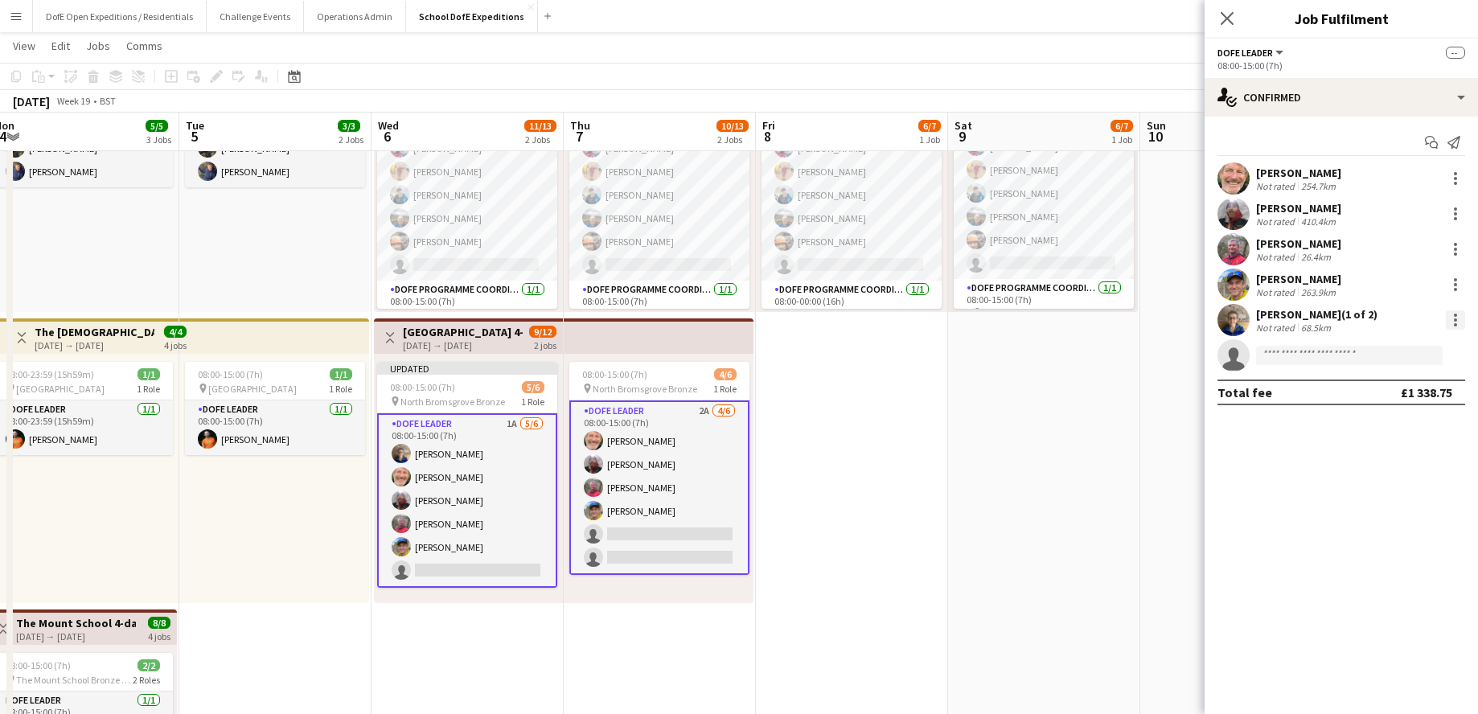
click at [1130, 317] on div at bounding box center [1455, 319] width 19 height 19
click at [1130, 317] on div at bounding box center [739, 357] width 1478 height 714
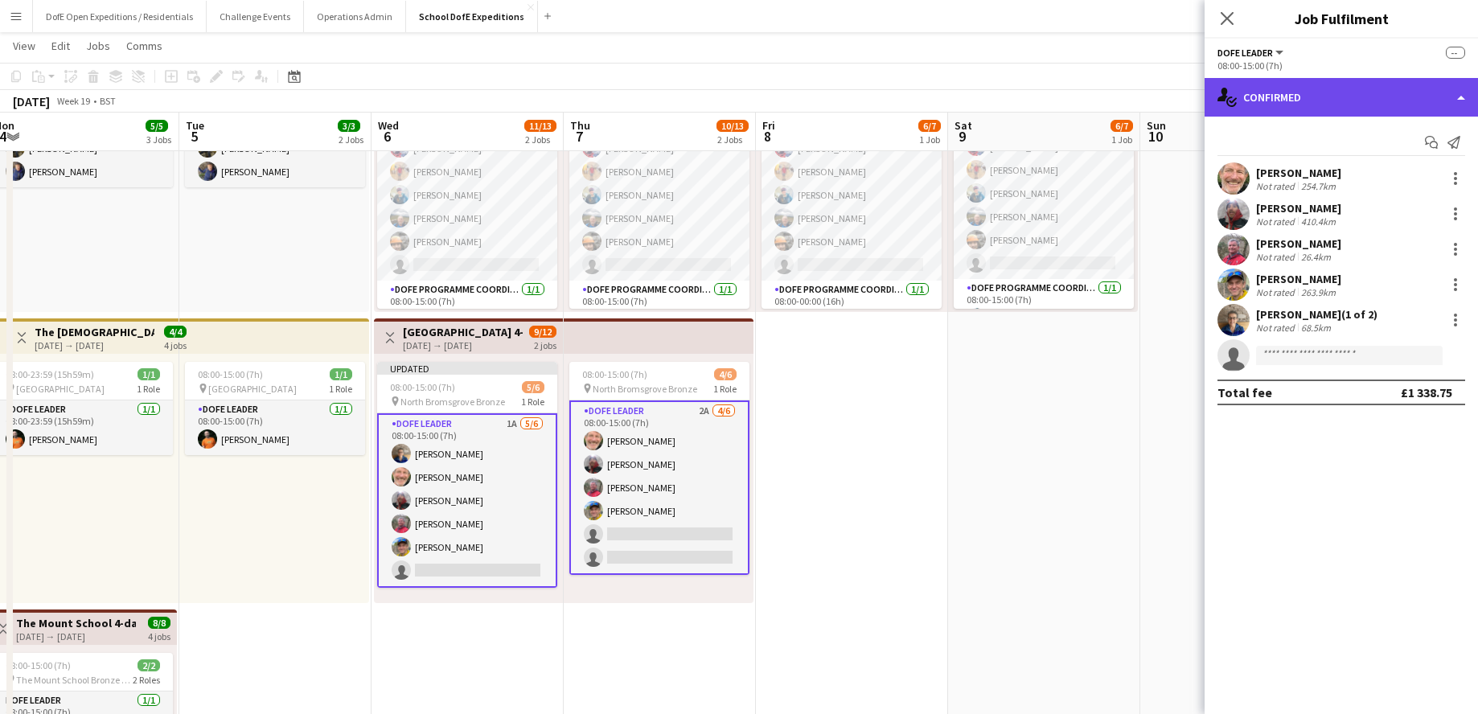
click at [1130, 92] on div "single-neutral-actions-check-2 Confirmed" at bounding box center [1341, 97] width 273 height 39
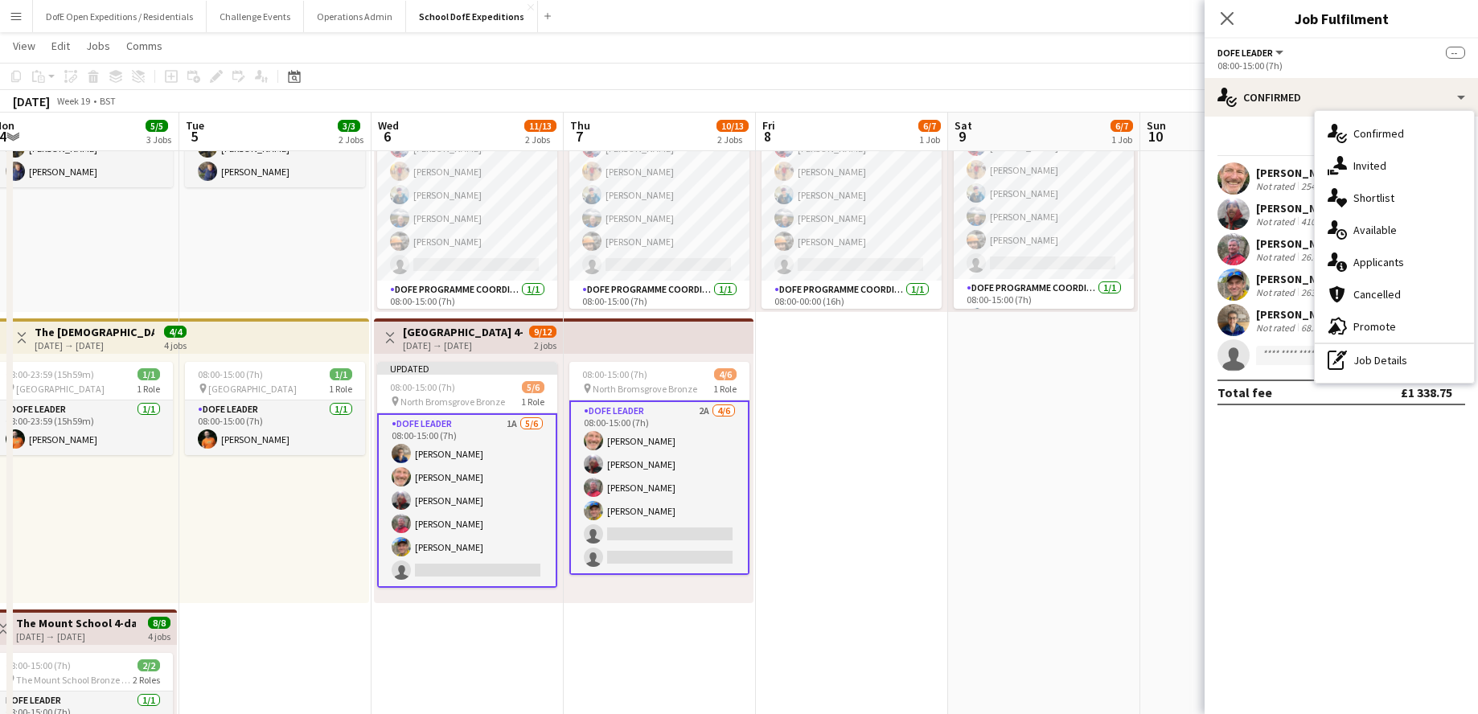
click at [1116, 449] on app-date-cell "08:00-15:00 (7h) 6/7 pin North Bromsgrove Bronze 2 Roles DofE Leader 5A [DATE] …" at bounding box center [1044, 461] width 192 height 880
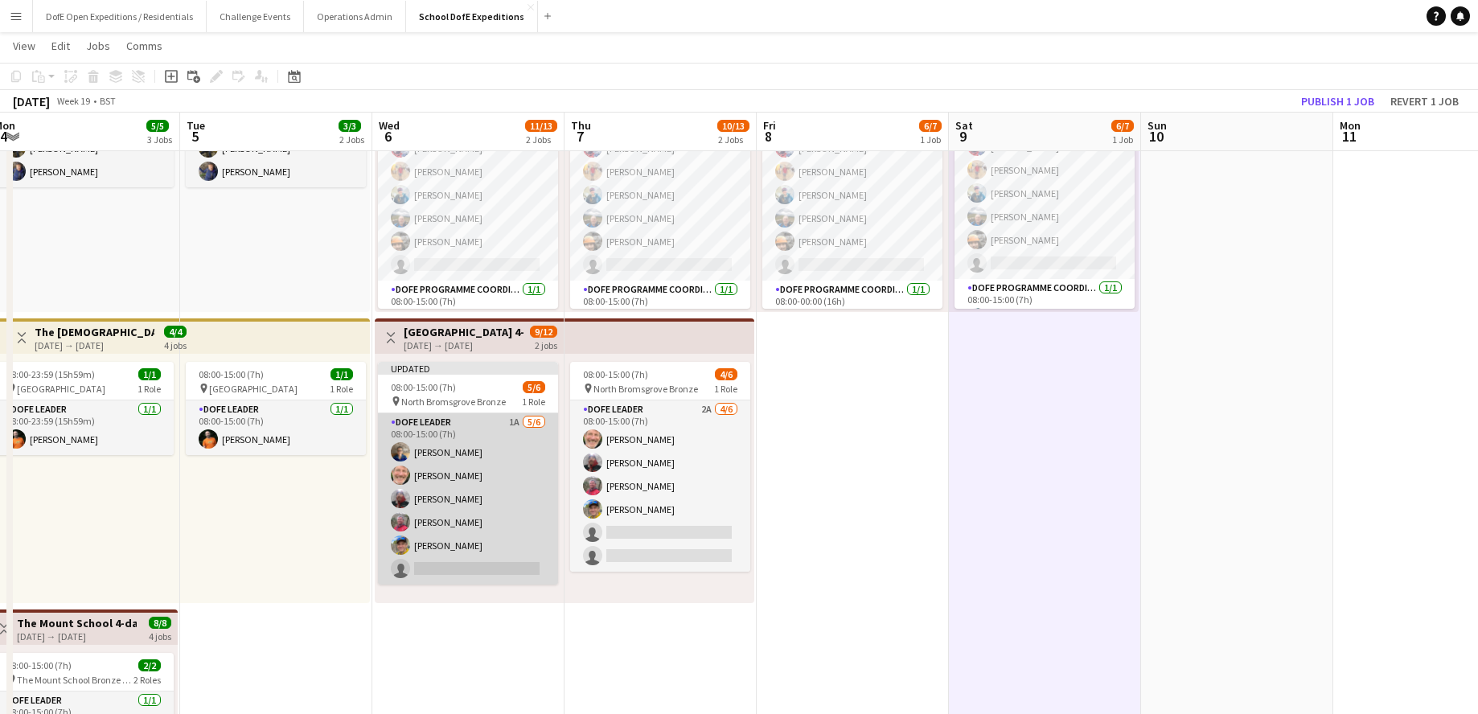
click at [526, 483] on app-card-role "DofE Leader 1A [DATE] 08:00-15:00 (7h) [PERSON_NAME] [PERSON_NAME] [PERSON_NAME…" at bounding box center [468, 498] width 180 height 171
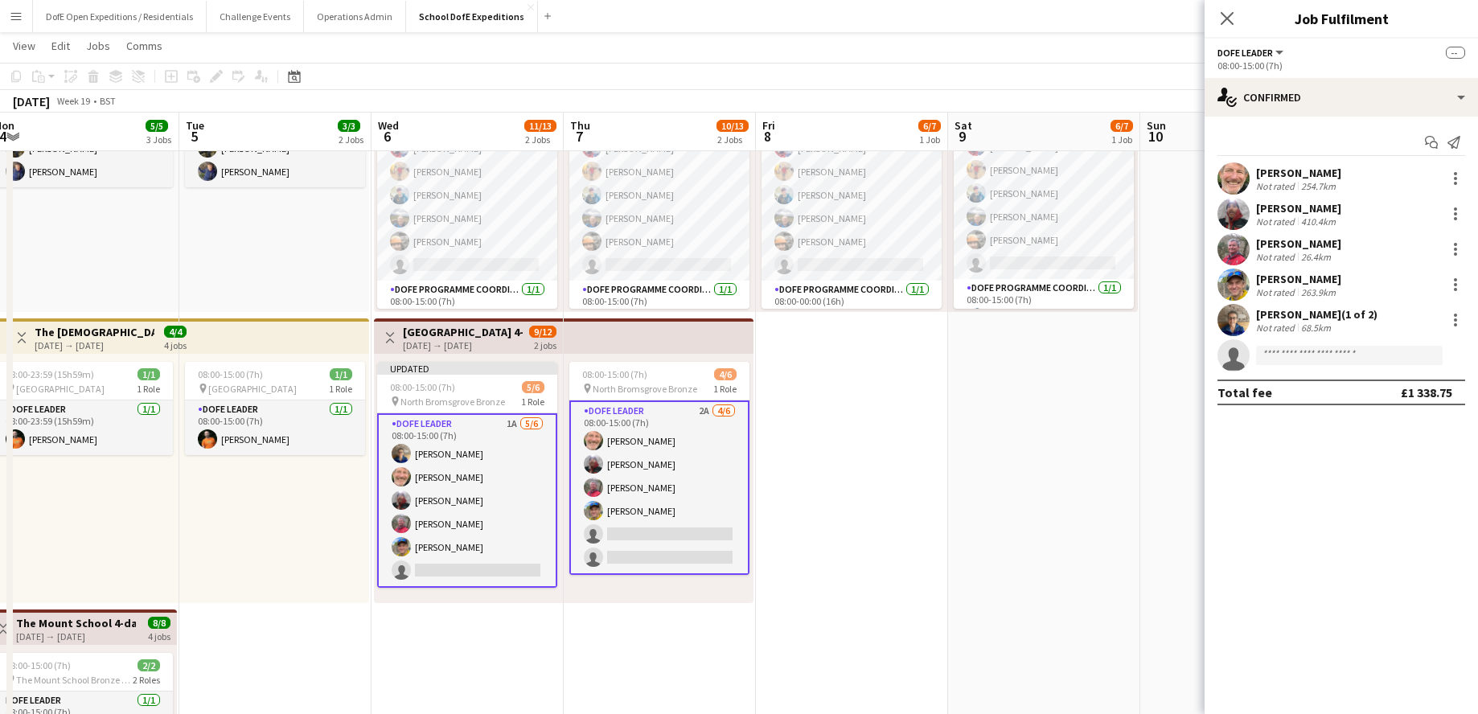
click at [470, 342] on div "[DATE] → [DATE]" at bounding box center [463, 345] width 120 height 12
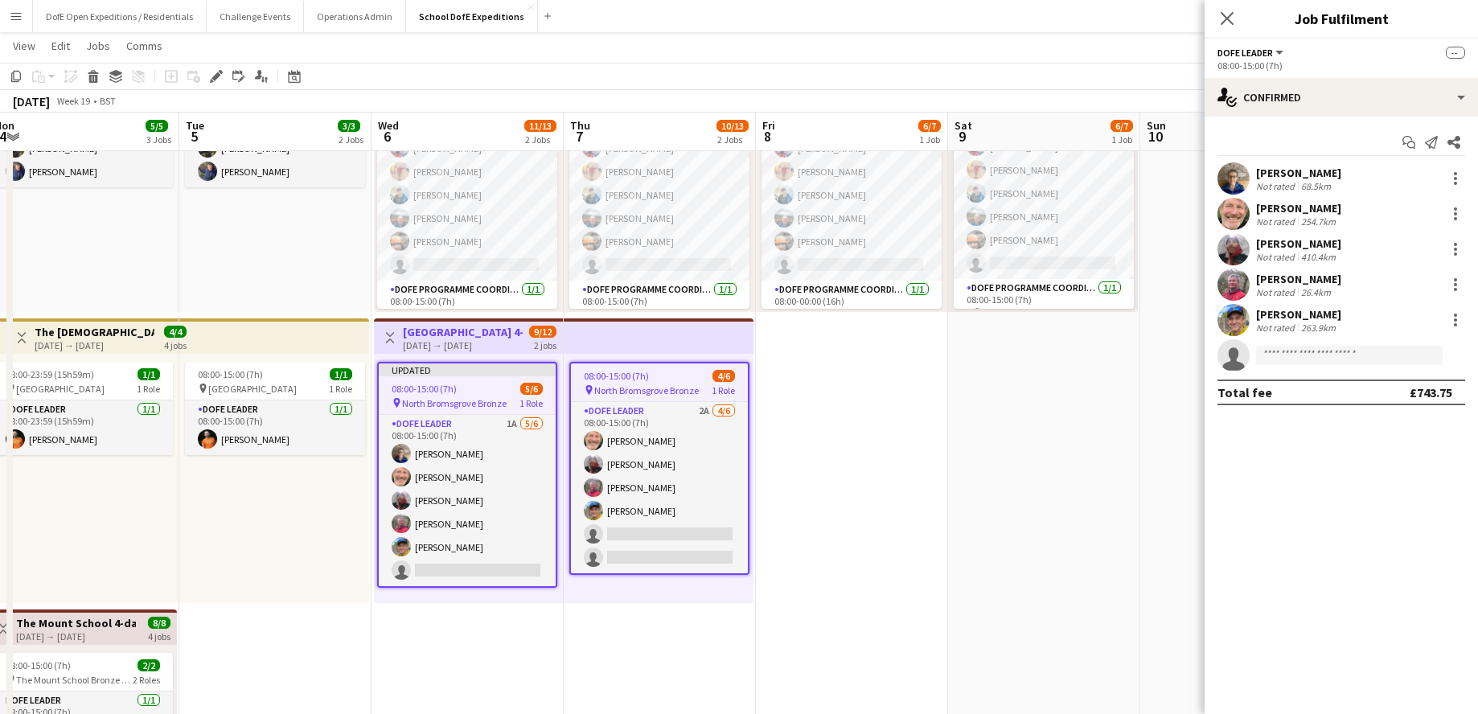
drag, startPoint x: 1229, startPoint y: 23, endPoint x: 1250, endPoint y: 31, distance: 22.4
click at [1130, 23] on icon "Close pop-in" at bounding box center [1227, 18] width 13 height 13
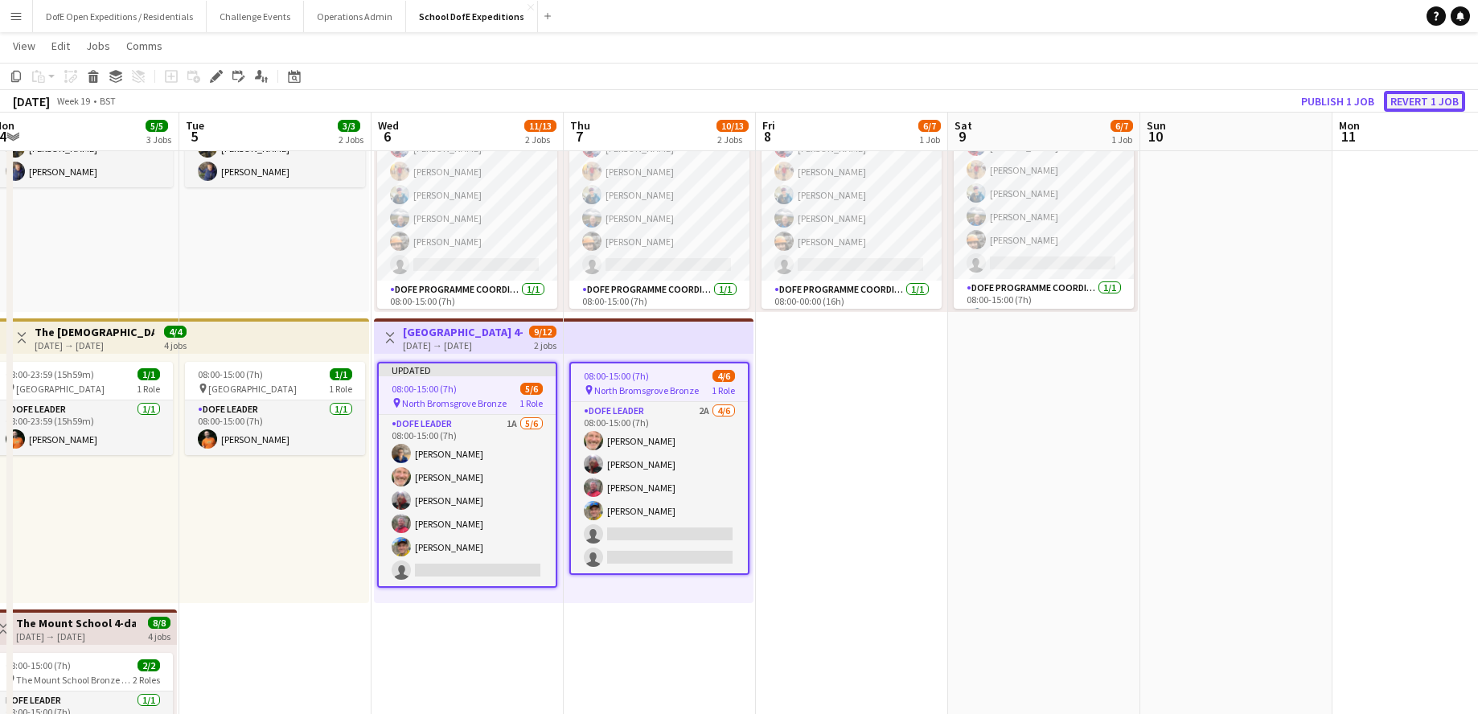
click at [1130, 101] on button "Revert 1 job" at bounding box center [1424, 101] width 81 height 21
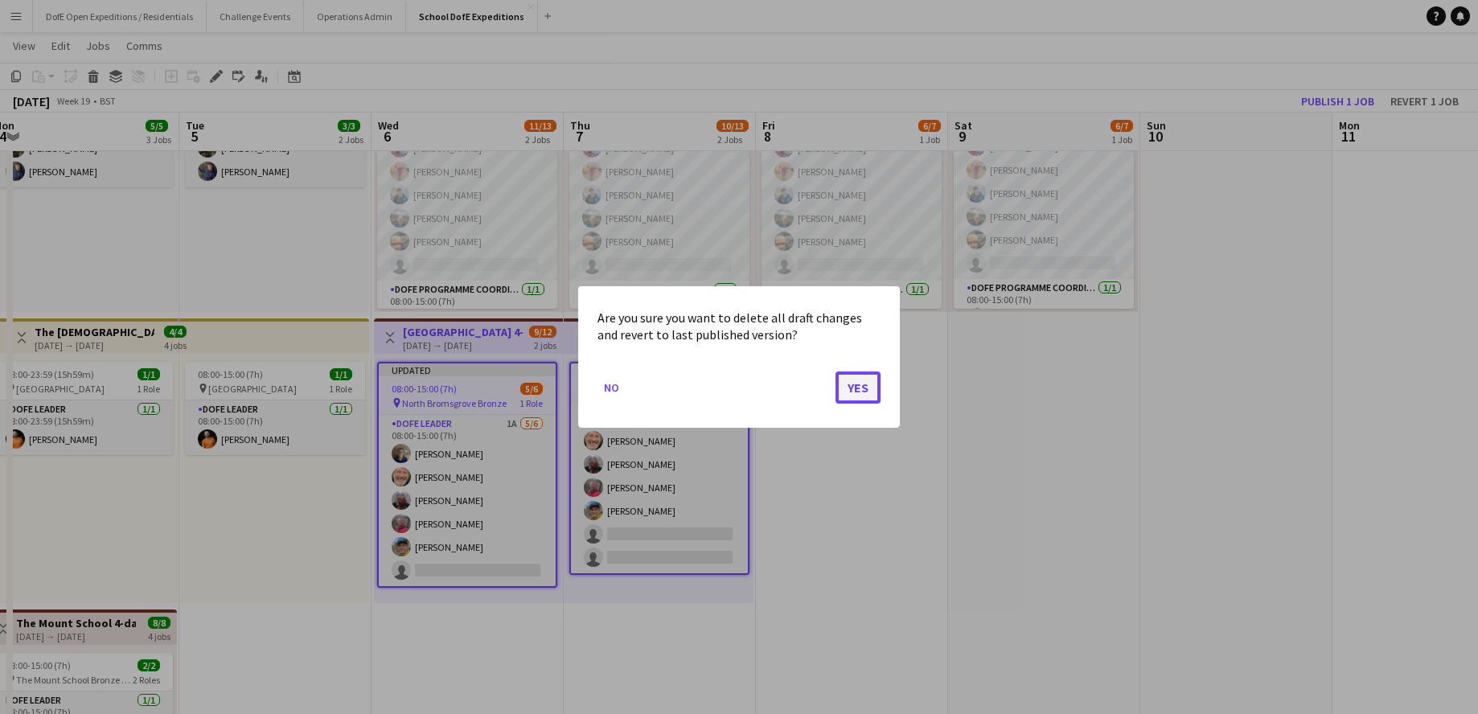
click at [854, 381] on button "Yes" at bounding box center [858, 388] width 45 height 32
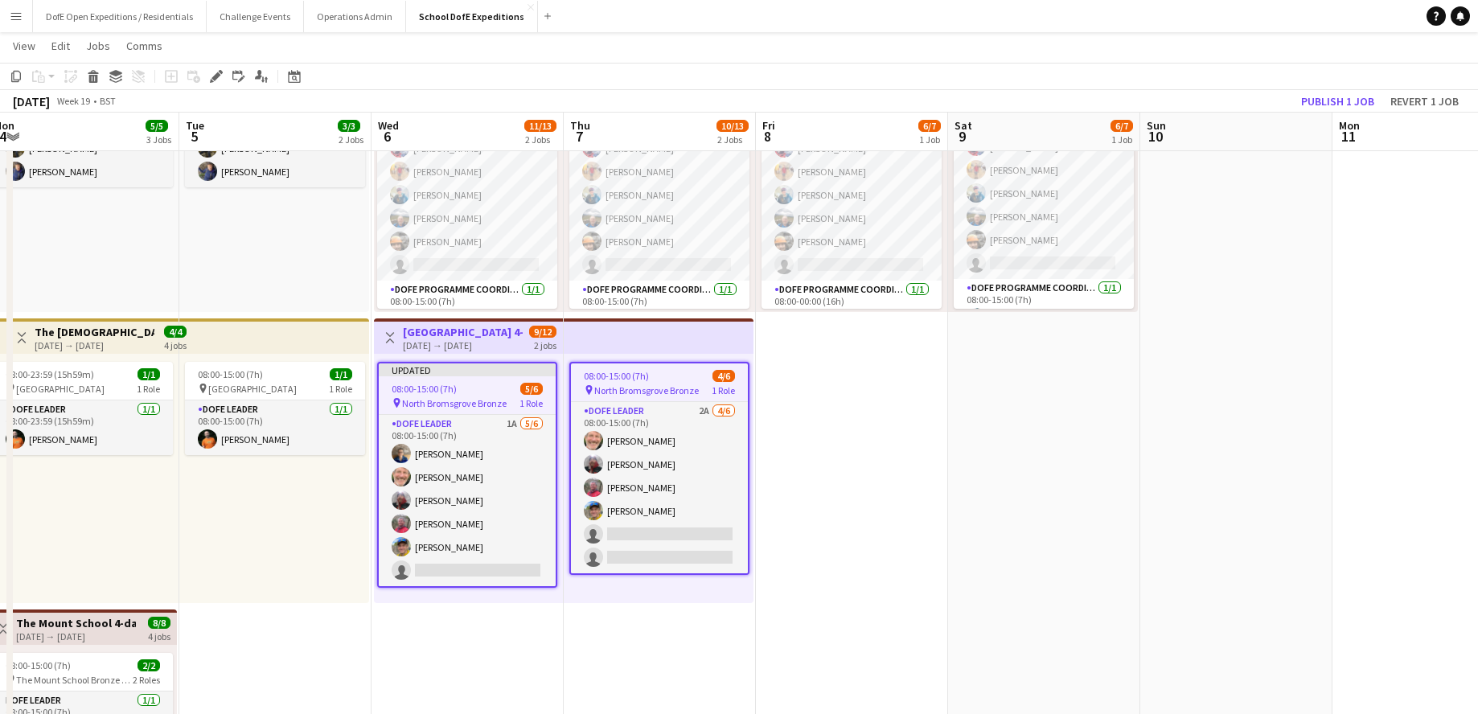
scroll to position [159, 0]
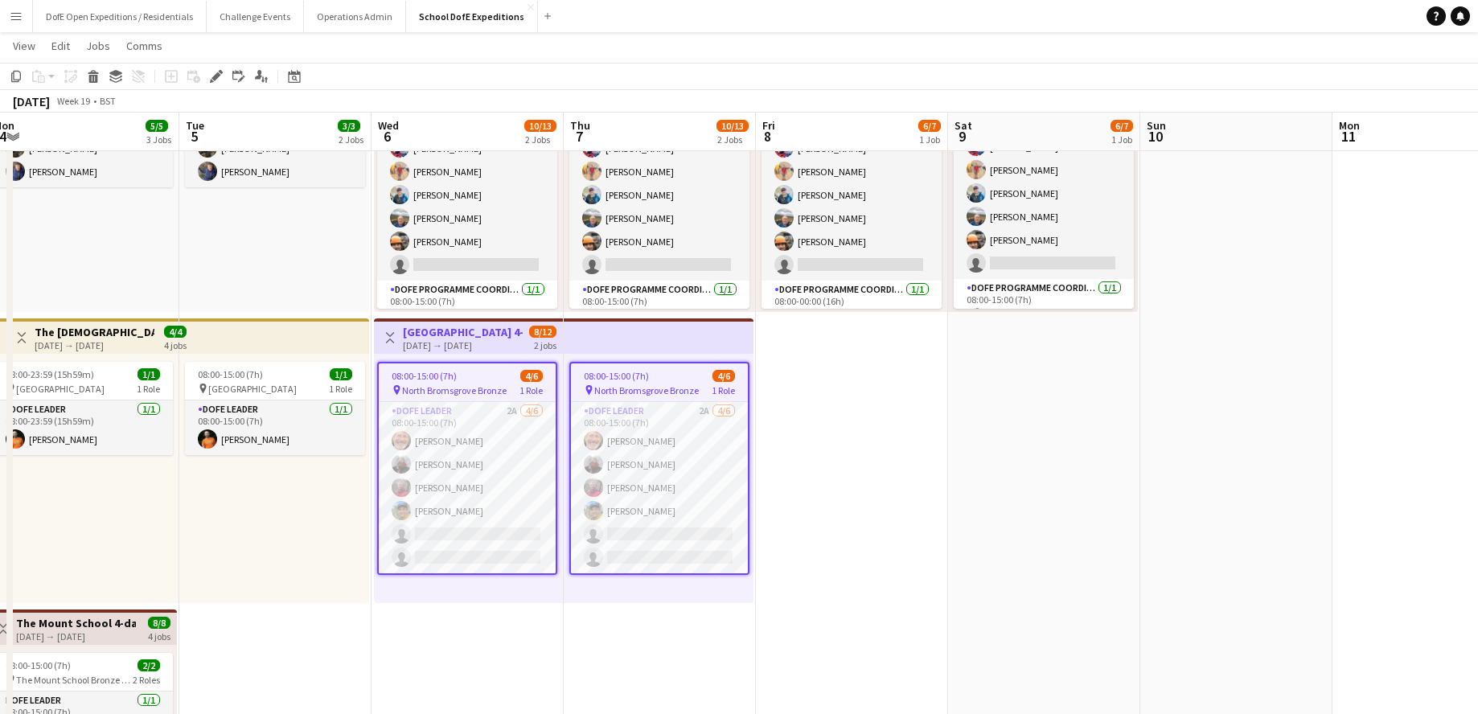
click at [479, 323] on app-top-bar "Toggle View [GEOGRAPHIC_DATA] 4-day Bronze [DATE] → [DATE] 8/12 2 jobs" at bounding box center [468, 335] width 189 height 35
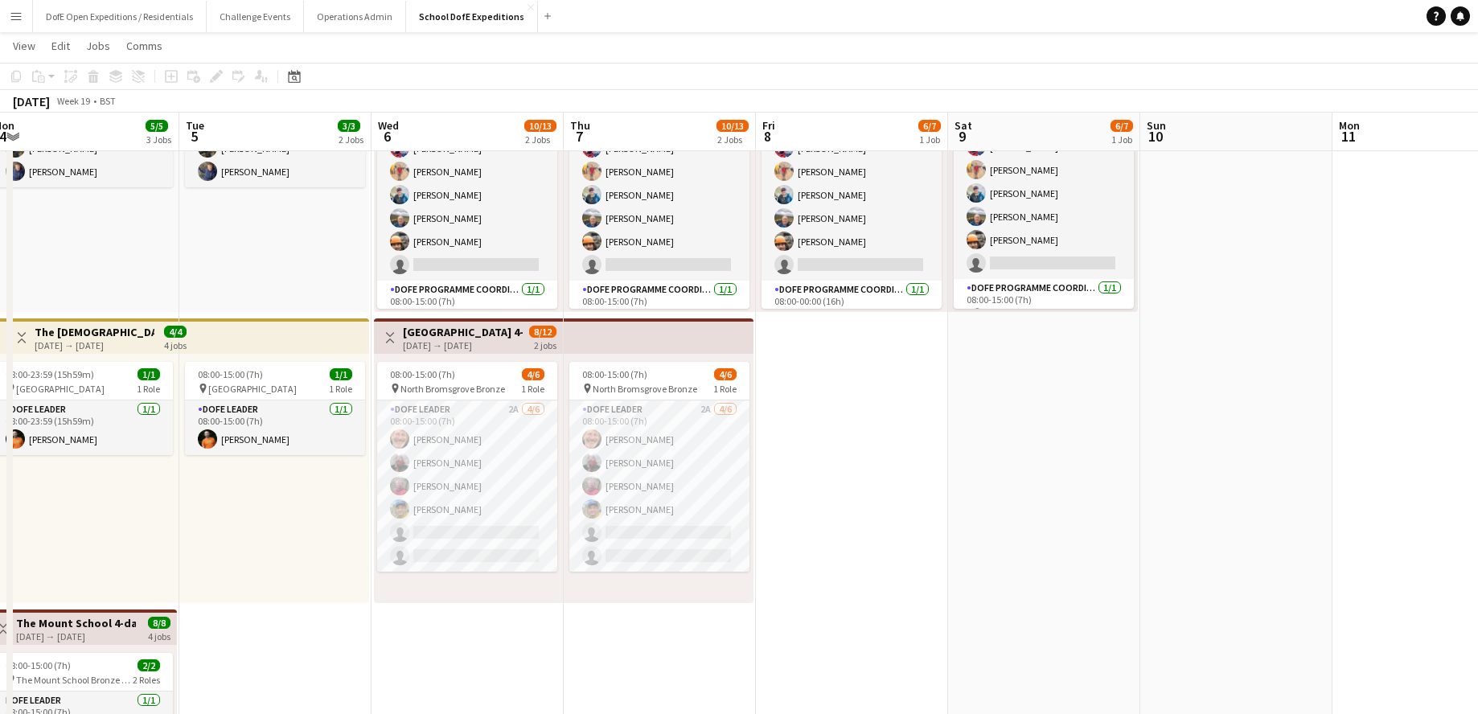
click at [476, 335] on h3 "[GEOGRAPHIC_DATA] 4-day Bronze" at bounding box center [463, 332] width 120 height 14
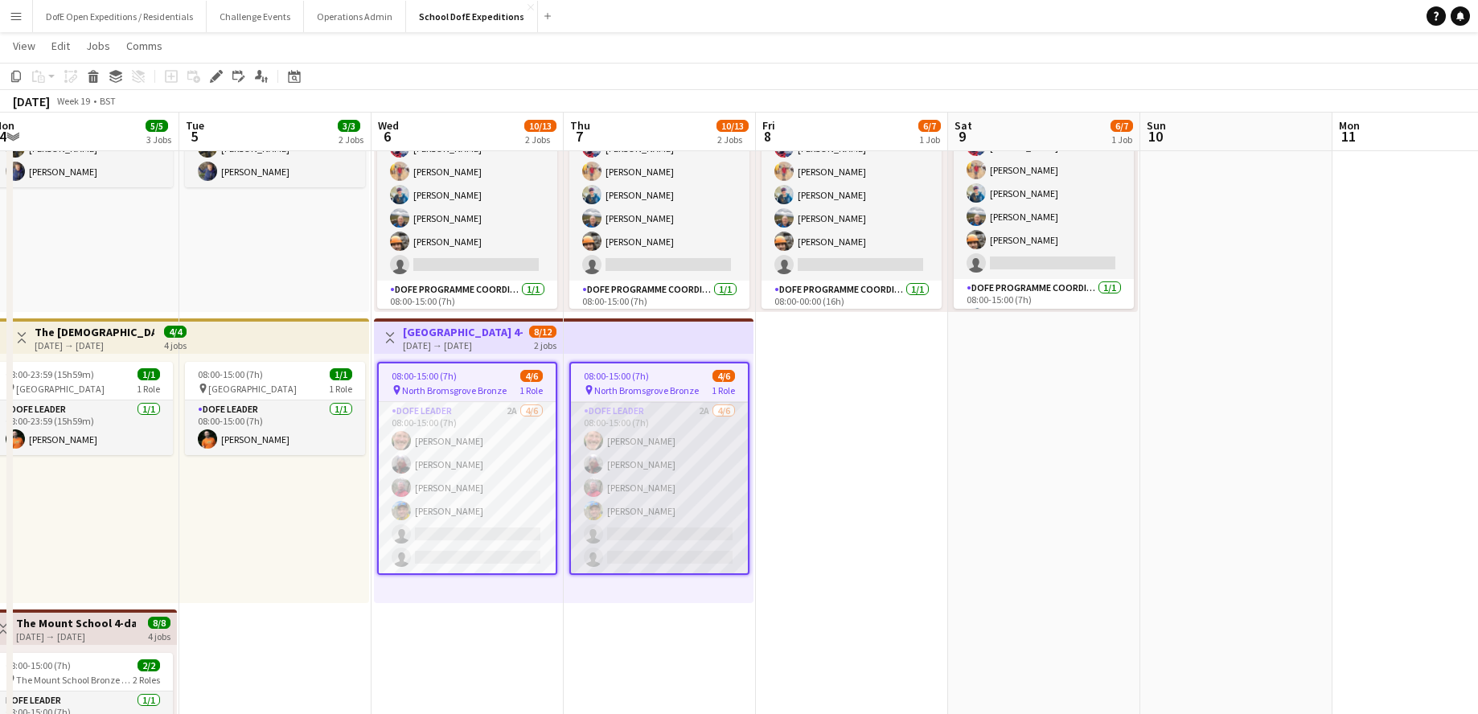
click at [637, 471] on app-card-role "DofE Leader 2A [DATE] 08:00-15:00 (7h) [PERSON_NAME] [PERSON_NAME] [PERSON_NAME…" at bounding box center [659, 487] width 177 height 171
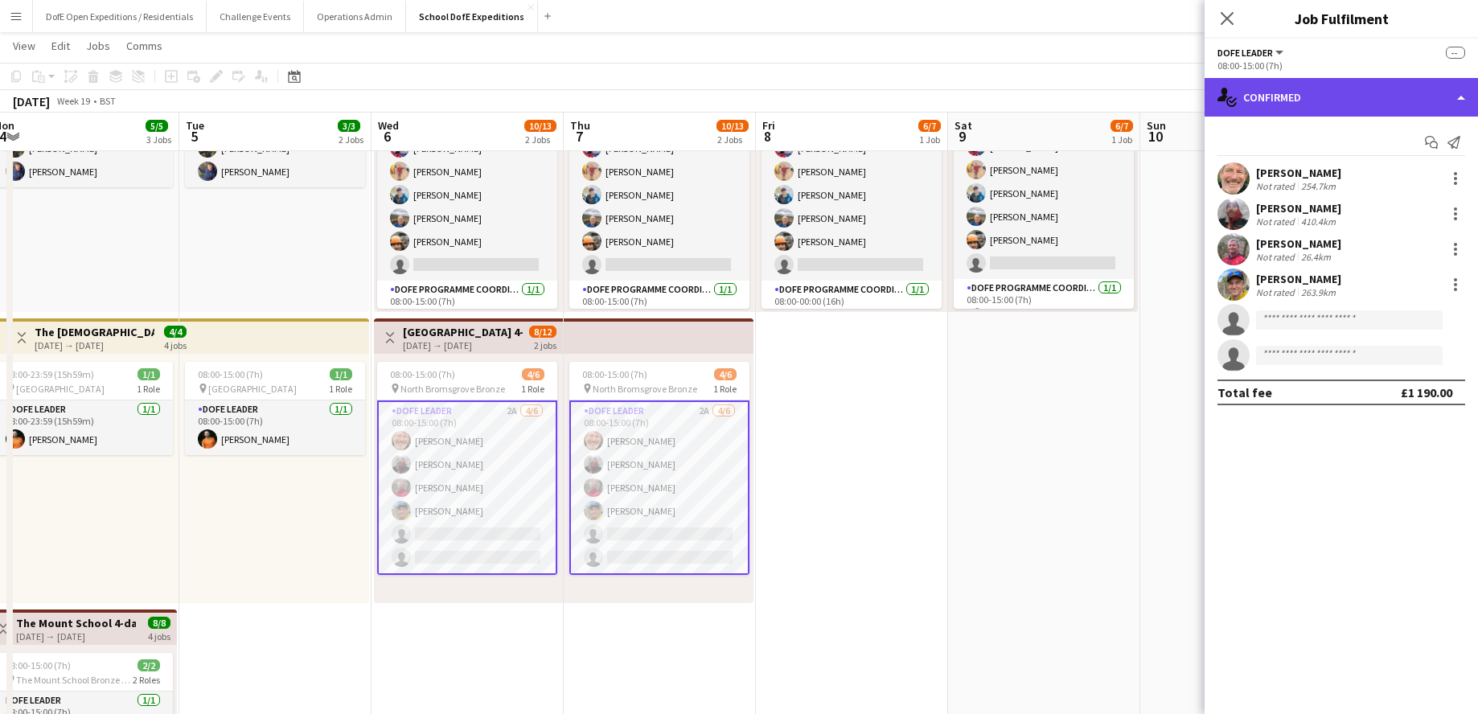
click at [1130, 91] on div "single-neutral-actions-check-2 Confirmed" at bounding box center [1341, 97] width 273 height 39
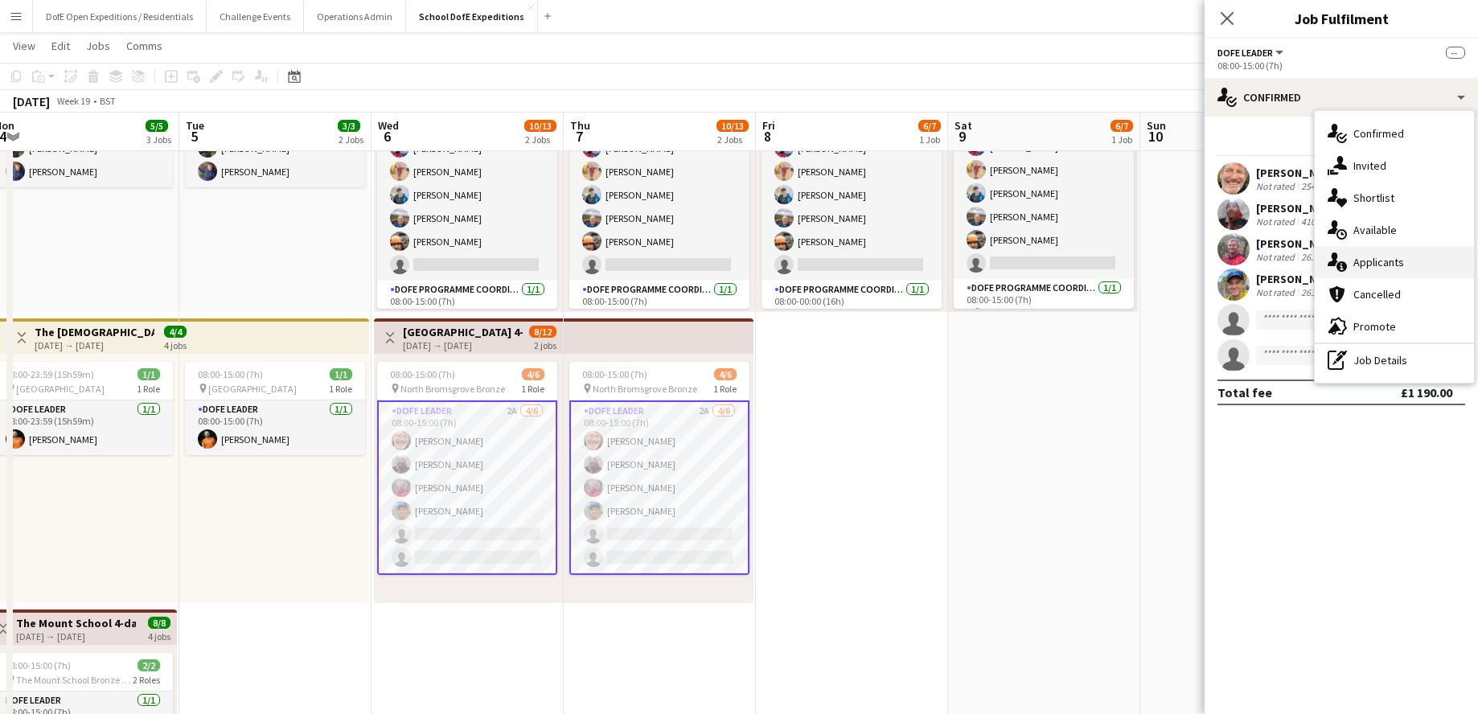
click at [1130, 257] on span "Applicants" at bounding box center [1379, 262] width 51 height 14
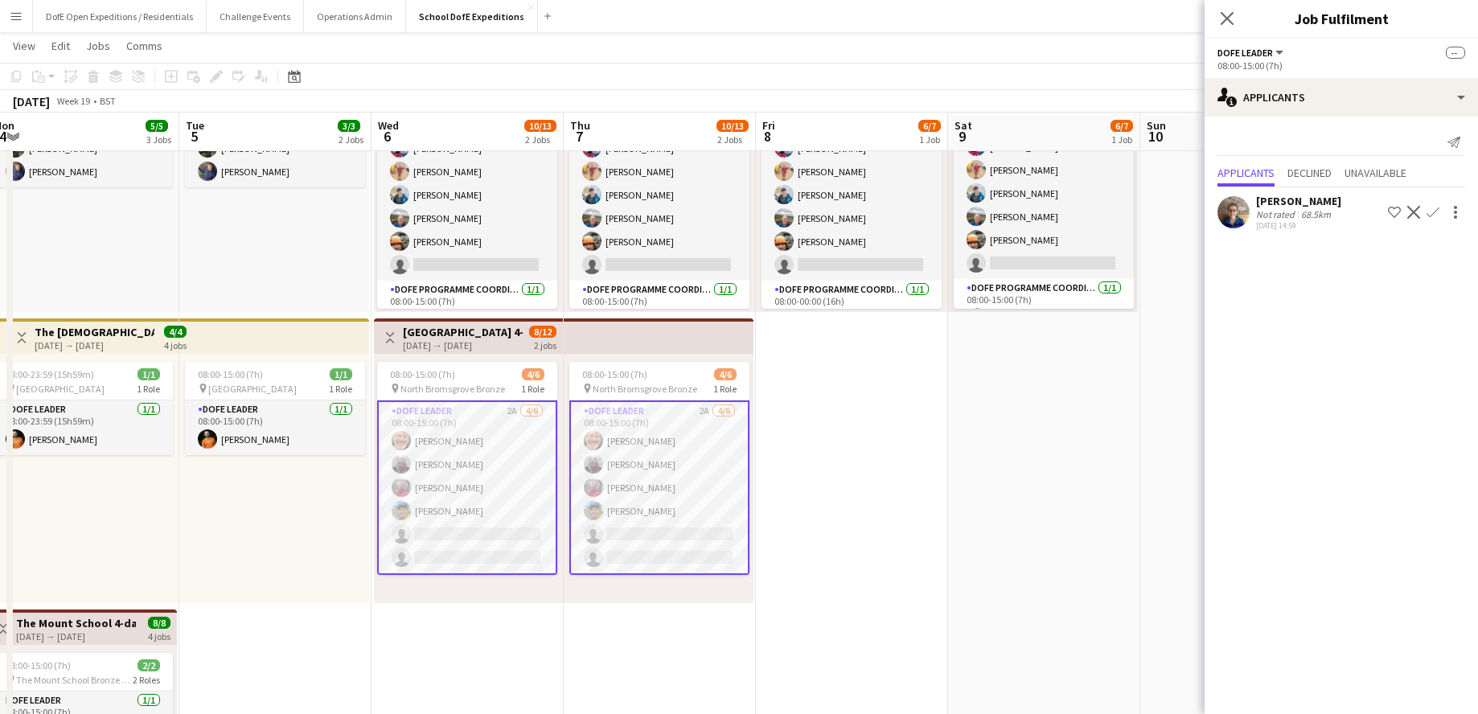
click at [1130, 206] on app-icon "Confirm" at bounding box center [1433, 212] width 13 height 13
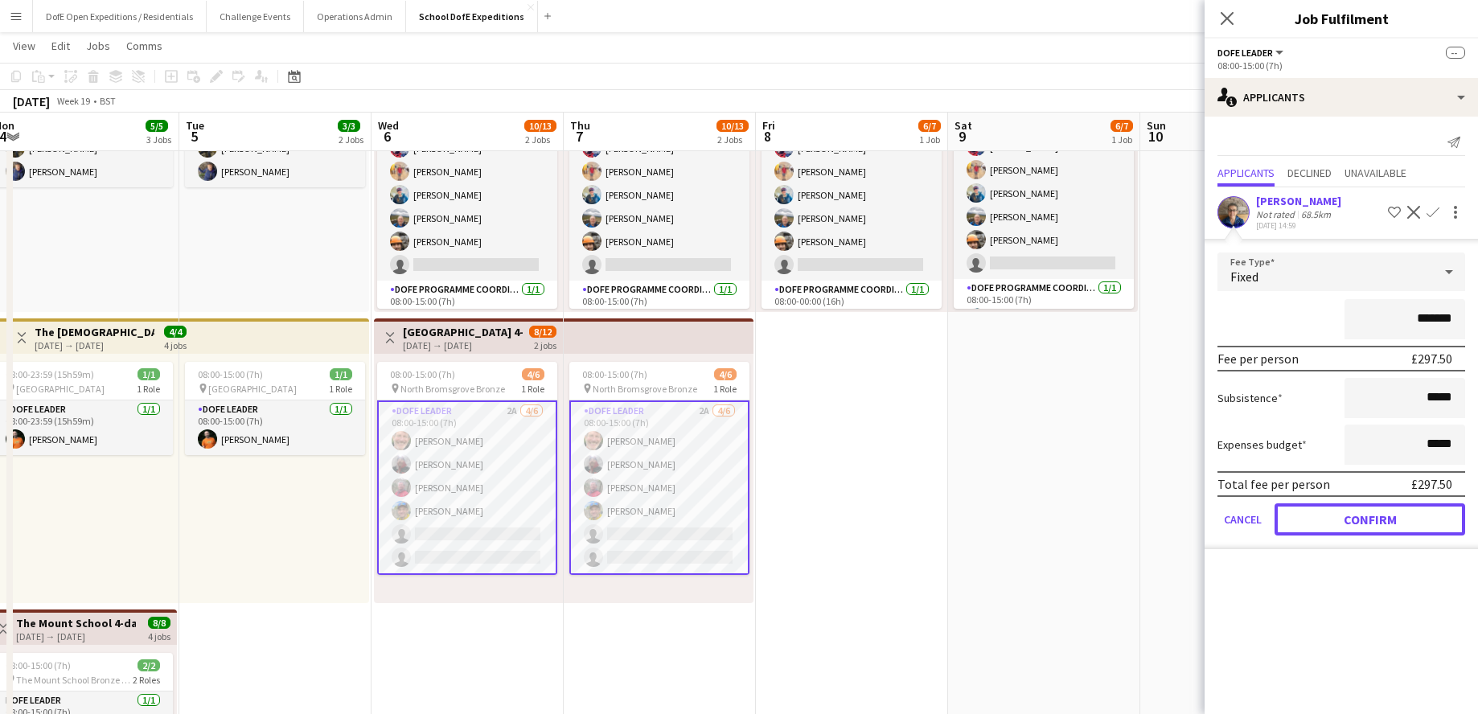
click at [1130, 516] on button "Confirm" at bounding box center [1370, 519] width 191 height 32
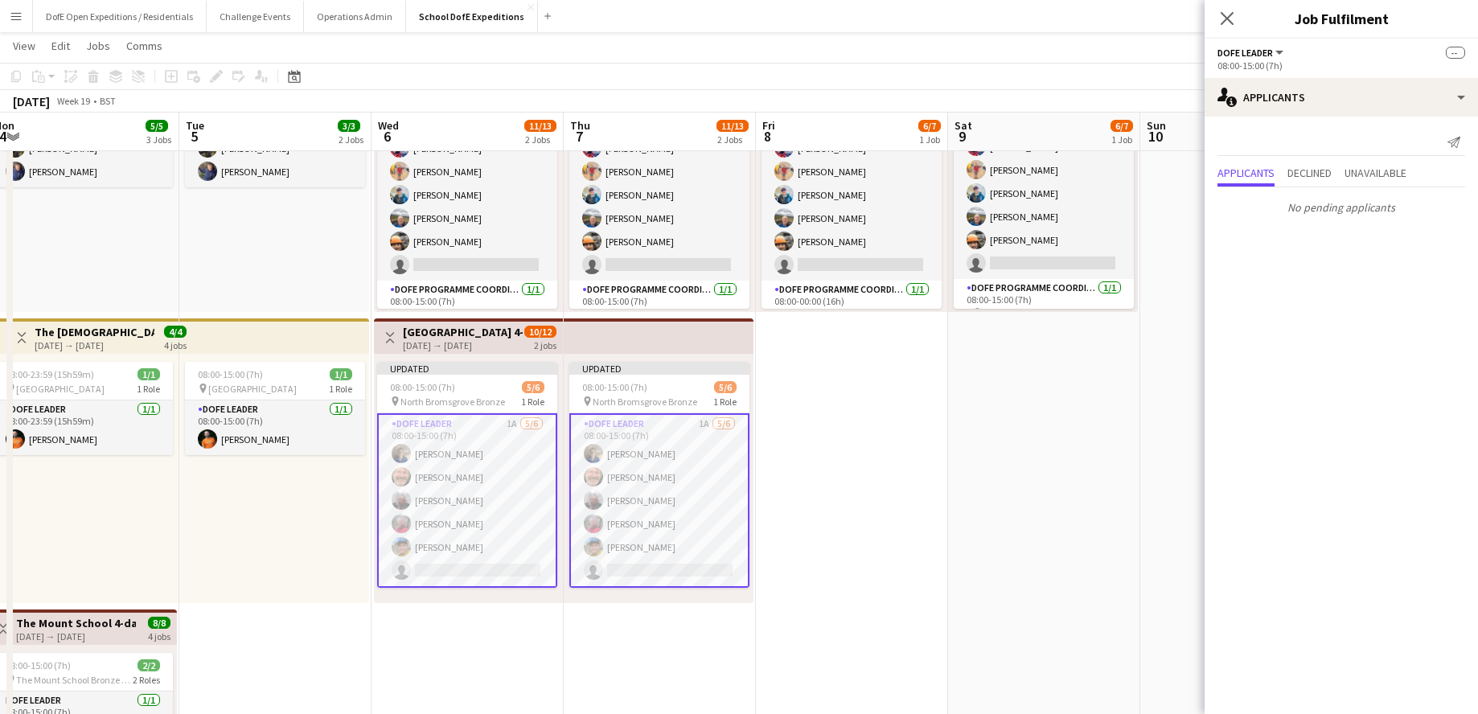
click at [1060, 461] on app-date-cell "08:00-15:00 (7h) 6/7 pin North Bromsgrove Bronze 2 Roles DofE Leader 5A [DATE] …" at bounding box center [1044, 461] width 192 height 880
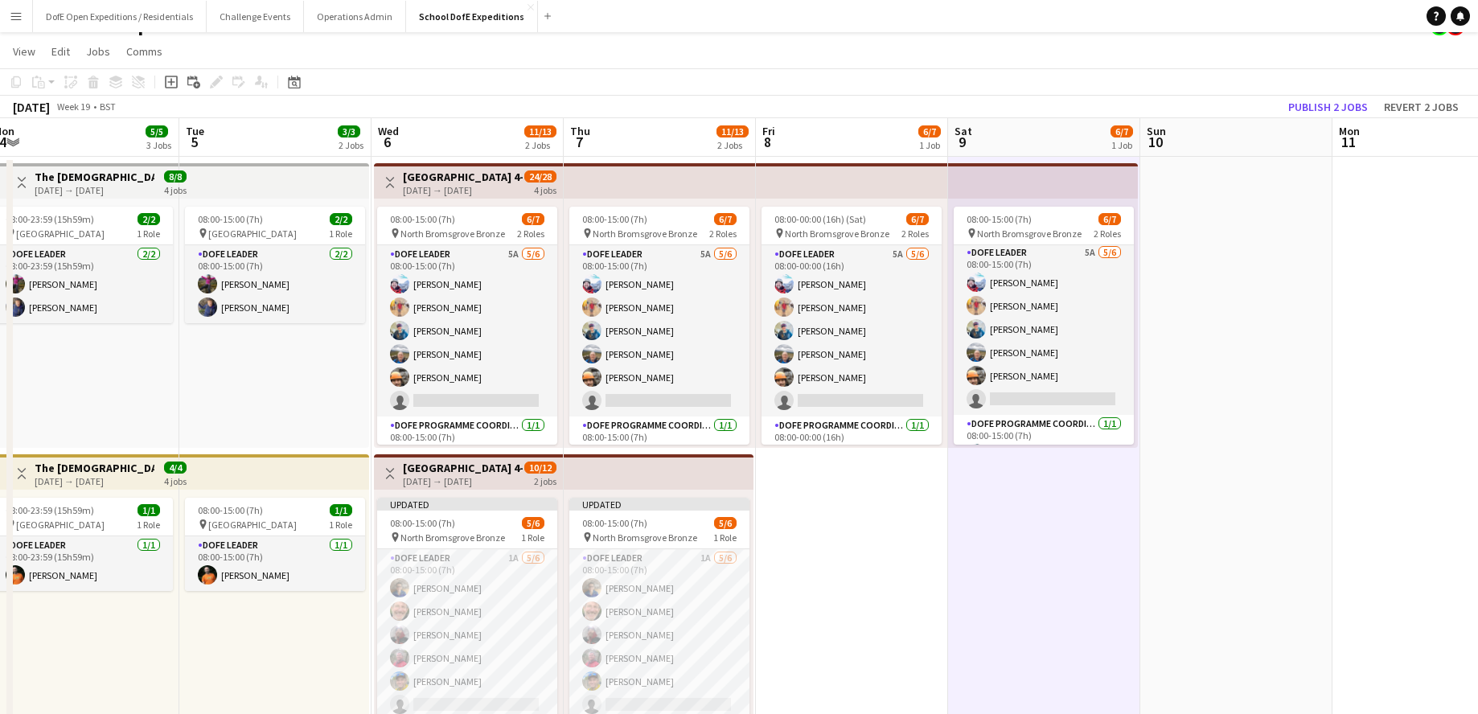
scroll to position [24, 0]
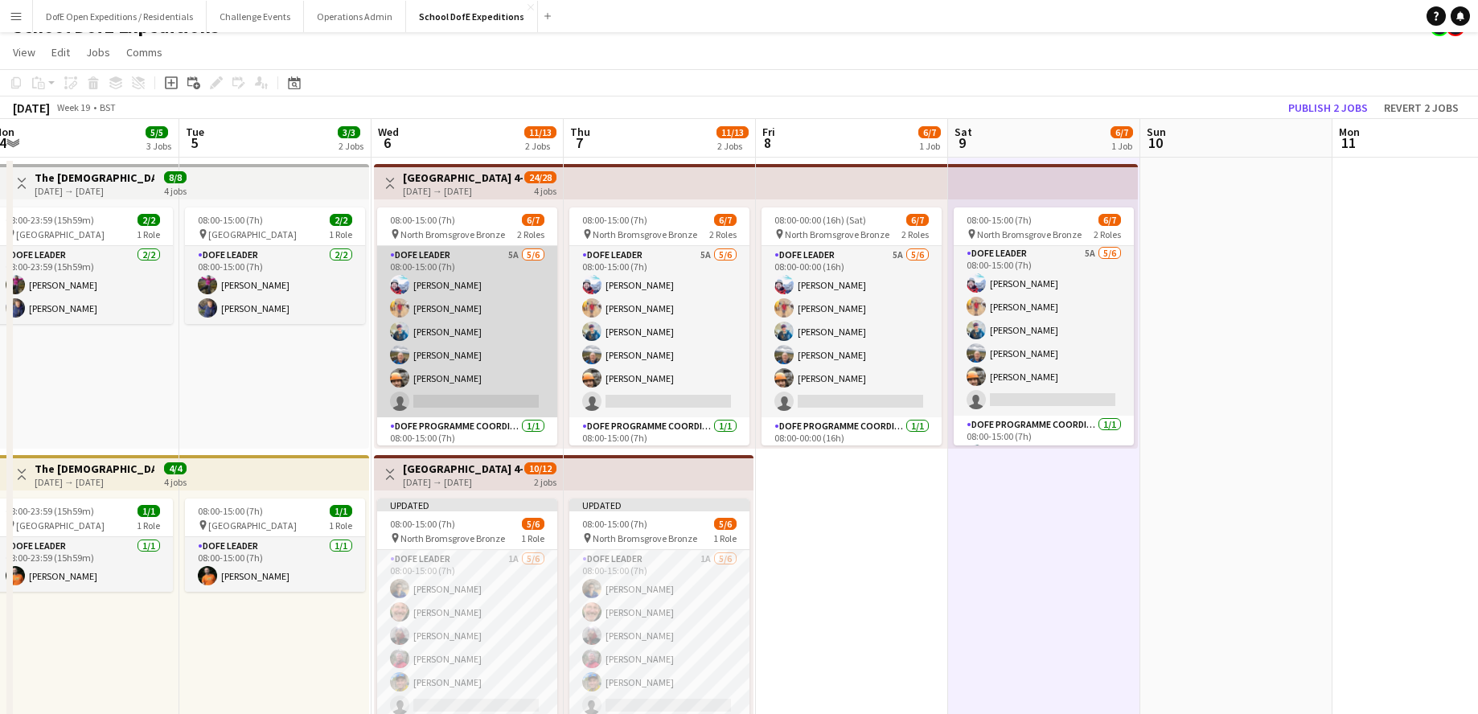
click at [495, 290] on app-card-role "DofE Leader 5A [DATE] 08:00-15:00 (7h) [PERSON_NAME] [PERSON_NAME] [PERSON_NAME…" at bounding box center [467, 331] width 180 height 171
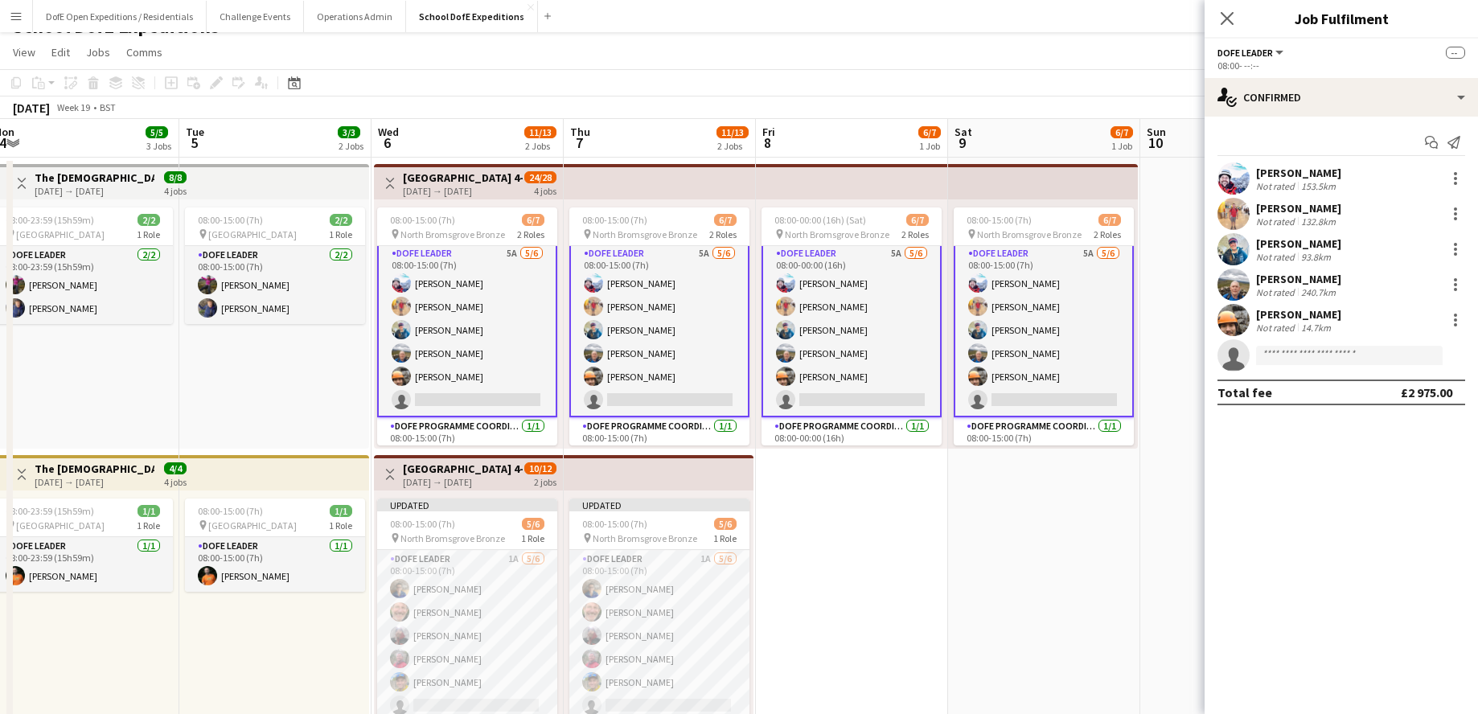
scroll to position [0, 394]
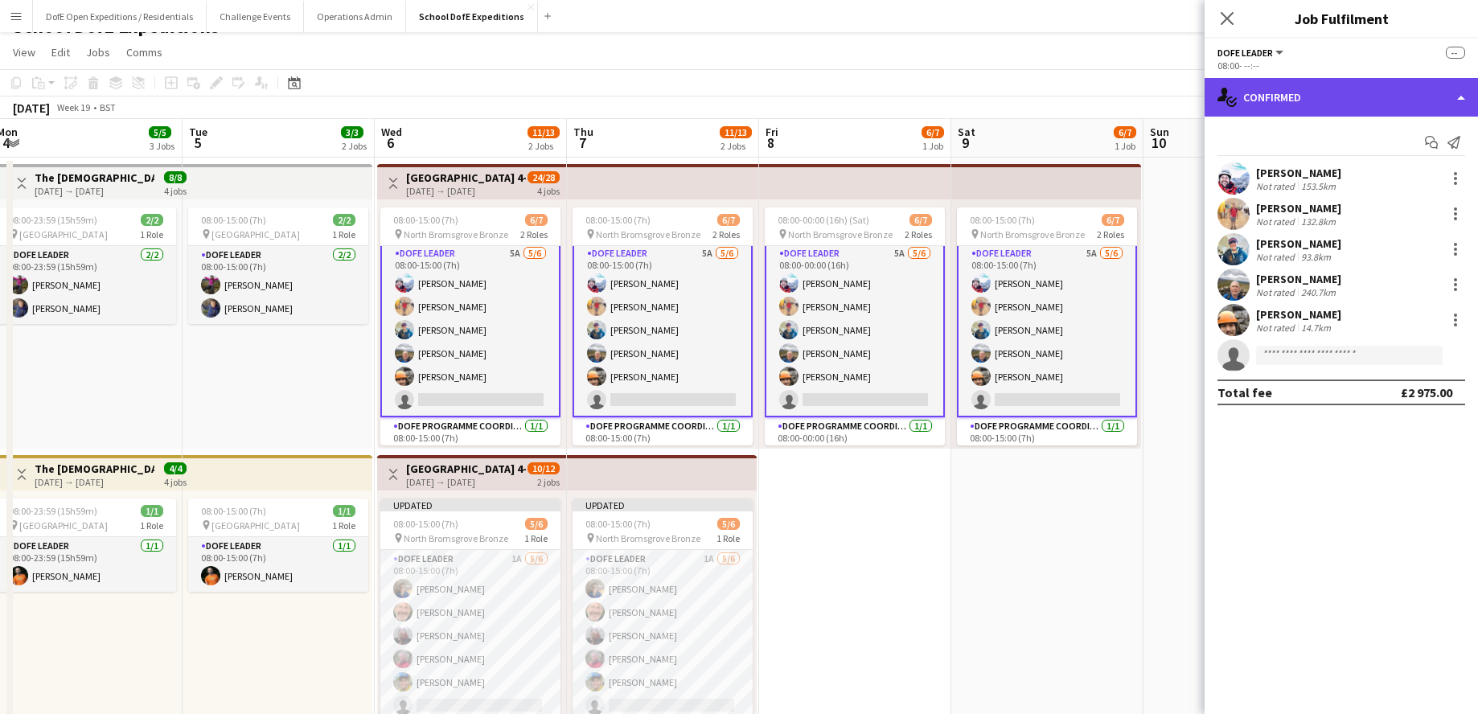
click at [1130, 96] on div "single-neutral-actions-check-2 Confirmed" at bounding box center [1341, 97] width 273 height 39
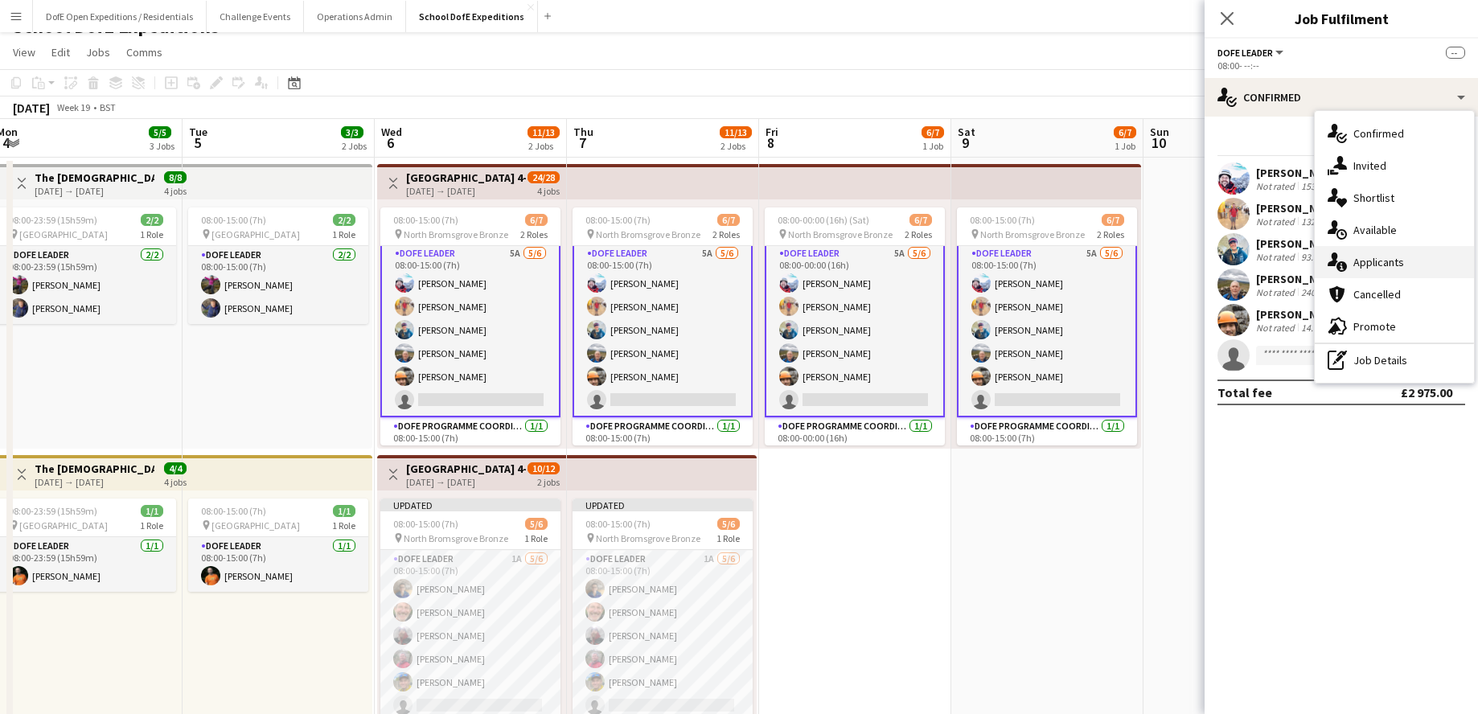
click at [1130, 262] on span "Applicants" at bounding box center [1379, 262] width 51 height 14
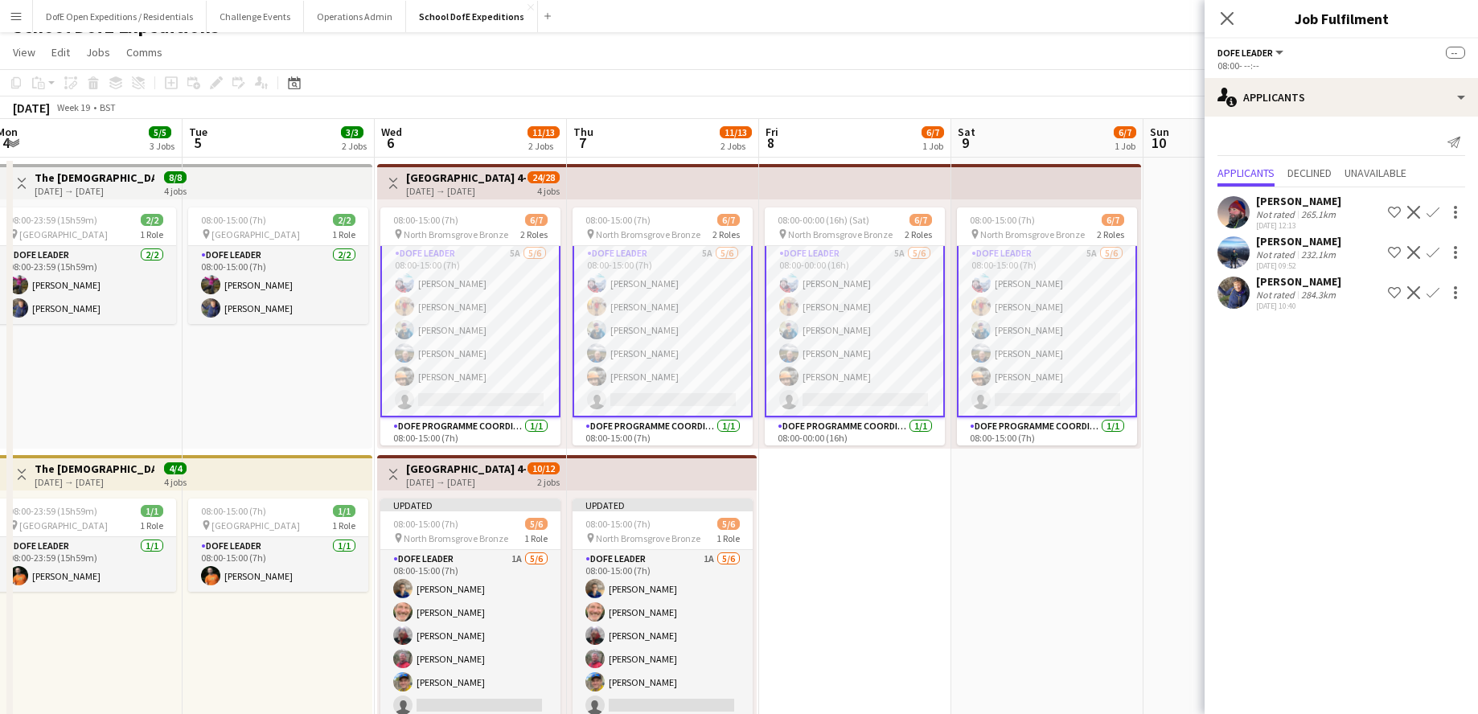
click at [1130, 14] on icon "Close pop-in" at bounding box center [1227, 18] width 13 height 13
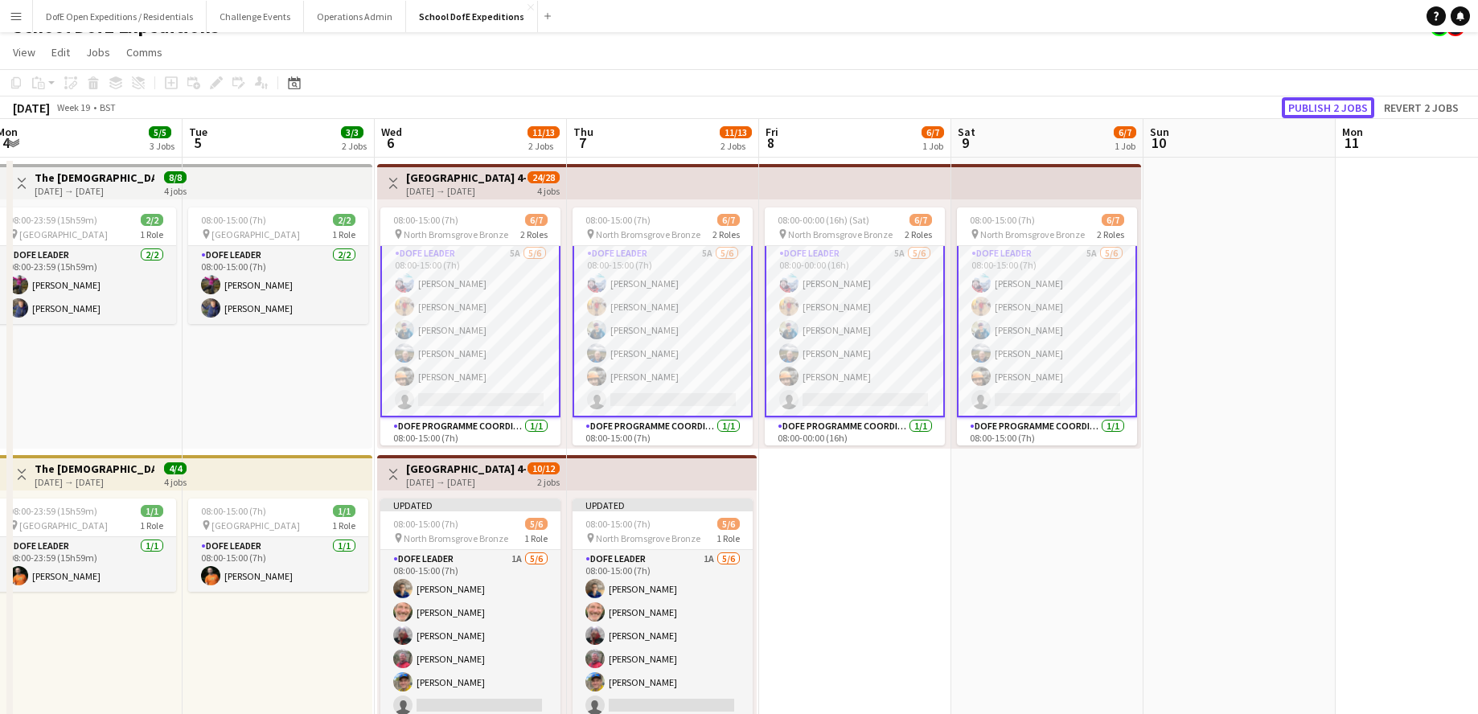
click at [1130, 106] on button "Publish 2 jobs" at bounding box center [1328, 107] width 92 height 21
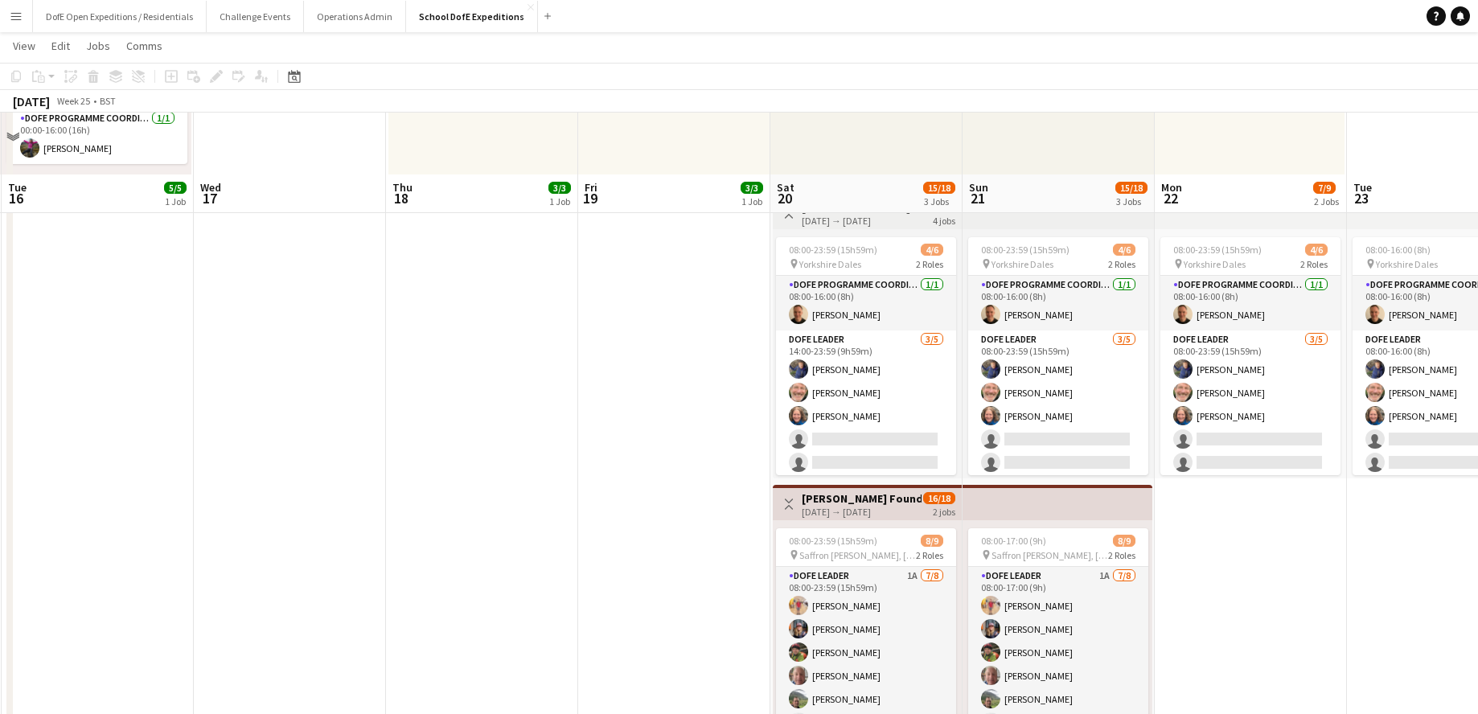
scroll to position [346, 0]
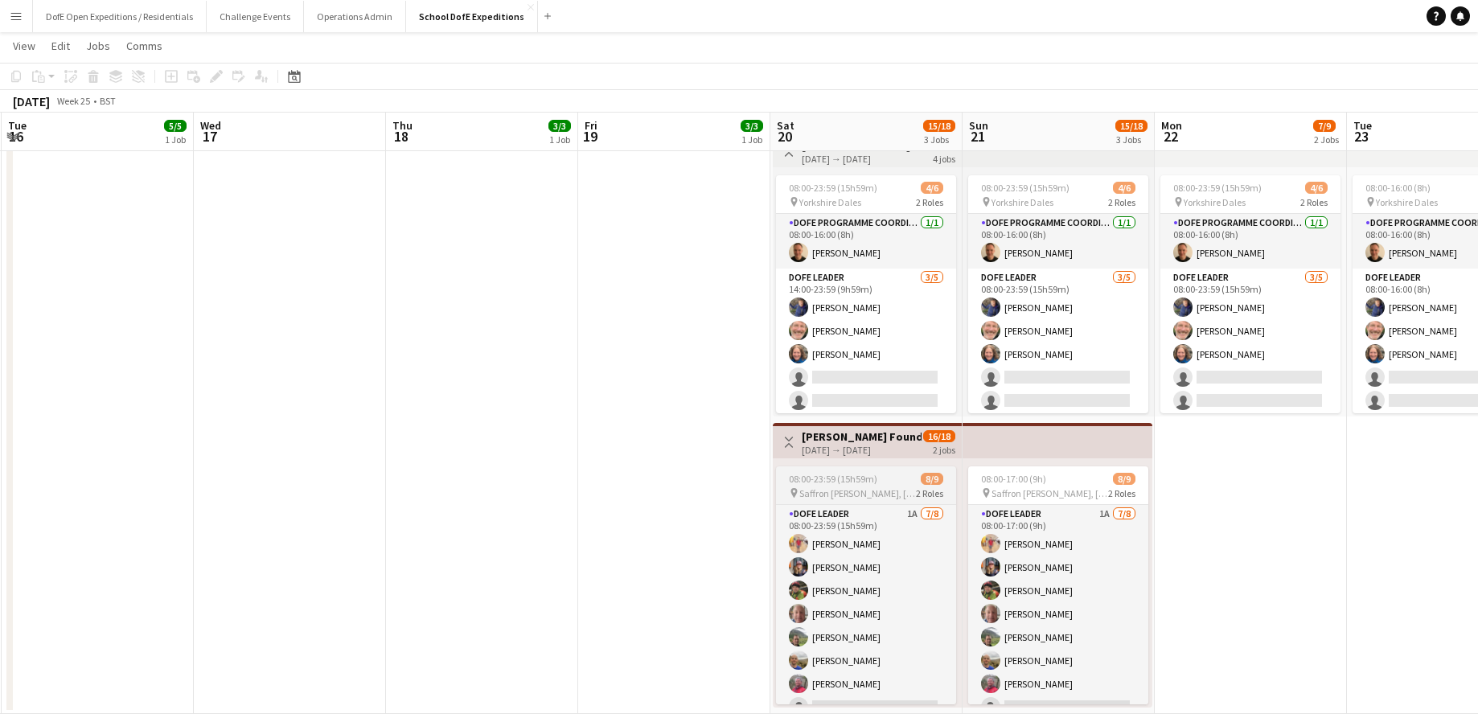
click at [882, 487] on span "Saffron [PERSON_NAME], [GEOGRAPHIC_DATA]" at bounding box center [857, 493] width 117 height 12
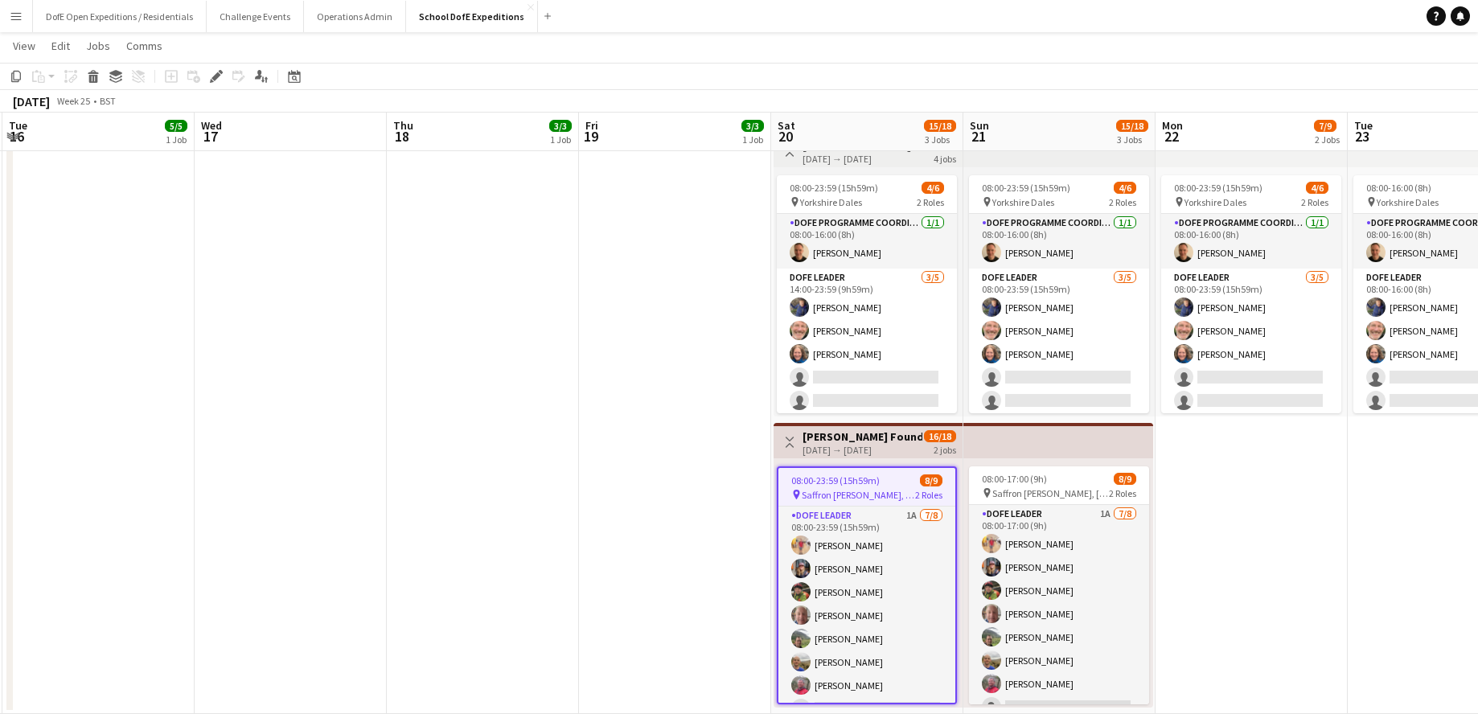
click at [890, 447] on div "[DATE] → [DATE]" at bounding box center [863, 450] width 120 height 12
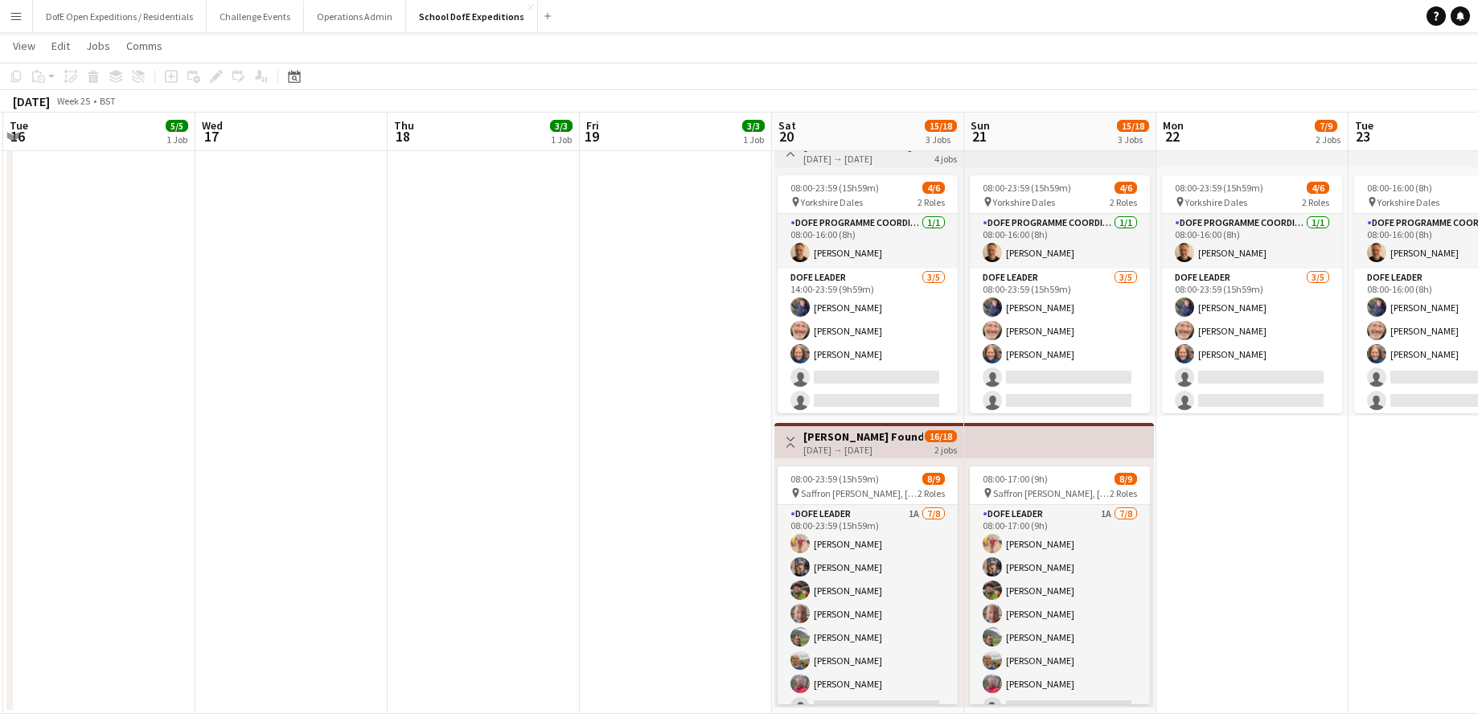
click at [891, 446] on div "[DATE] → [DATE]" at bounding box center [863, 450] width 120 height 12
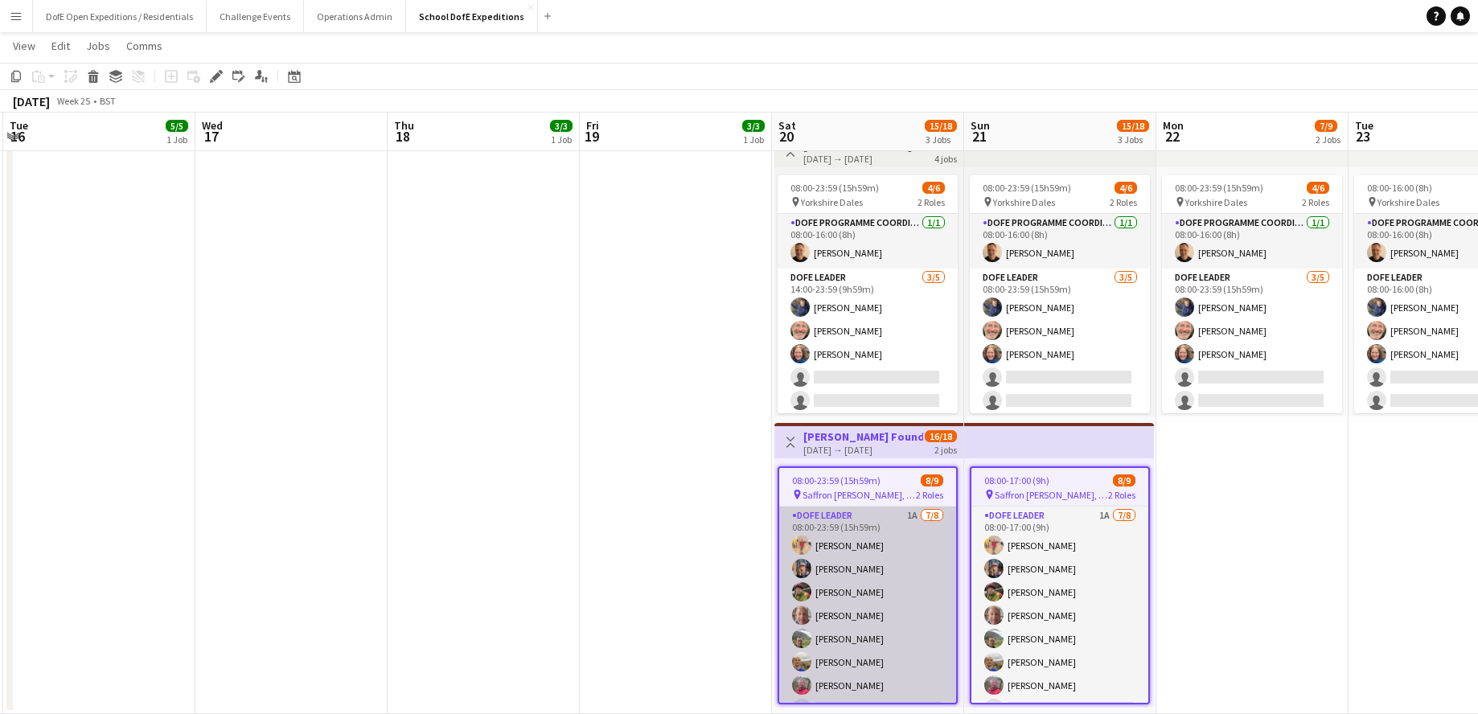
click at [919, 536] on app-card-role "DofE Leader 1A [DATE] 08:00-23:59 (15h59m) [PERSON_NAME] [PERSON_NAME] [PERSON_…" at bounding box center [867, 616] width 177 height 218
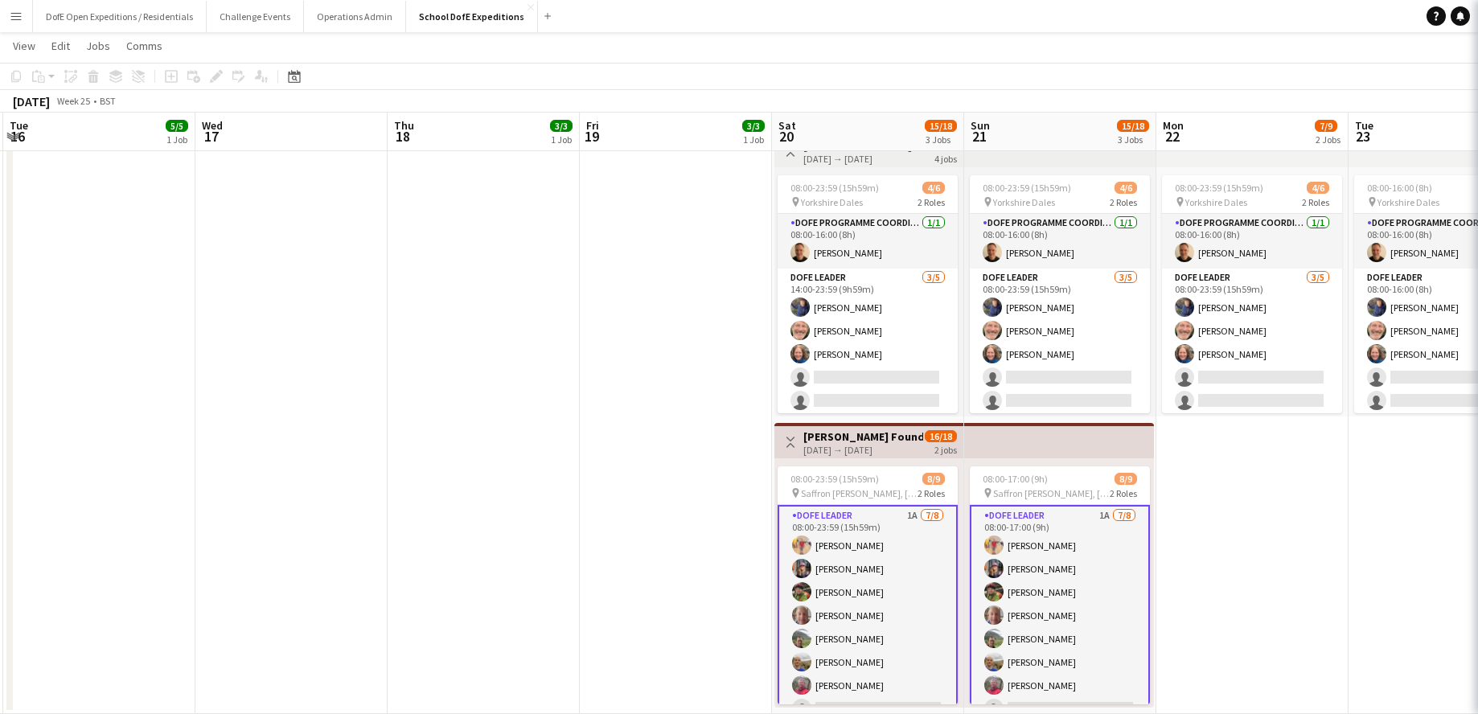
scroll to position [0, 572]
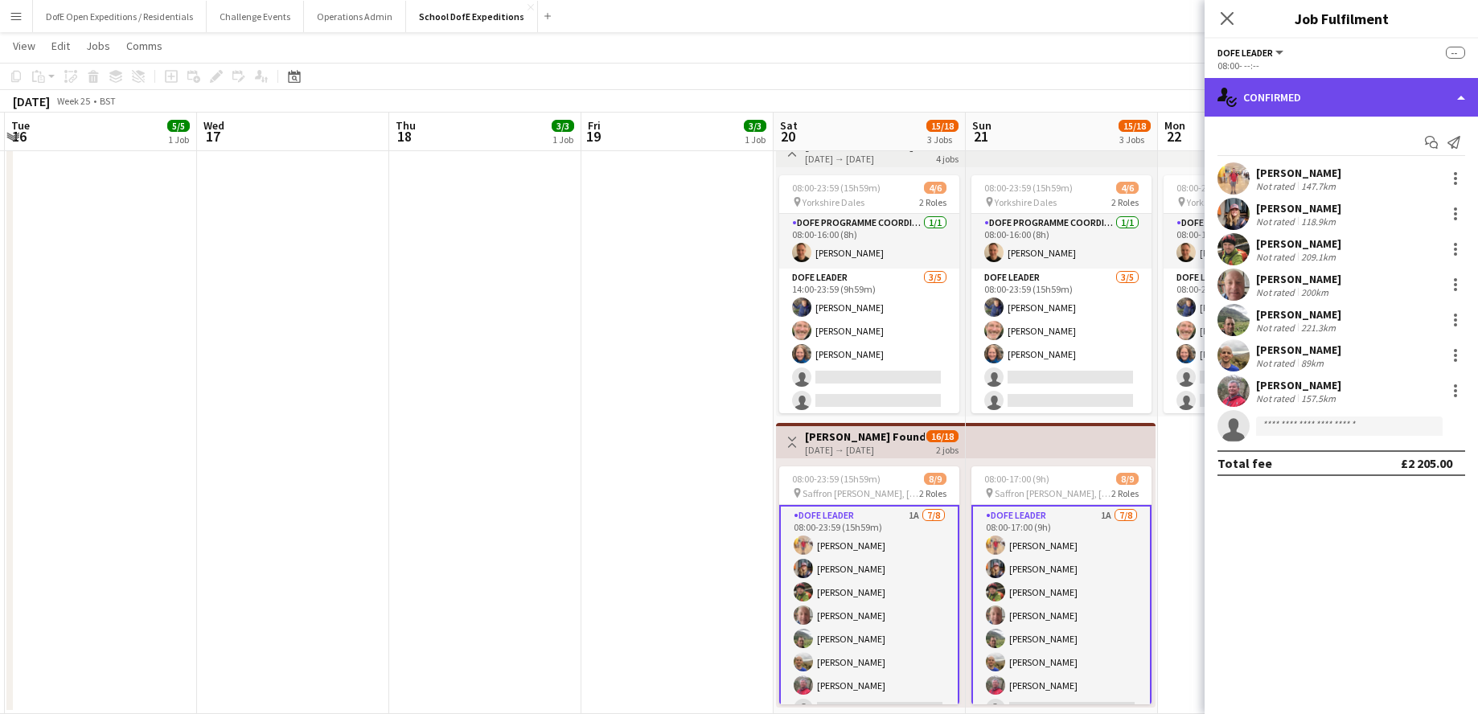
click at [1130, 107] on div "single-neutral-actions-check-2 Confirmed" at bounding box center [1341, 97] width 273 height 39
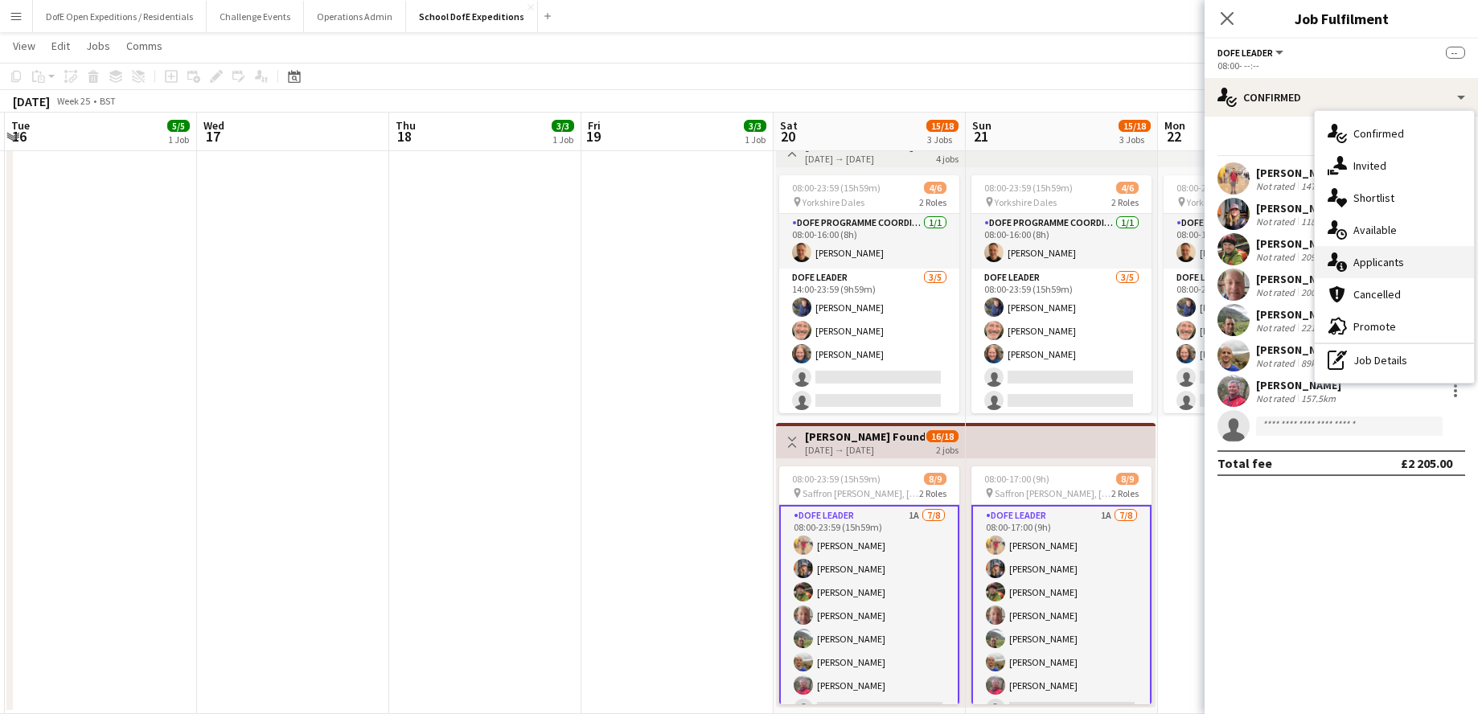
click at [1130, 265] on span "Applicants" at bounding box center [1379, 262] width 51 height 14
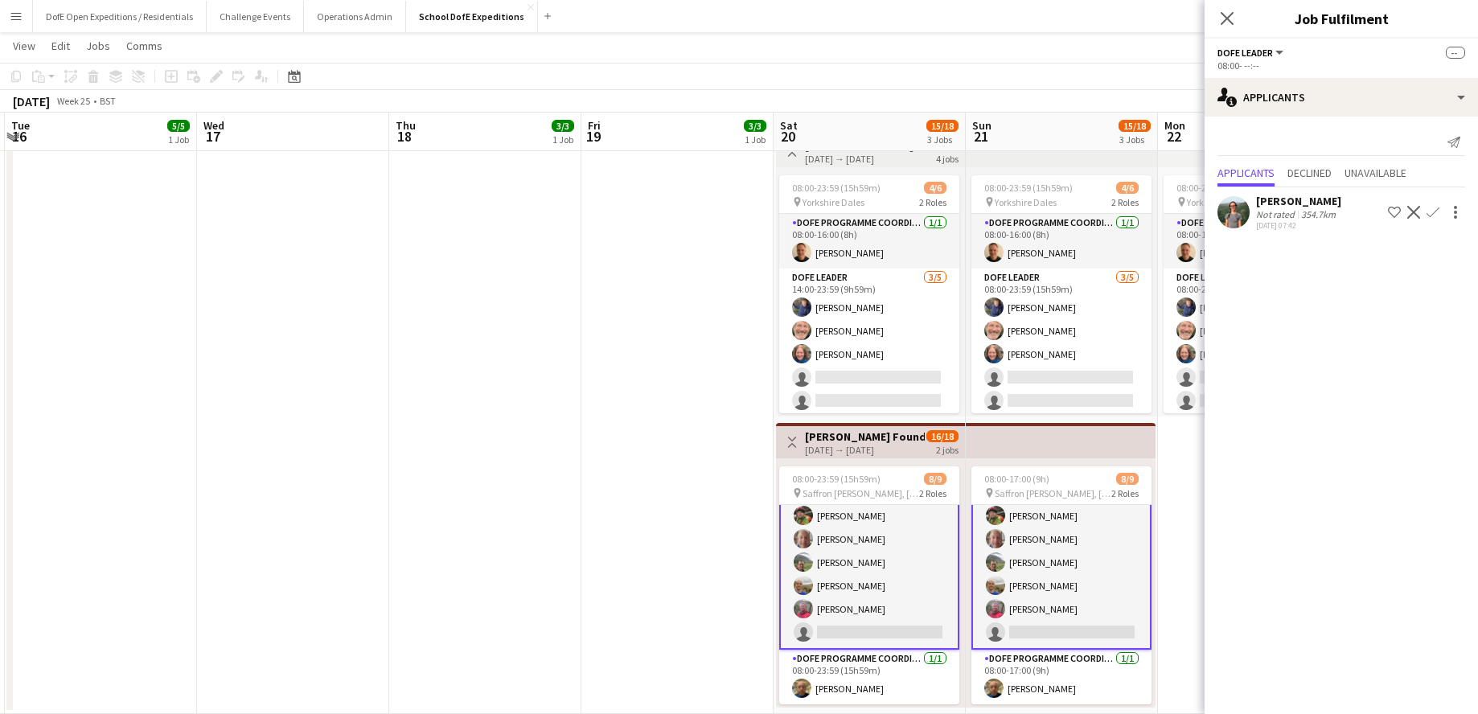
scroll to position [0, 0]
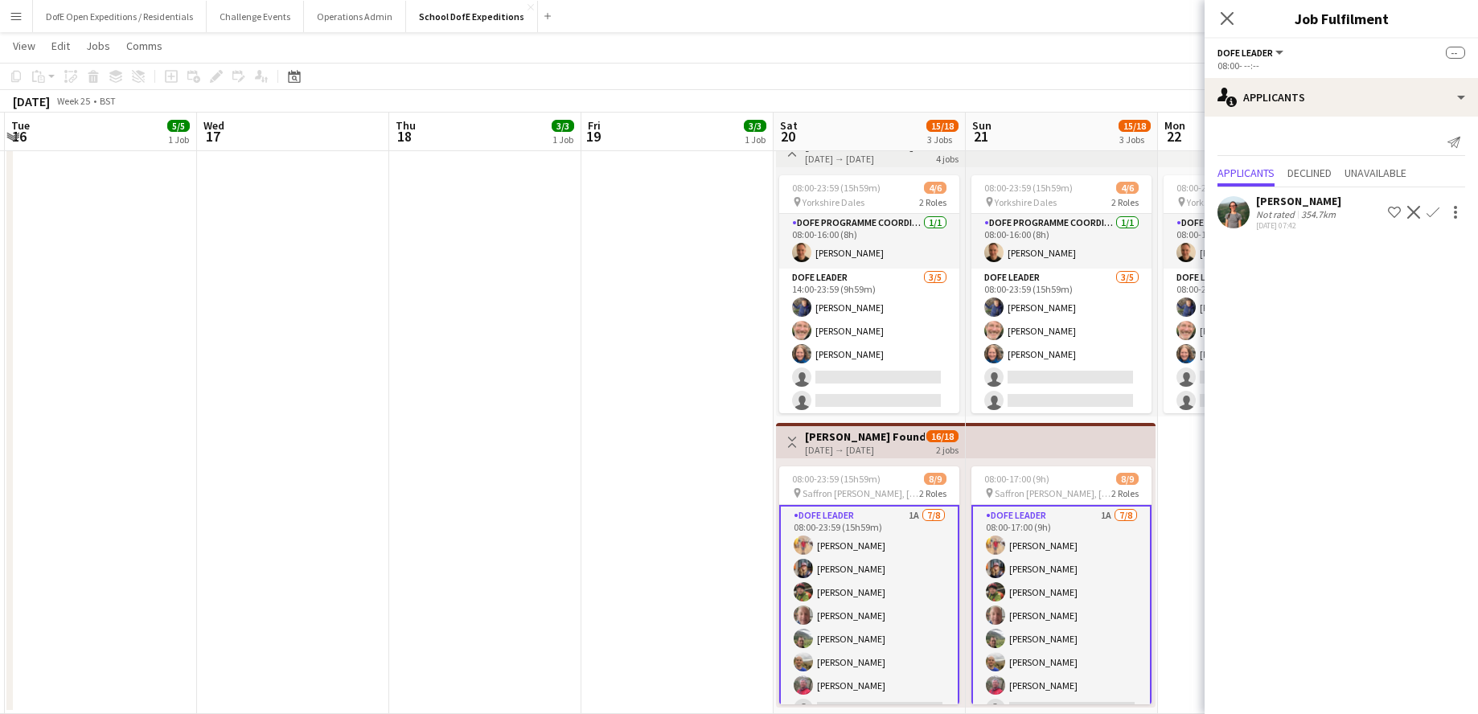
click at [1130, 212] on app-icon "Confirm" at bounding box center [1433, 212] width 13 height 13
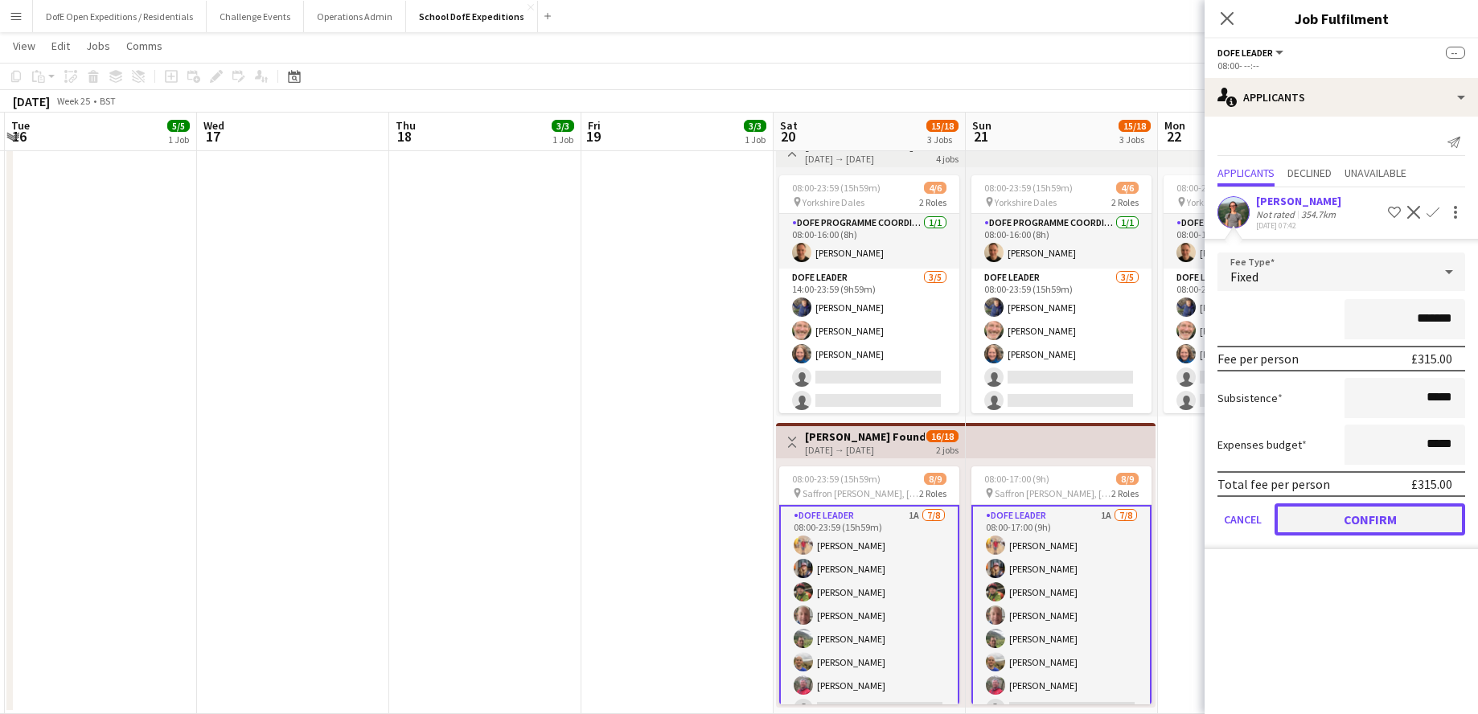
click at [1130, 521] on button "Confirm" at bounding box center [1370, 519] width 191 height 32
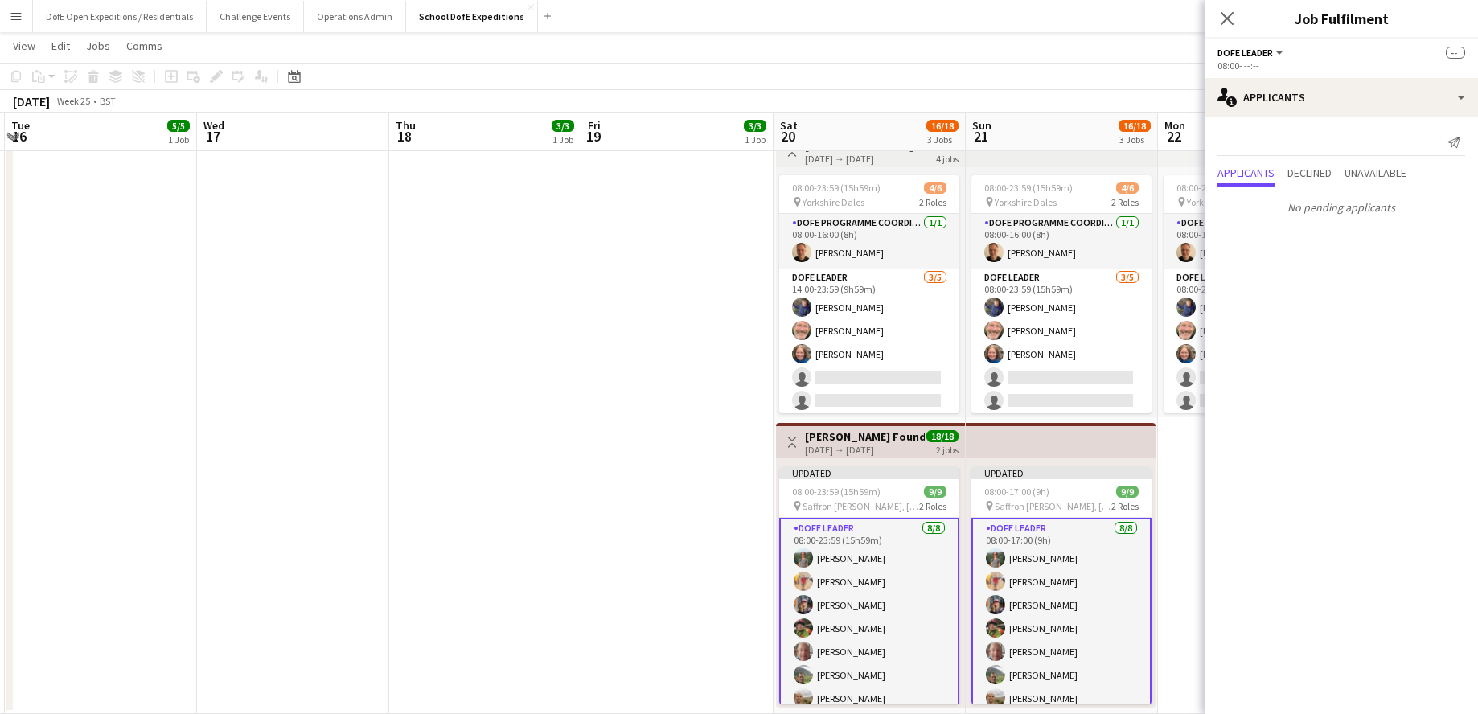
click at [671, 384] on app-date-cell "08:00-23:59 (15h59m) 3/3 pin Lake District 1 Role DofE Leader [DATE] 08:00-23:5…" at bounding box center [677, 274] width 192 height 880
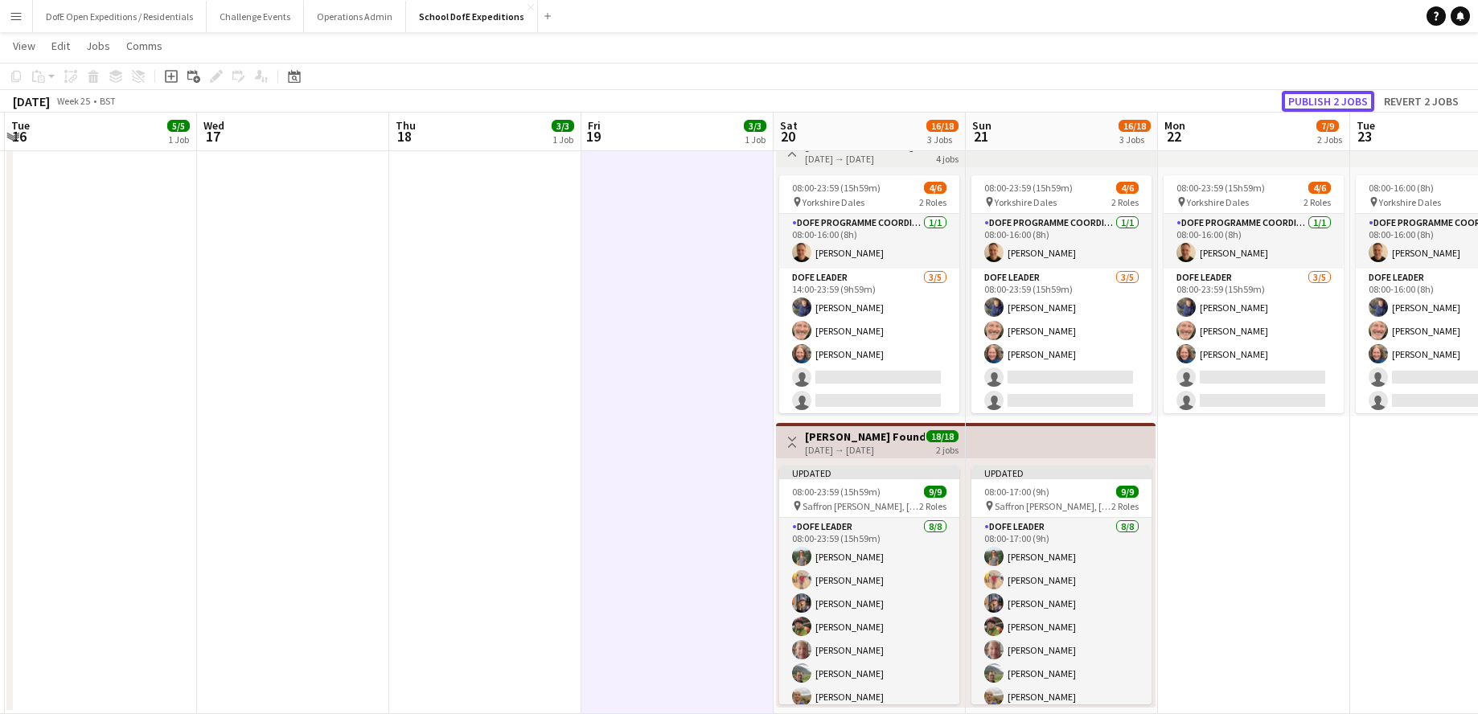
click at [1130, 102] on button "Publish 2 jobs" at bounding box center [1328, 101] width 92 height 21
